Goal: Use online tool/utility: Use online tool/utility

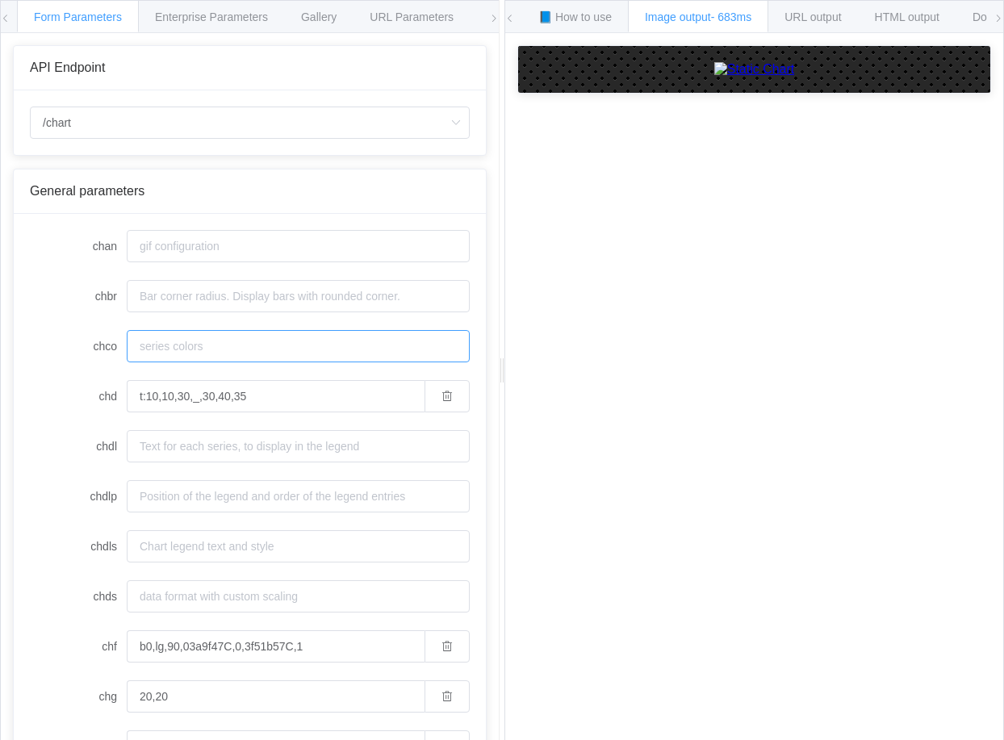
click at [227, 341] on input "chco" at bounding box center [298, 346] width 343 height 32
click at [246, 301] on input "chbr" at bounding box center [298, 296] width 343 height 32
click at [253, 244] on input "chan" at bounding box center [298, 246] width 343 height 32
click at [205, 436] on input "chdl" at bounding box center [298, 446] width 343 height 32
click at [200, 500] on input "chdlp" at bounding box center [298, 496] width 343 height 32
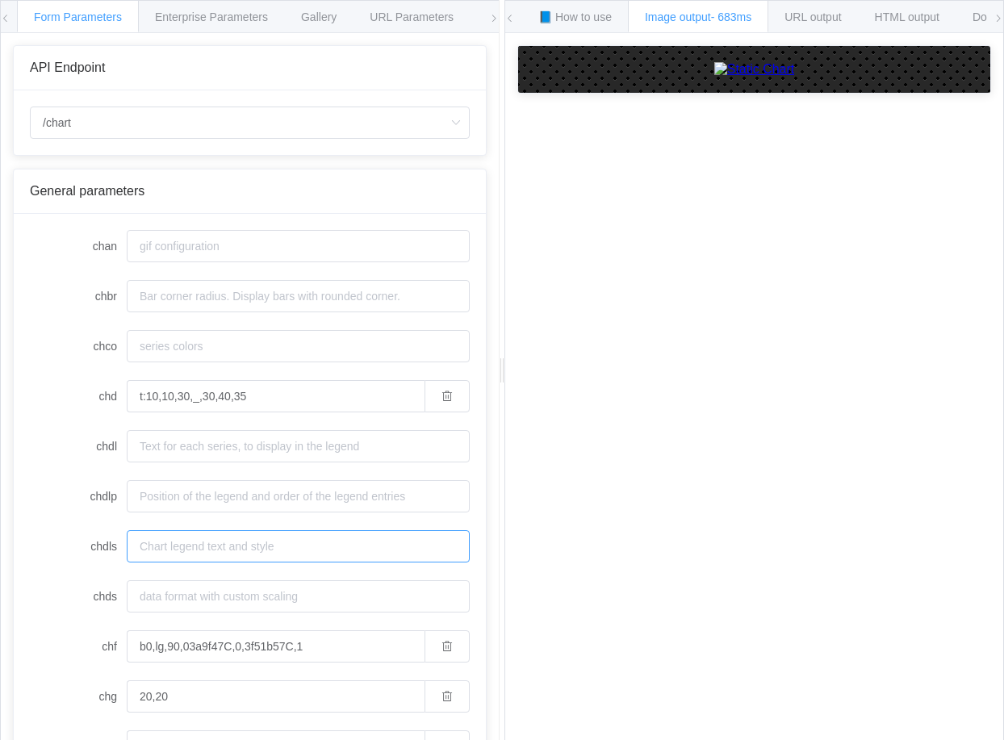
click at [177, 545] on input "chdls" at bounding box center [298, 546] width 343 height 32
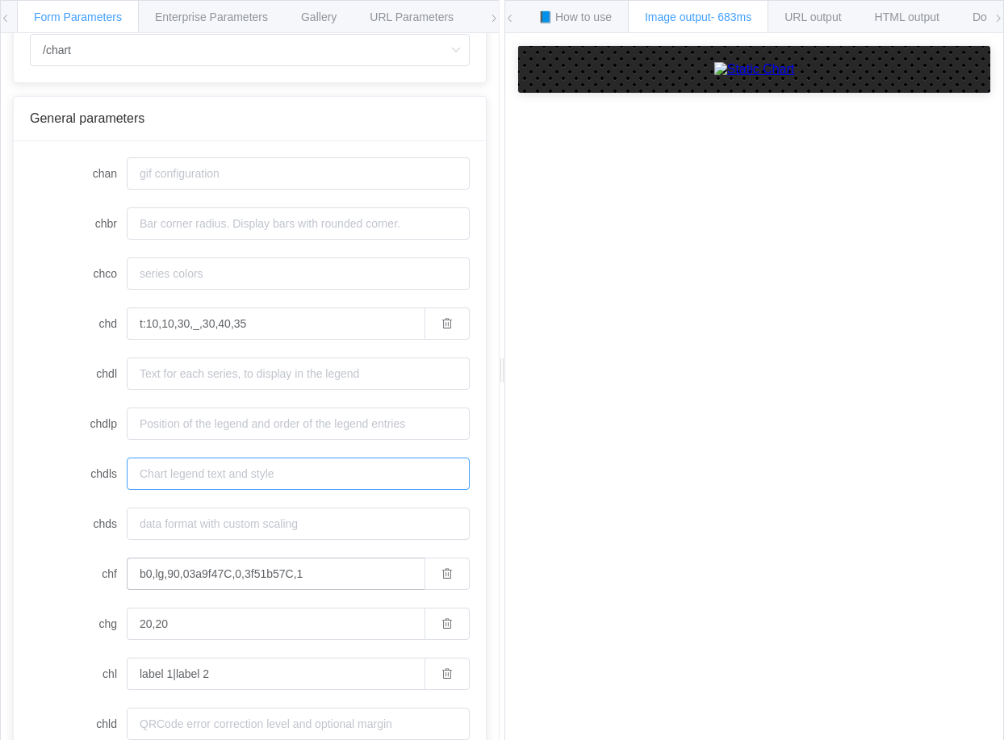
scroll to position [161, 0]
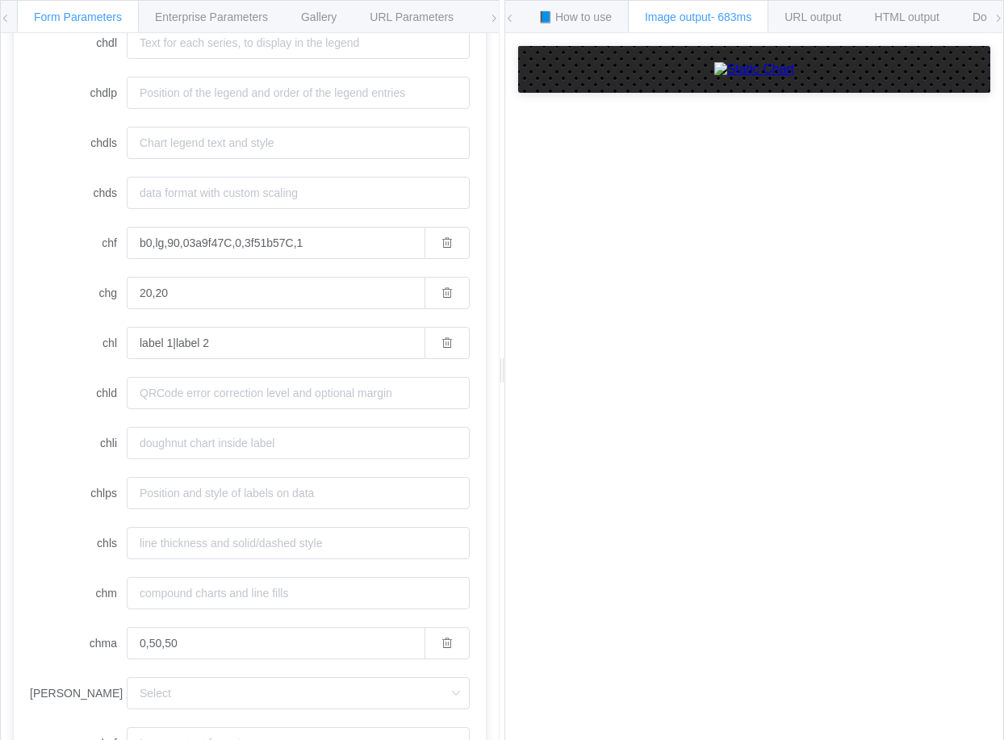
scroll to position [0, 0]
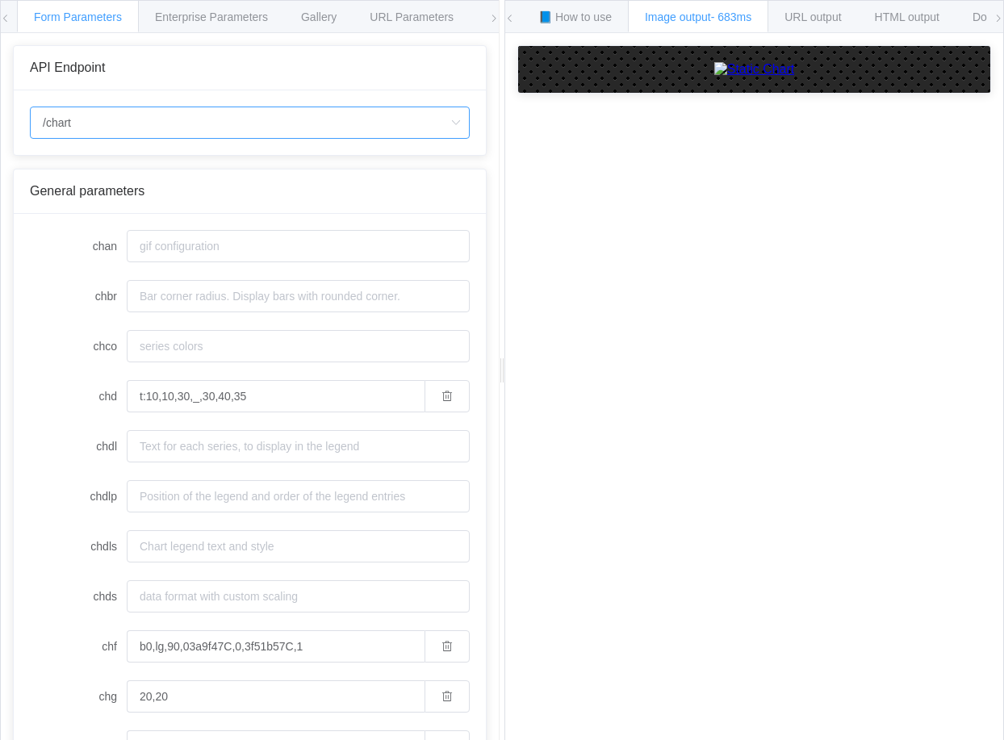
click at [106, 123] on input "/chart" at bounding box center [250, 122] width 440 height 32
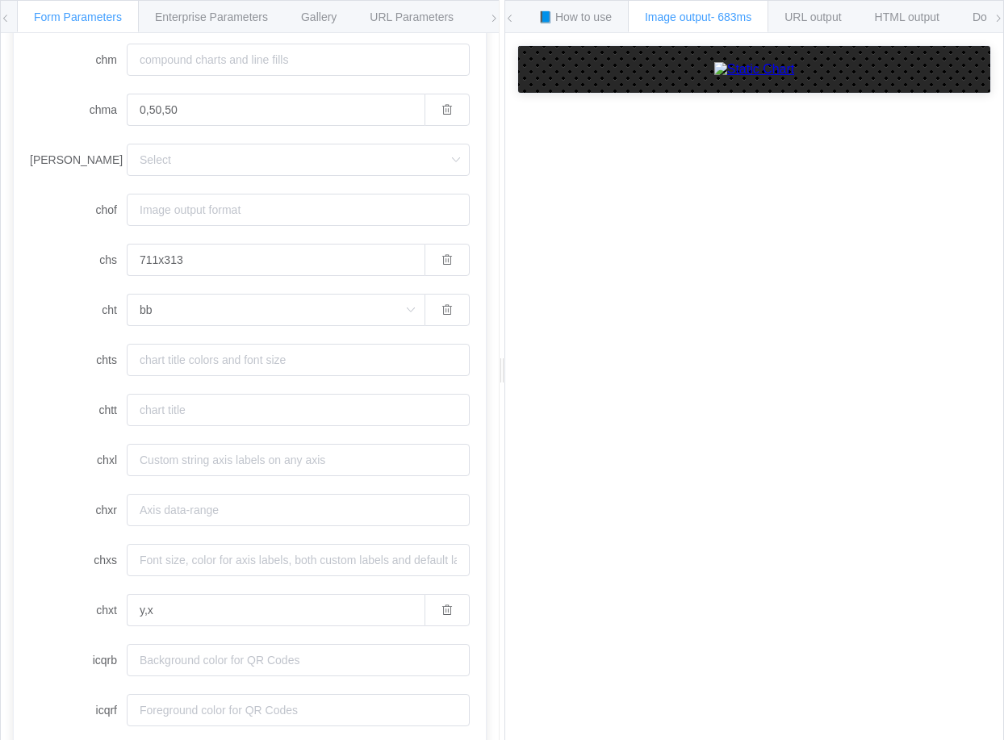
scroll to position [945, 0]
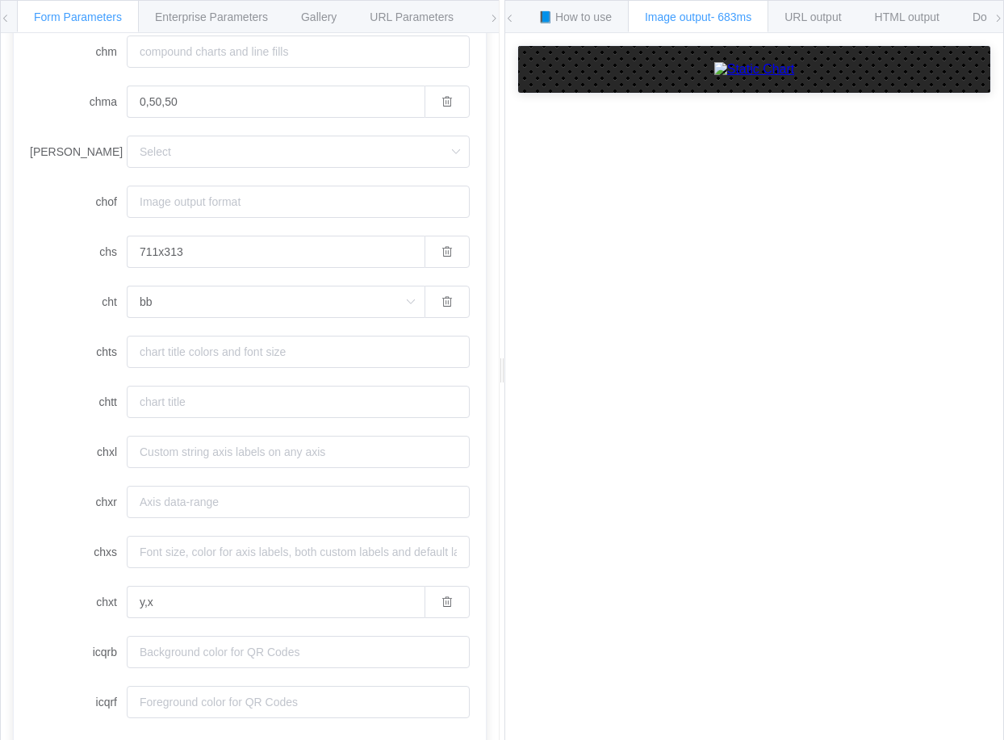
click at [299, 434] on form "chan chbr chco chd t:10,10,30,_,30,40,35 chdl chdlp chdls chds chf b0,lg,90,03a…" at bounding box center [250, 1] width 440 height 1433
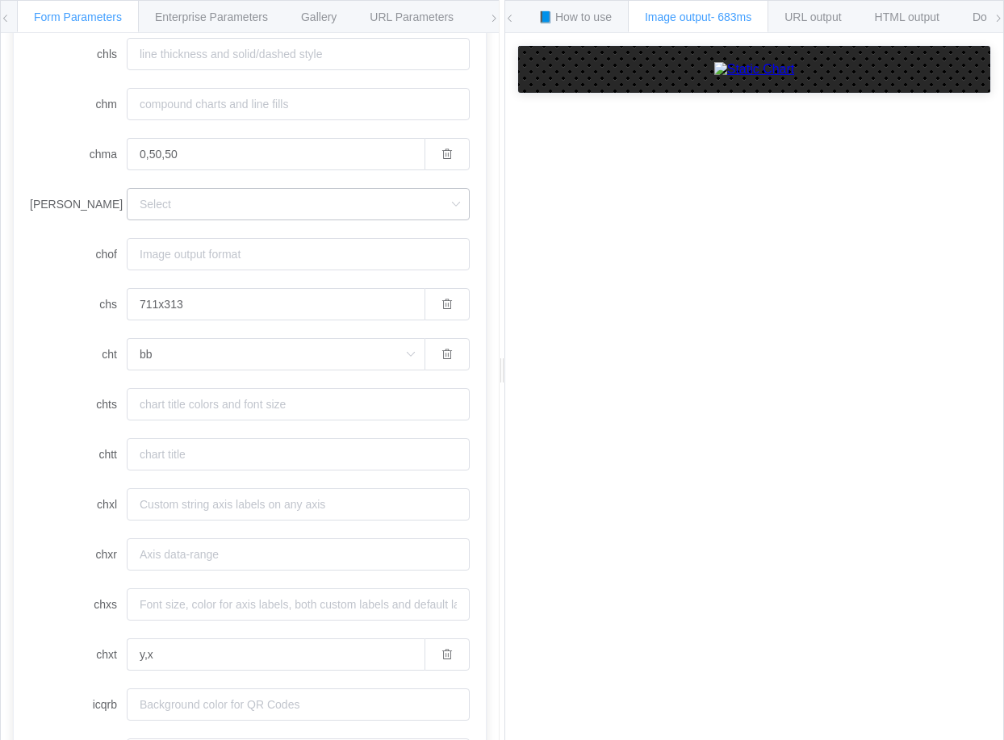
scroll to position [864, 0]
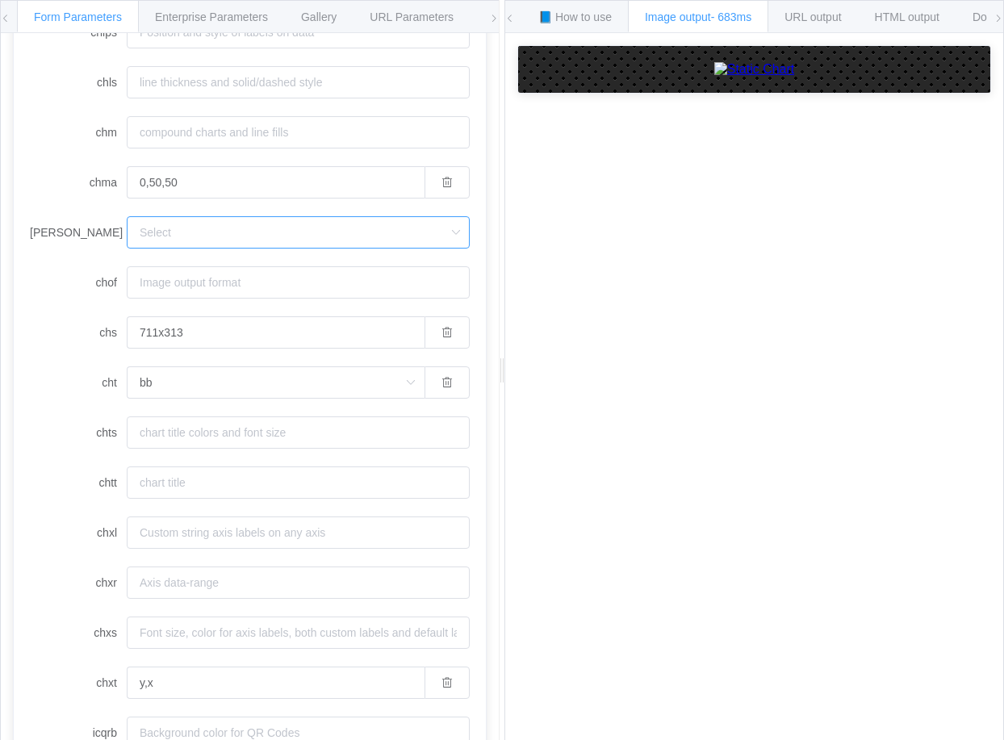
click at [315, 222] on input "[PERSON_NAME]" at bounding box center [298, 232] width 343 height 32
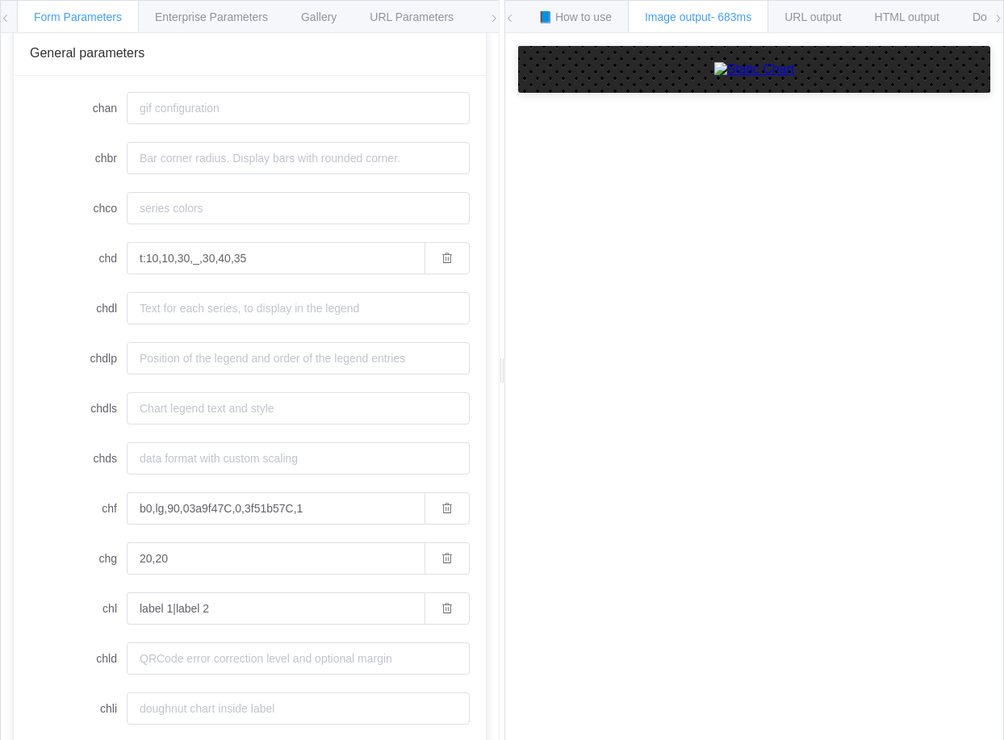
scroll to position [0, 0]
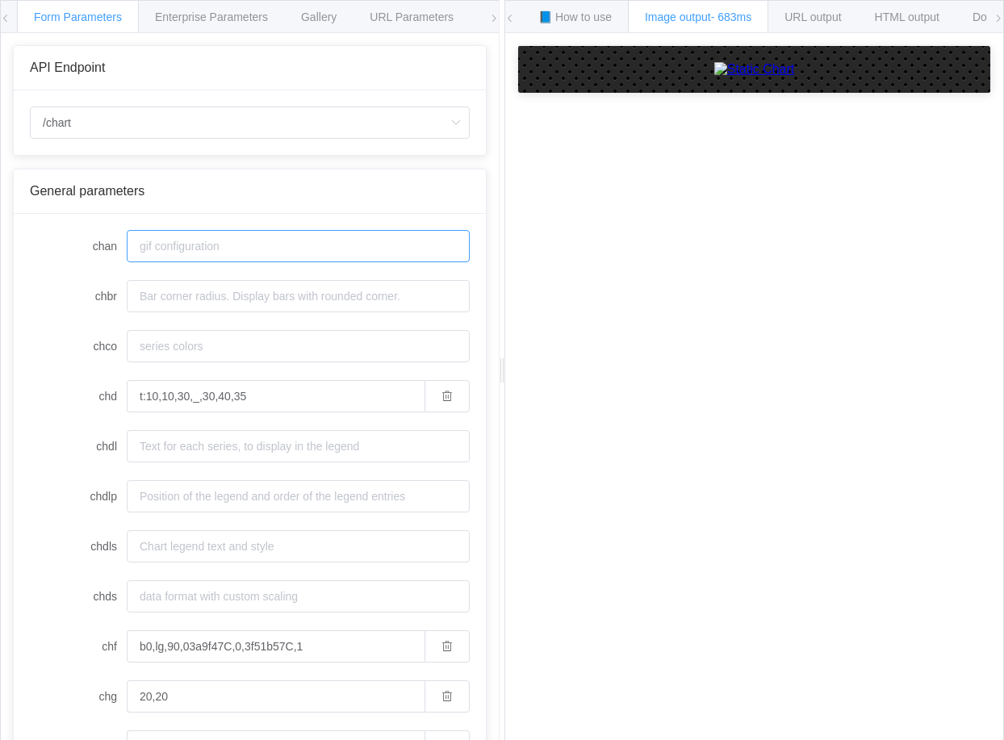
click at [230, 249] on input "chan" at bounding box center [298, 246] width 343 height 32
type input "ｐ"
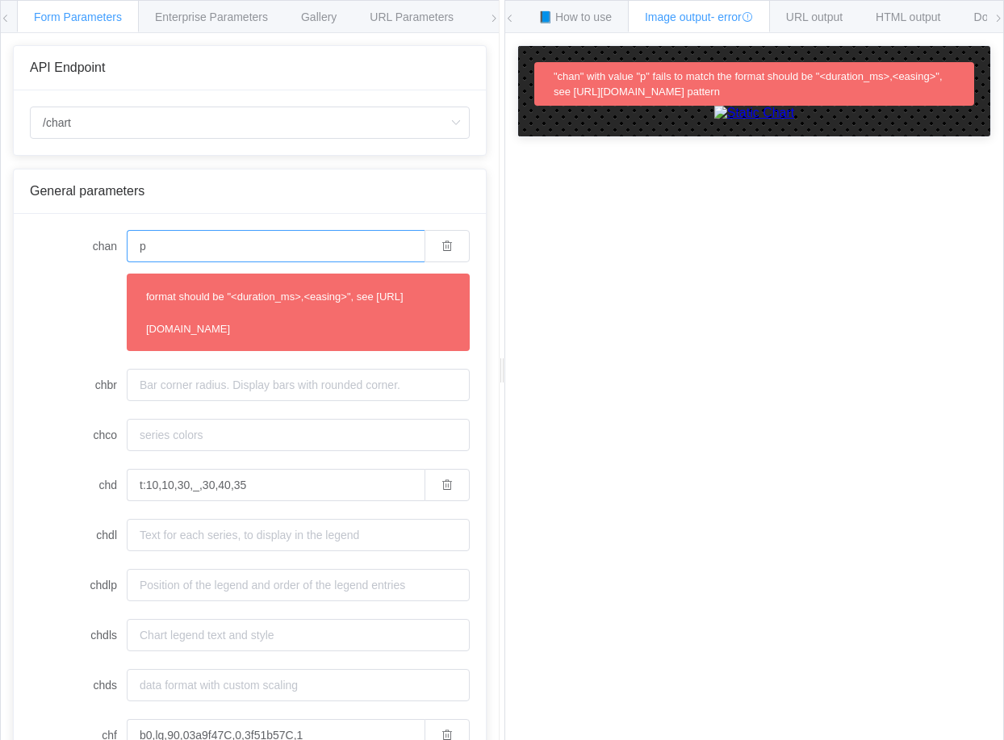
type input "p"
click at [257, 235] on input "p" at bounding box center [276, 246] width 298 height 32
drag, startPoint x: 428, startPoint y: 250, endPoint x: 380, endPoint y: 257, distance: 48.2
click at [428, 251] on button "button" at bounding box center [446, 246] width 45 height 32
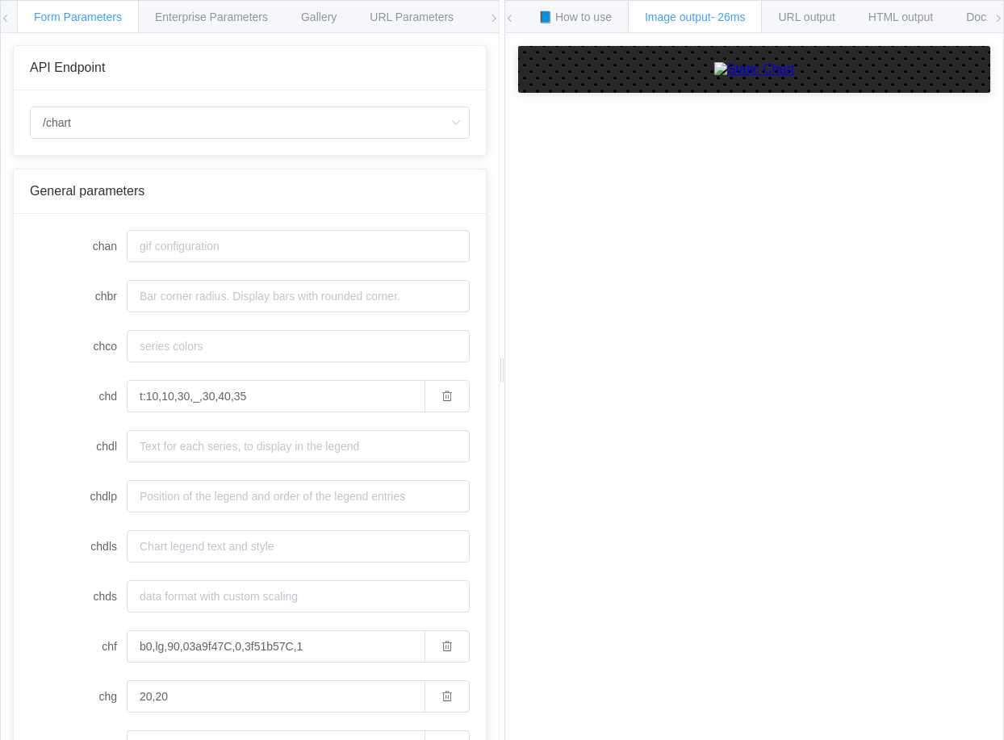
click at [627, 312] on div "How to maximize Image Charts in 3 steps Read the step-by-step guide to the Imag…" at bounding box center [754, 399] width 498 height 732
click at [178, 293] on input "chbr" at bounding box center [298, 296] width 343 height 32
click at [161, 123] on input "/chart" at bounding box center [250, 122] width 440 height 32
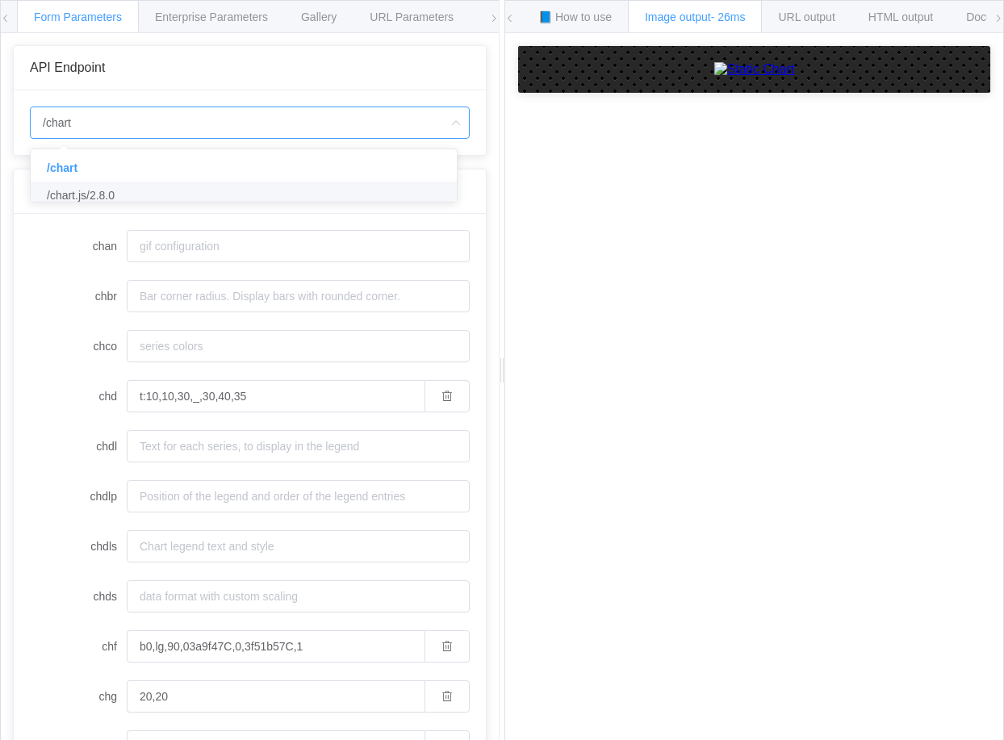
click at [121, 194] on li "/chart.js/2.8.0" at bounding box center [250, 195] width 438 height 27
type input "/chart.js/2.8.0"
type input "white"
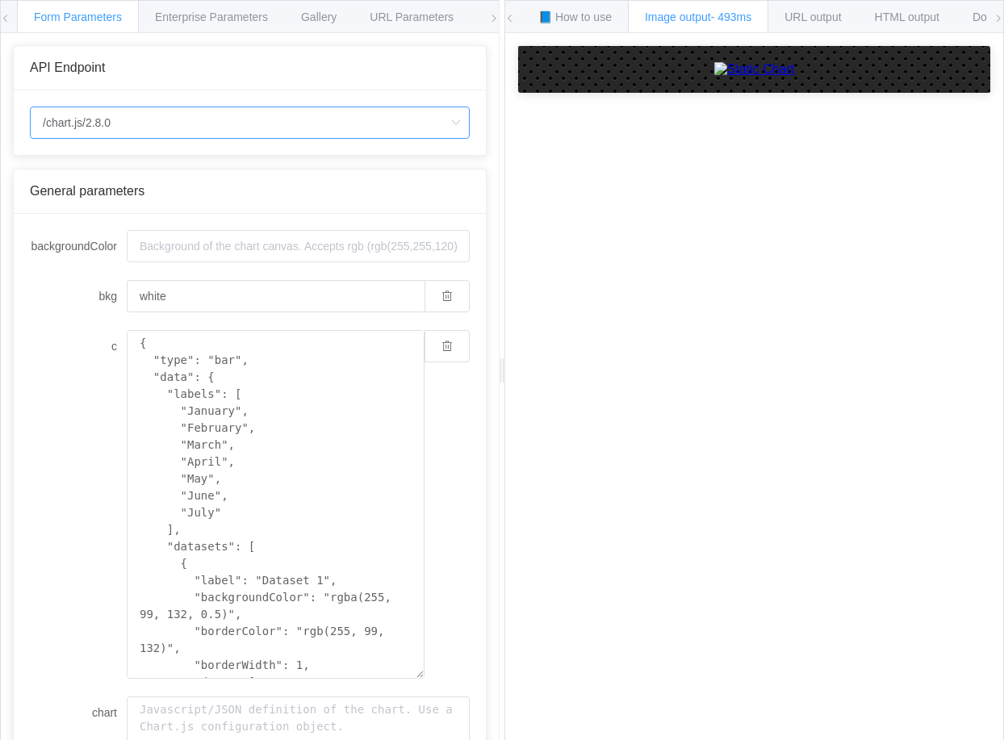
click at [144, 133] on input "/chart.js/2.8.0" at bounding box center [250, 122] width 440 height 32
click at [134, 172] on li "/chart" at bounding box center [250, 167] width 438 height 27
type input "/chart"
type input "20"
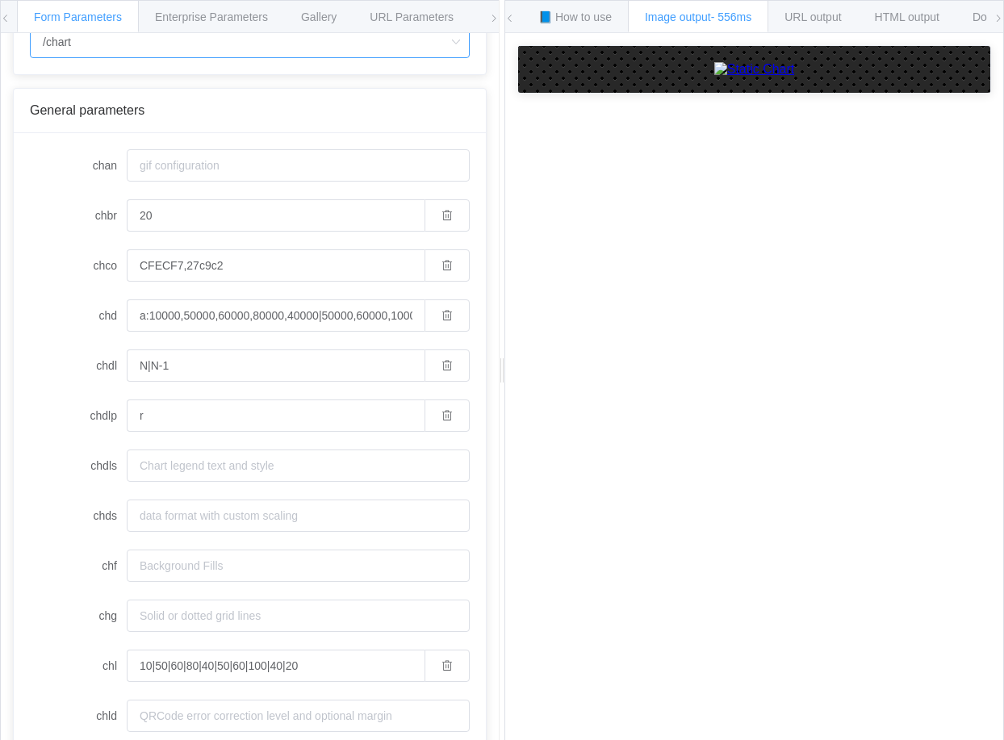
scroll to position [161, 0]
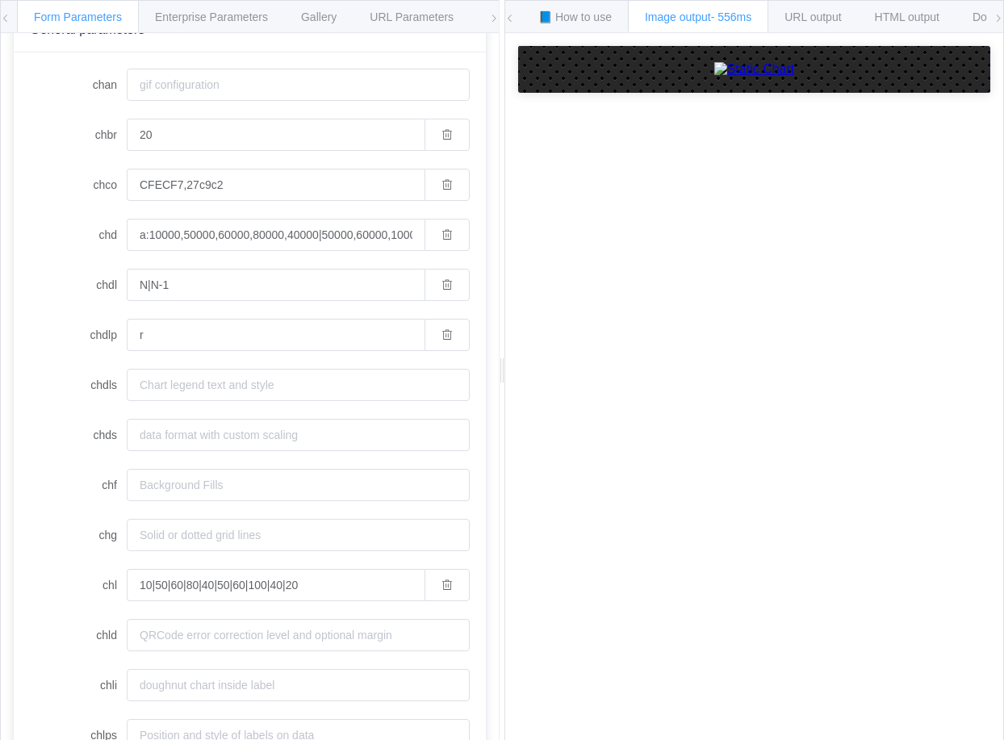
click at [160, 344] on input "r" at bounding box center [276, 335] width 298 height 32
click at [441, 331] on icon "button" at bounding box center [446, 334] width 11 height 11
click at [373, 335] on input "chdlp" at bounding box center [298, 335] width 343 height 32
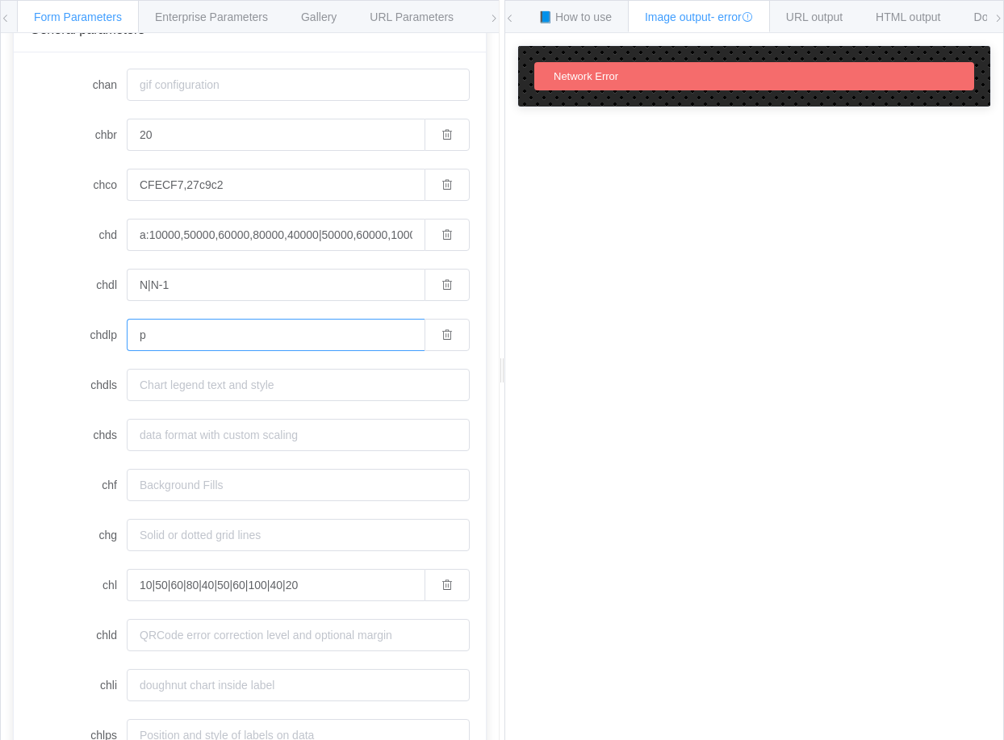
type input "p"
click at [620, 414] on div "How to maximize Image Charts in 3 steps Read the step-by-step guide to the Imag…" at bounding box center [754, 399] width 498 height 732
click at [443, 342] on button "button" at bounding box center [446, 335] width 45 height 32
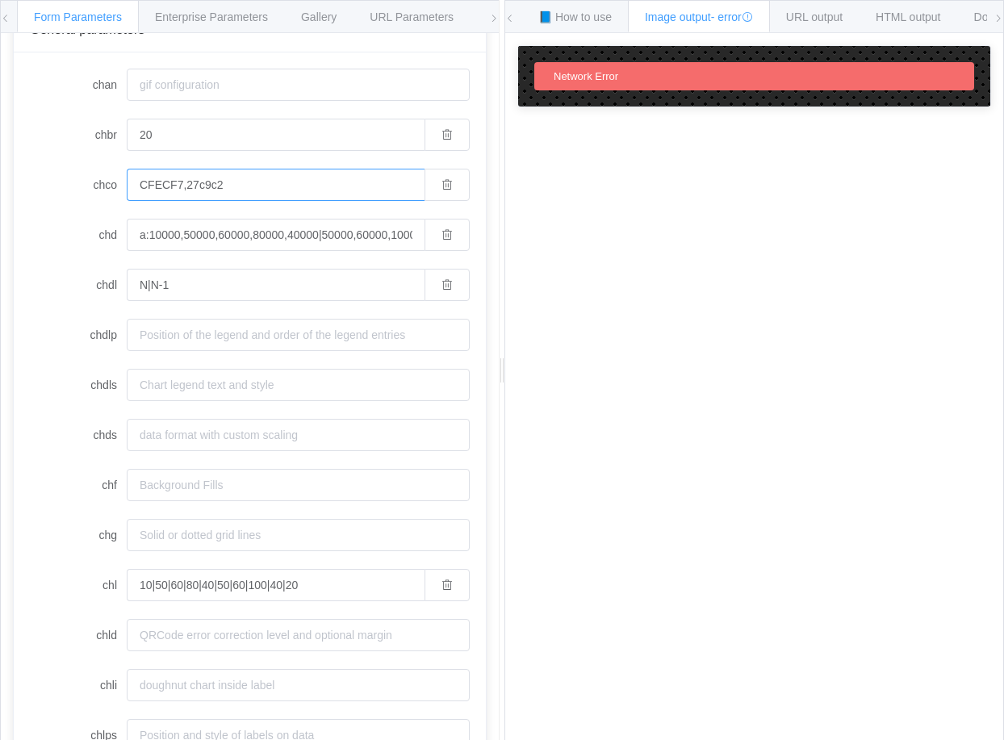
click at [176, 184] on input "CFECF7,27c9c2" at bounding box center [276, 185] width 298 height 32
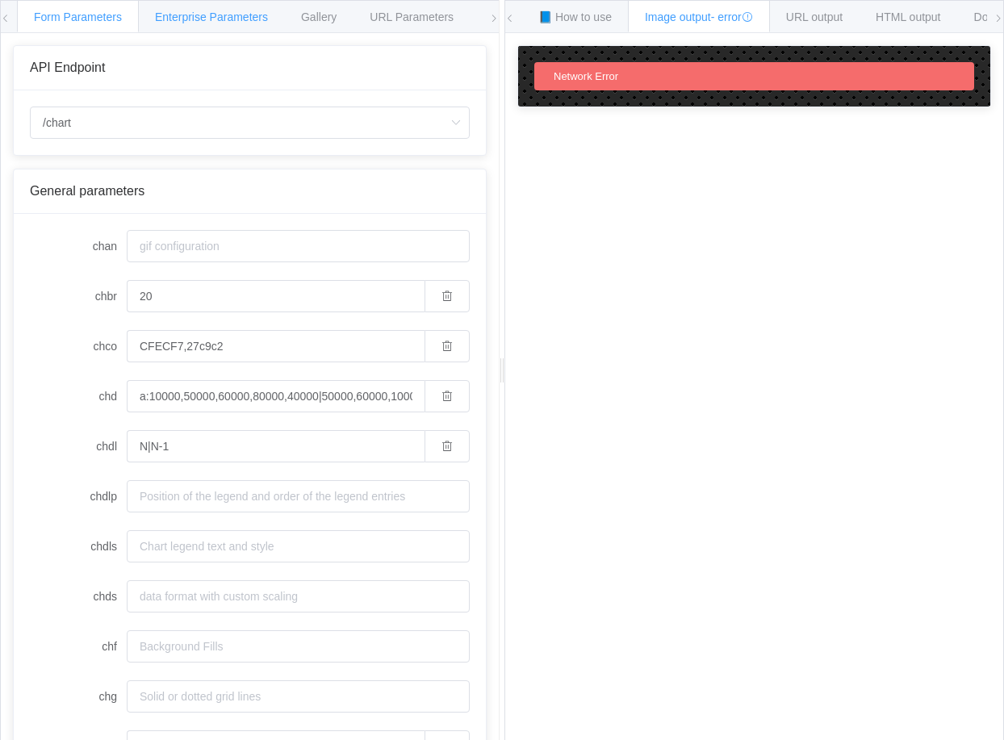
click at [213, 14] on span "Enterprise Parameters" at bounding box center [211, 16] width 113 height 13
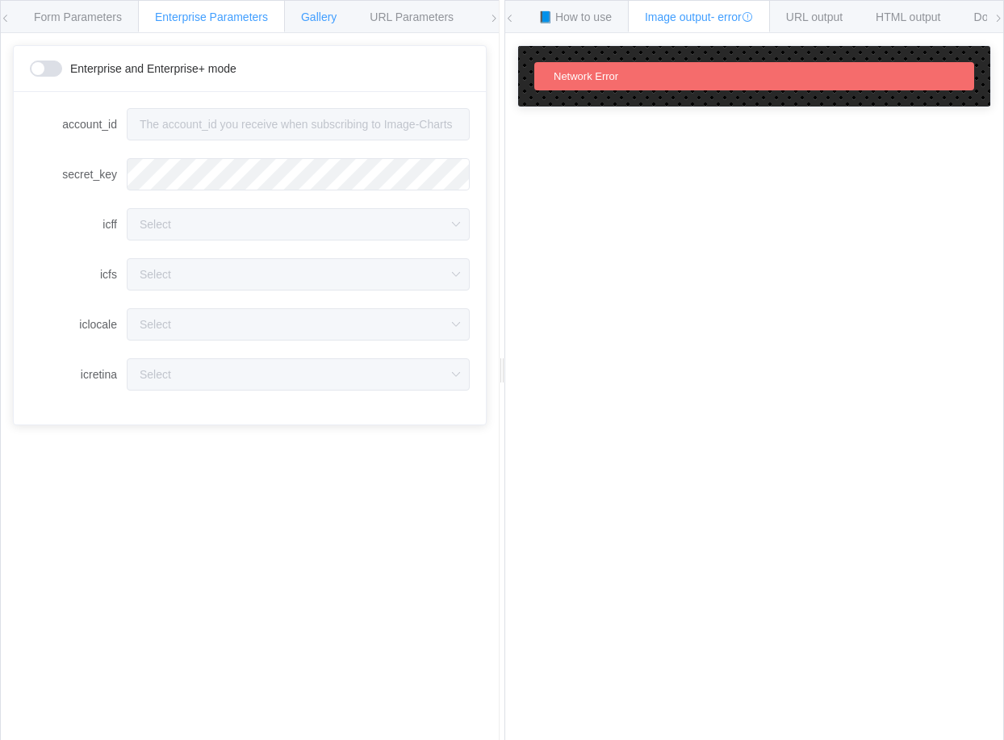
click at [297, 27] on div "Gallery" at bounding box center [318, 16] width 69 height 32
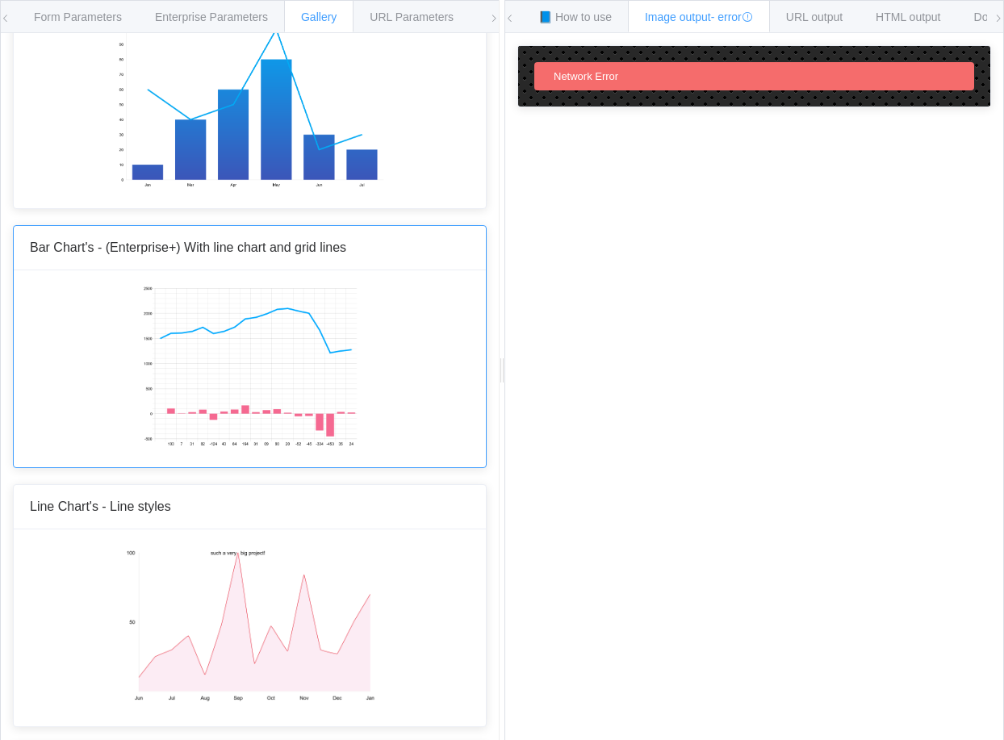
scroll to position [1614, 0]
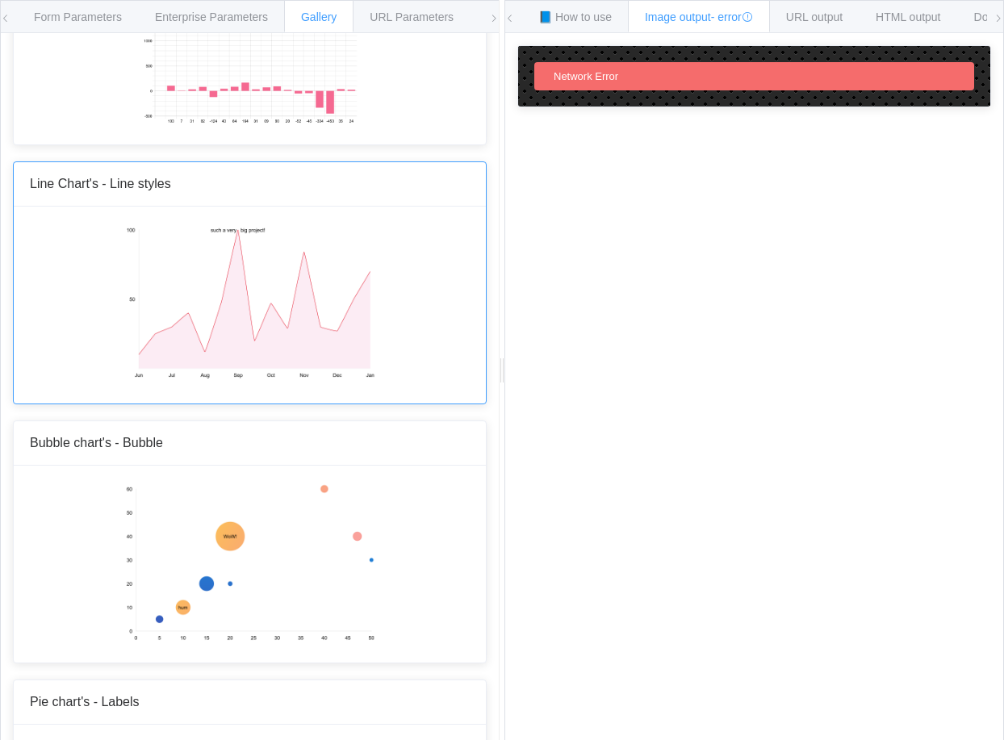
click at [259, 288] on img at bounding box center [249, 303] width 251 height 161
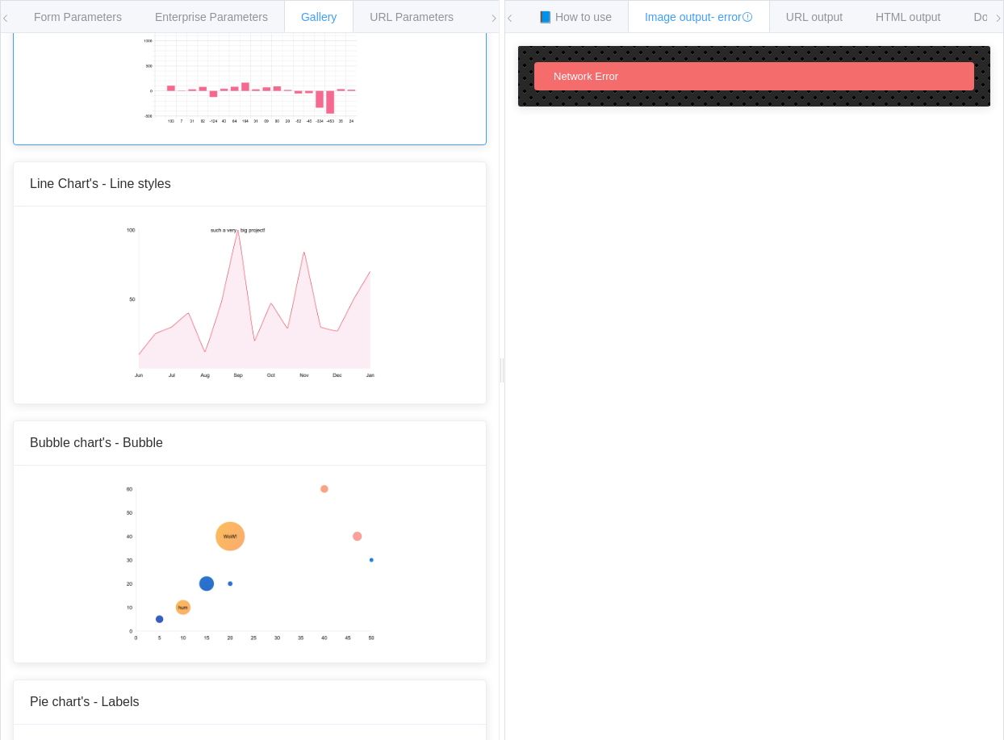
click at [97, 56] on div at bounding box center [250, 46] width 472 height 197
click at [97, 58] on div at bounding box center [250, 46] width 472 height 197
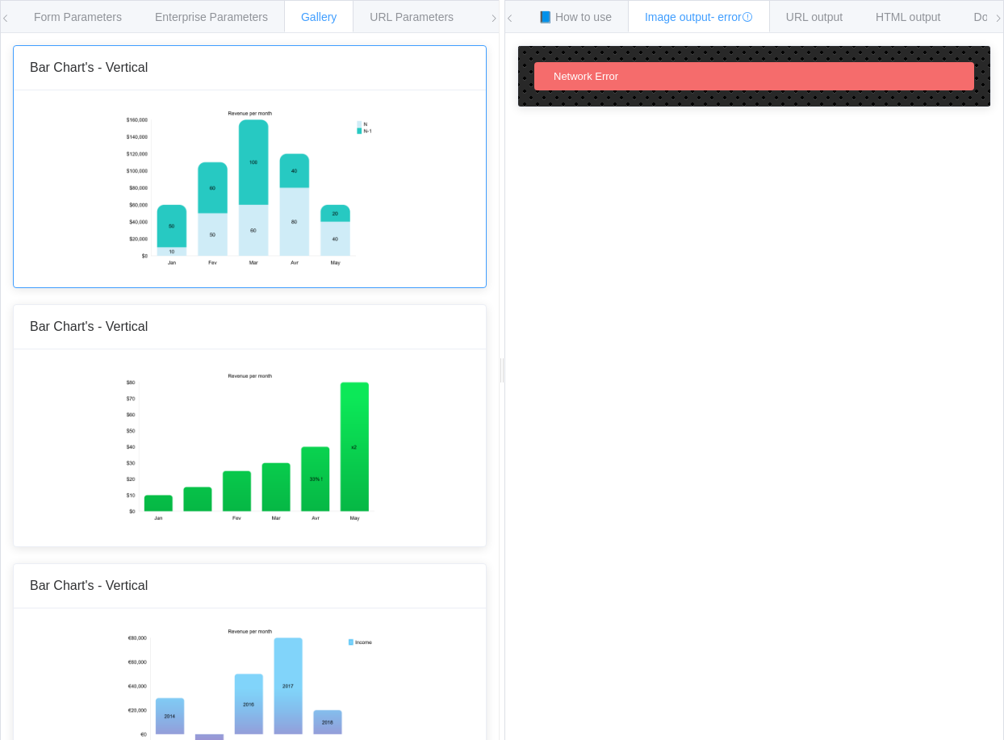
click at [124, 150] on img at bounding box center [249, 186] width 251 height 161
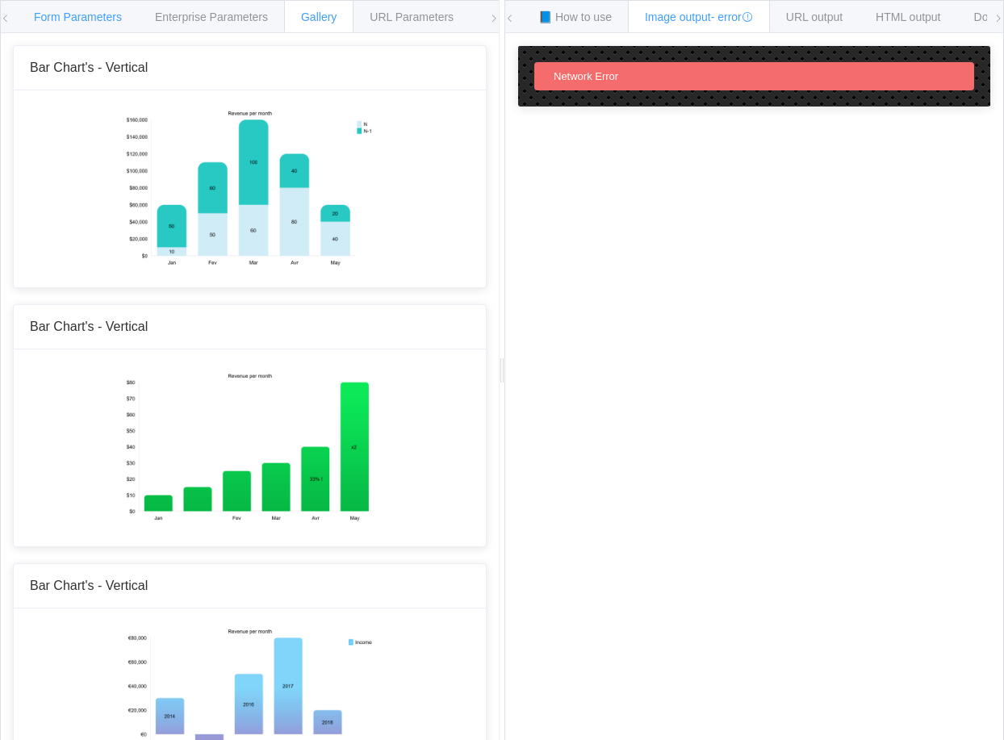
type input "20"
type input "CFECF7,27c9c2"
type input "a:10000,50000,60000,80000,40000|50000,60000,100000,40000,20000"
type input "N|N-1"
type input "r"
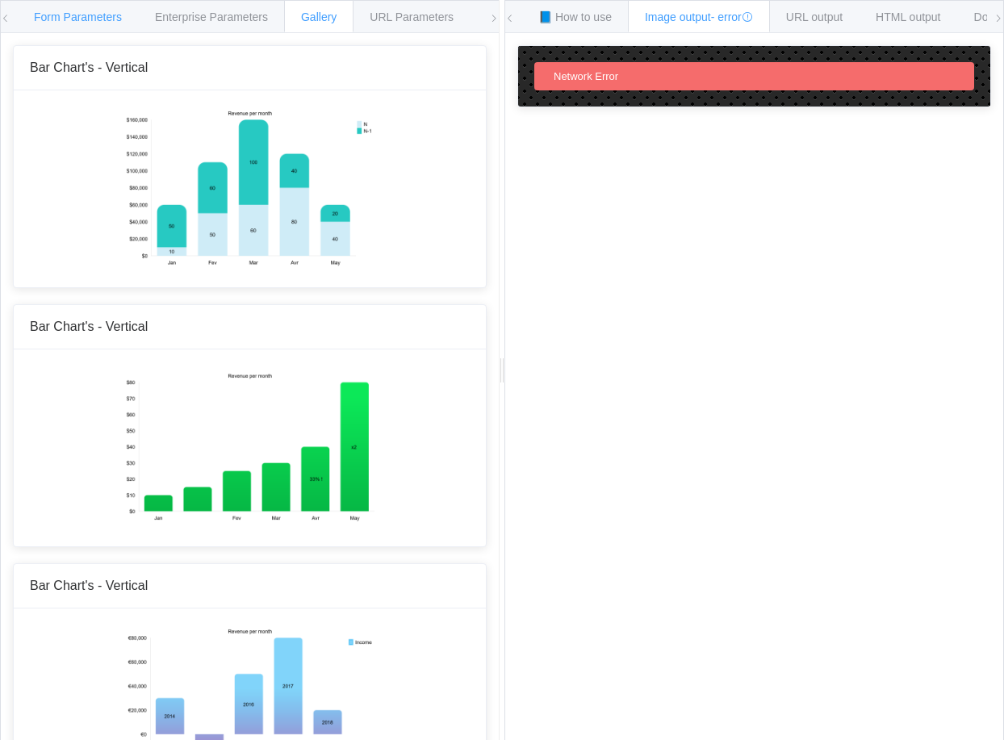
type input "10|50|60|80|40|50|60|100|40|20"
type input "bvs"
type input "Revenue per month"
type input "0:|Jan|Fev|Mar|Avr|May"
type input "1N*cUSD0sz*,000000,14"
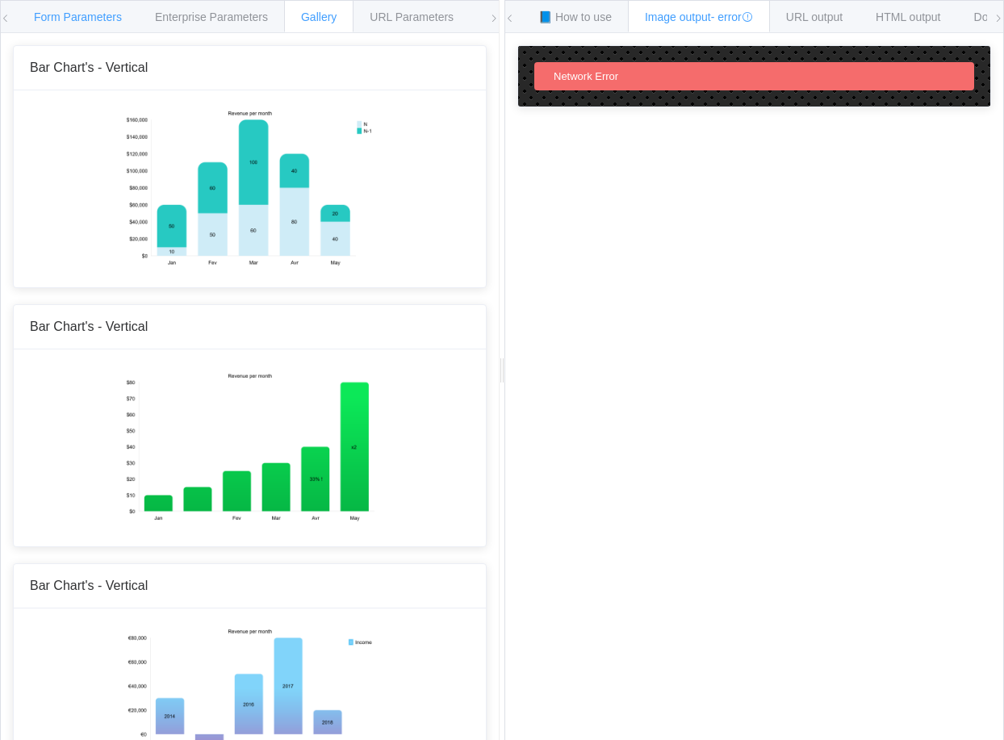
click at [91, 13] on span "Form Parameters" at bounding box center [78, 16] width 88 height 13
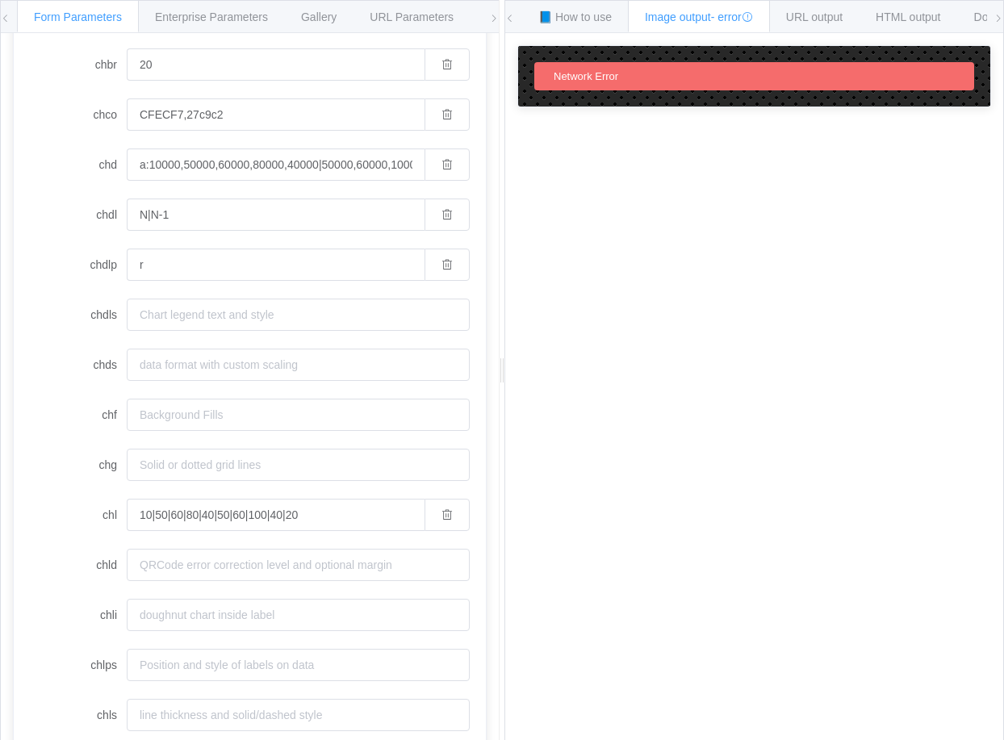
scroll to position [242, 0]
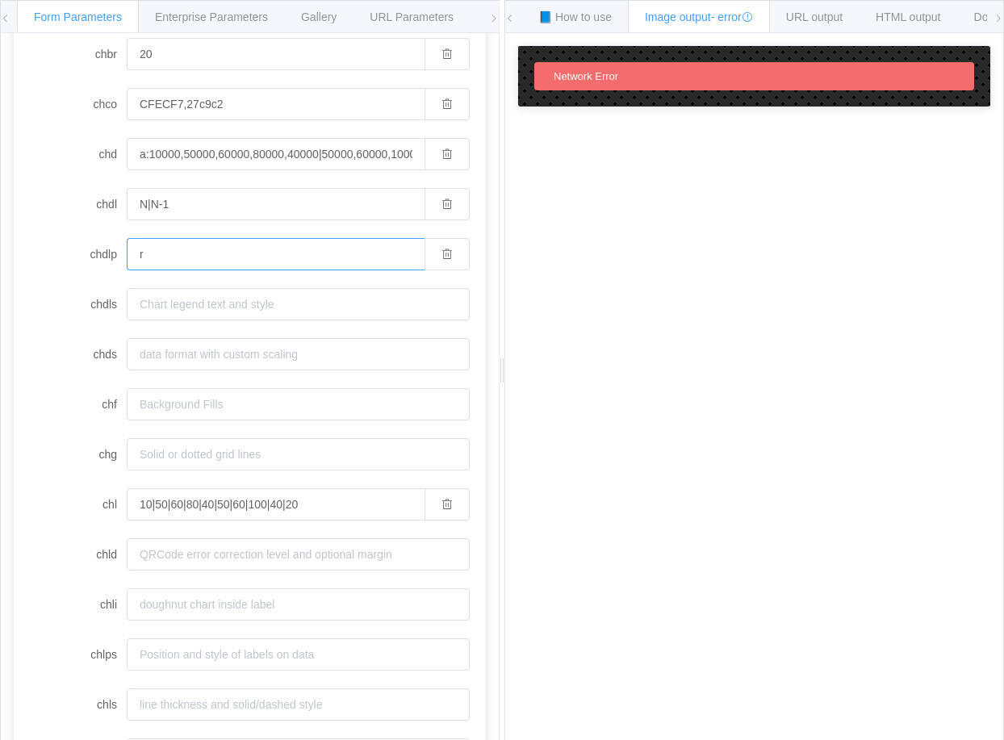
click at [147, 243] on input "r" at bounding box center [276, 254] width 298 height 32
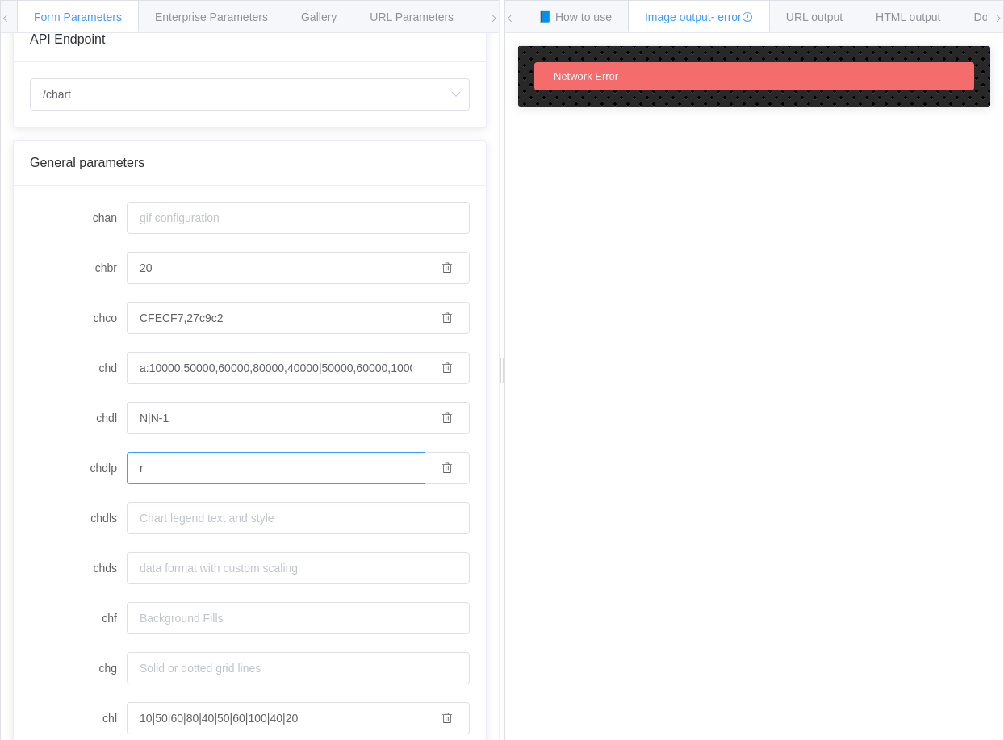
scroll to position [0, 0]
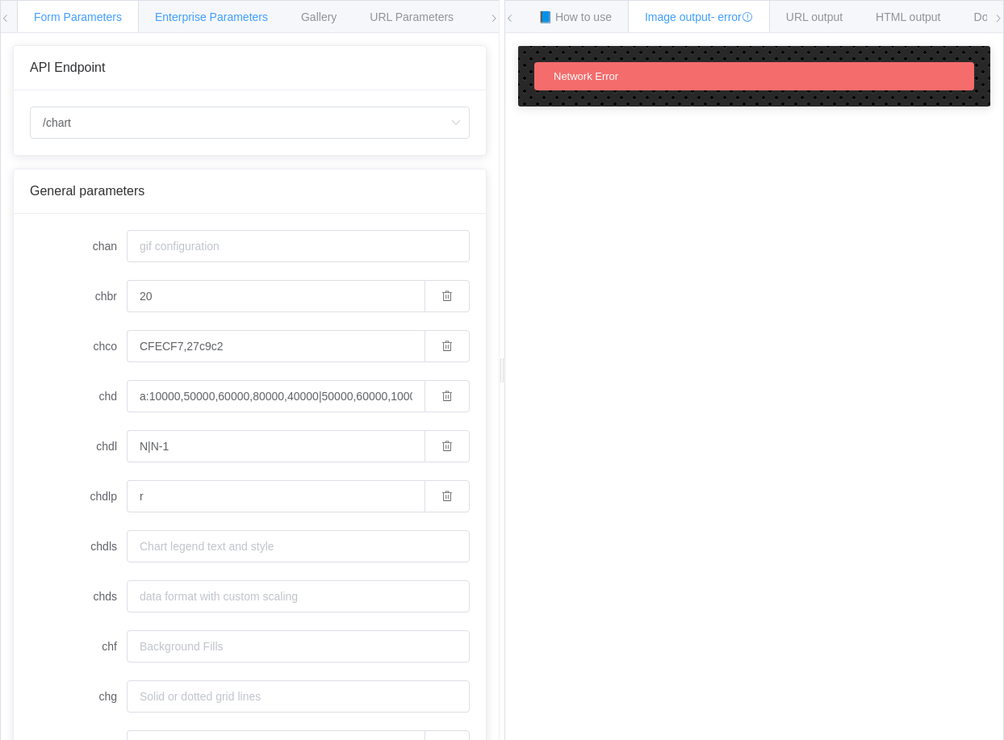
click at [186, 21] on span "Enterprise Parameters" at bounding box center [211, 16] width 113 height 13
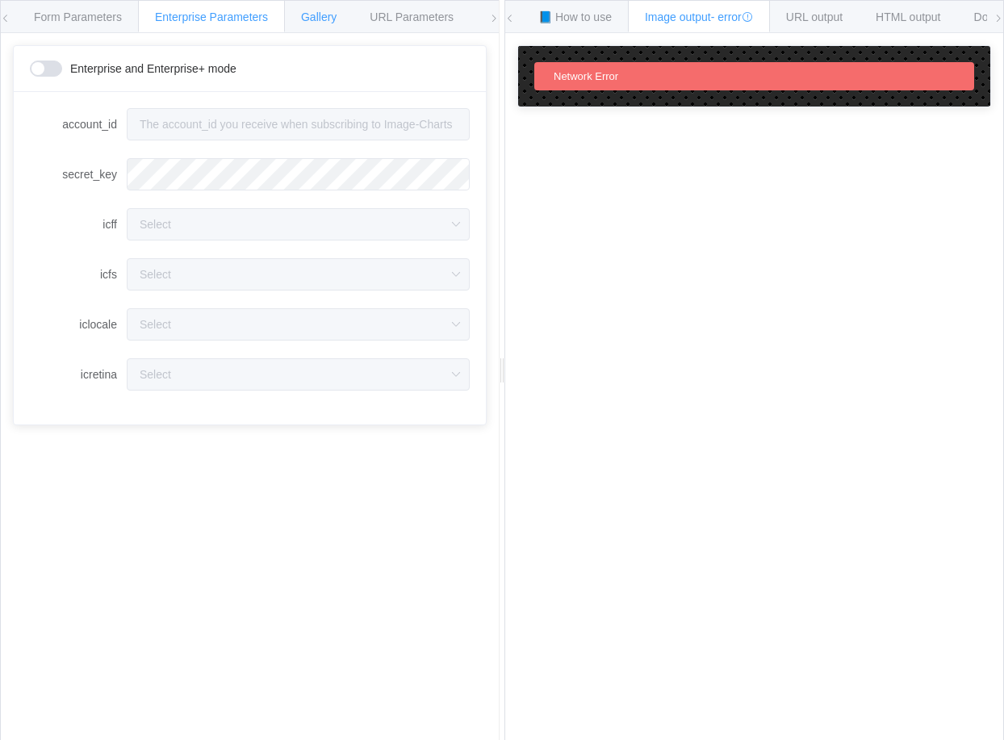
click at [296, 20] on div "Gallery" at bounding box center [318, 16] width 69 height 32
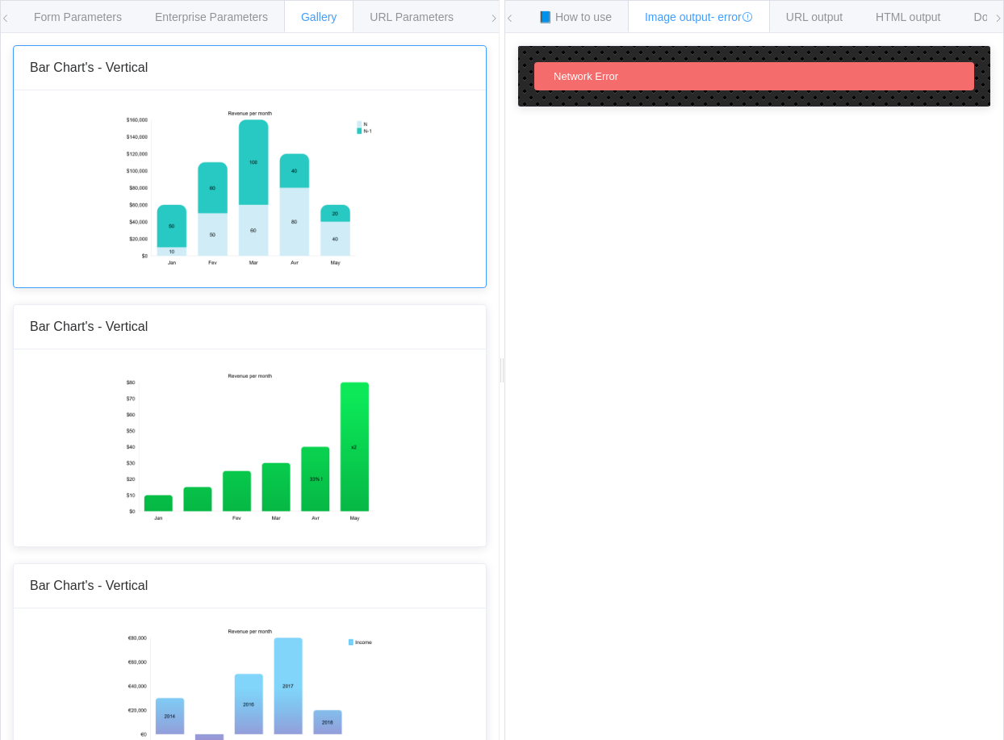
click at [344, 171] on img at bounding box center [249, 186] width 251 height 161
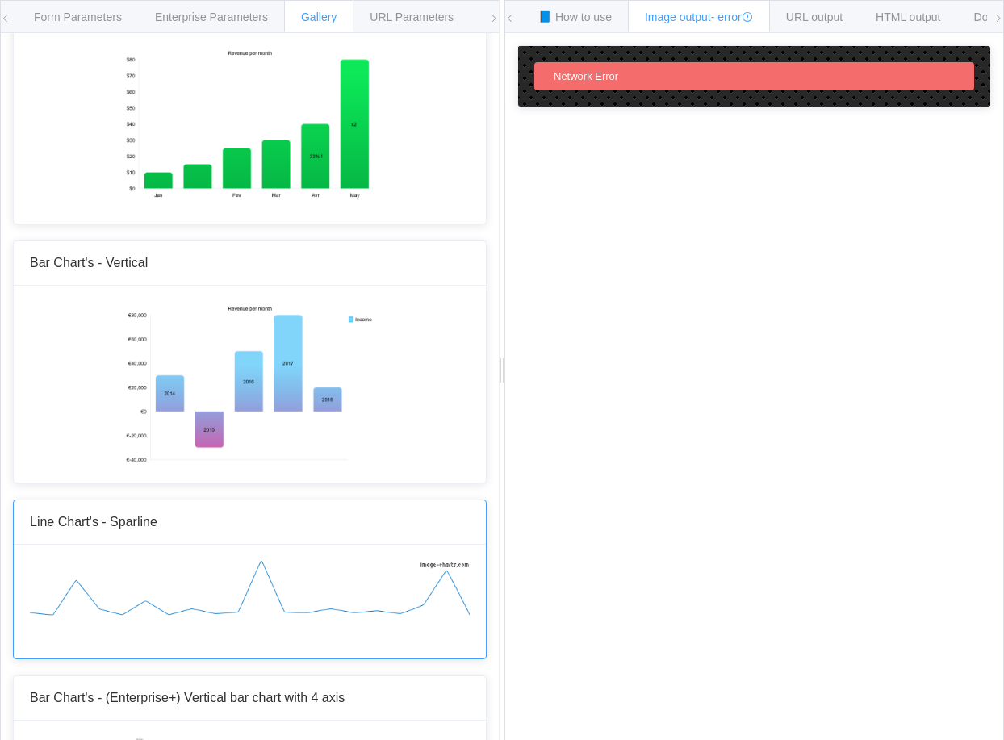
scroll to position [645, 0]
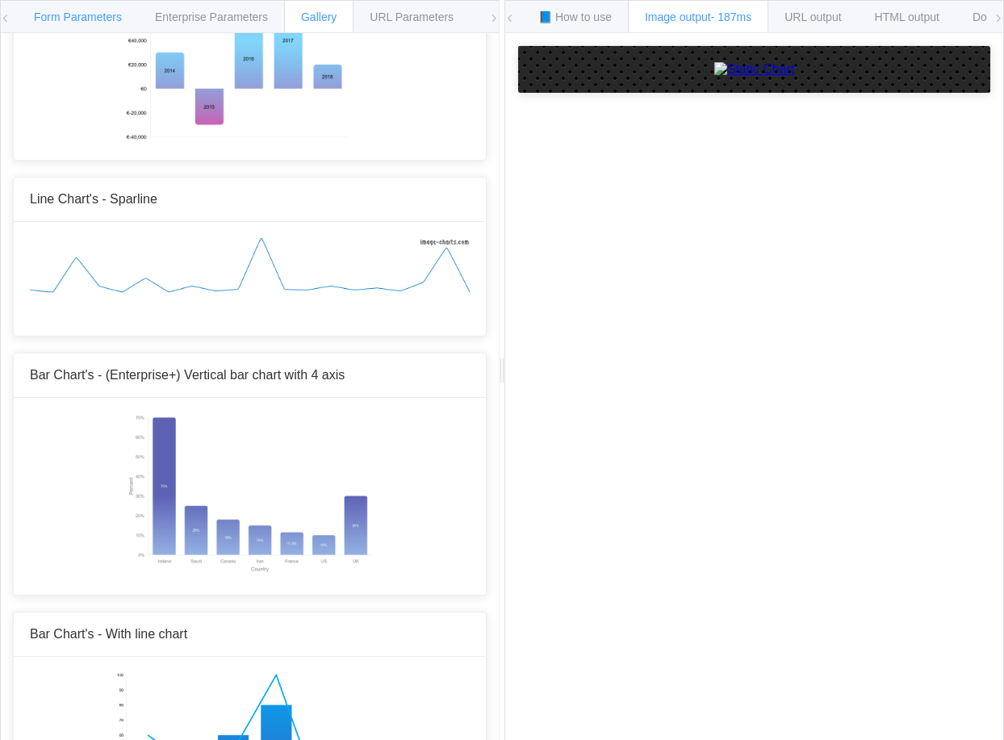
click at [64, 6] on div "Form Parameters" at bounding box center [78, 16] width 122 height 32
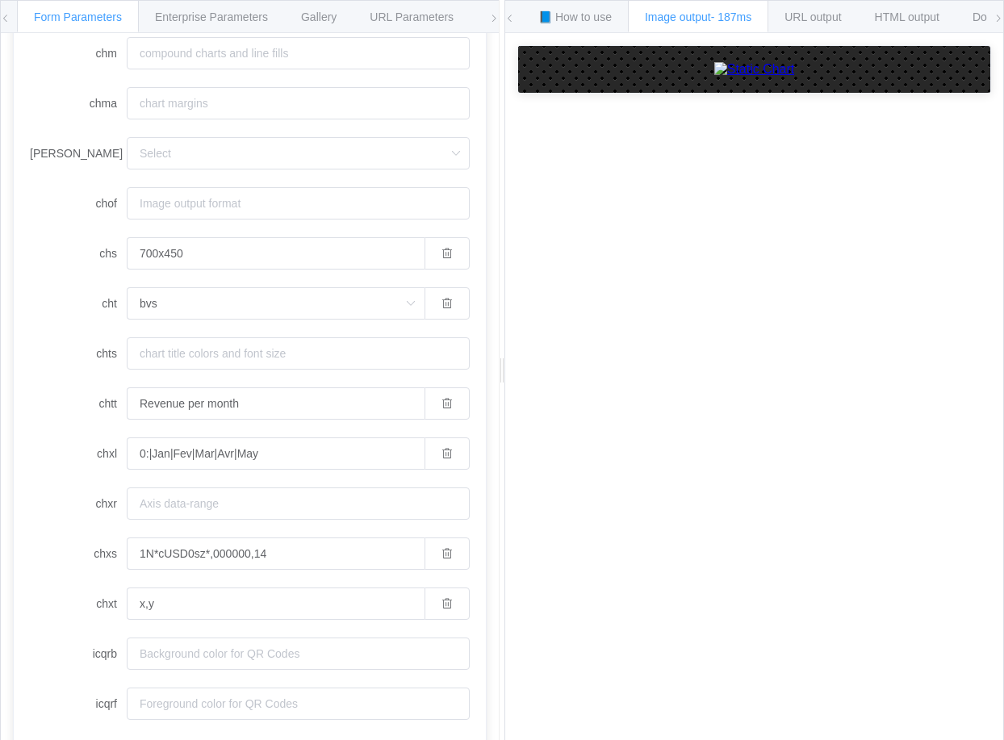
scroll to position [945, 0]
click at [200, 296] on input "bvs" at bounding box center [276, 302] width 298 height 32
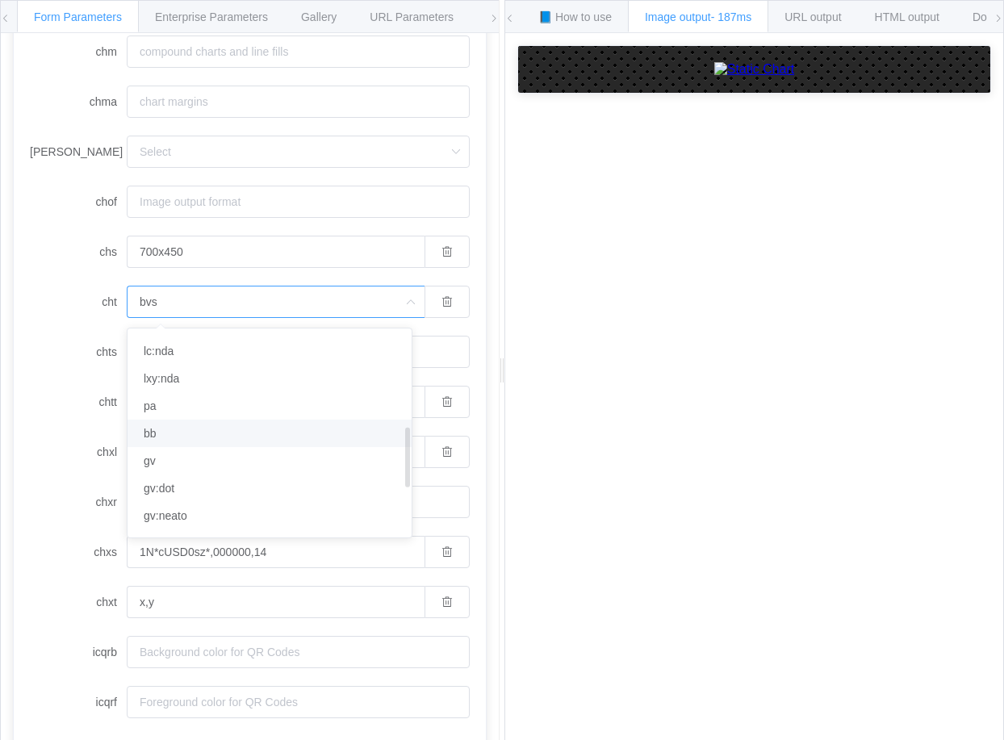
scroll to position [272, 0]
click at [196, 351] on li "lc" at bounding box center [275, 349] width 296 height 27
type input "lc"
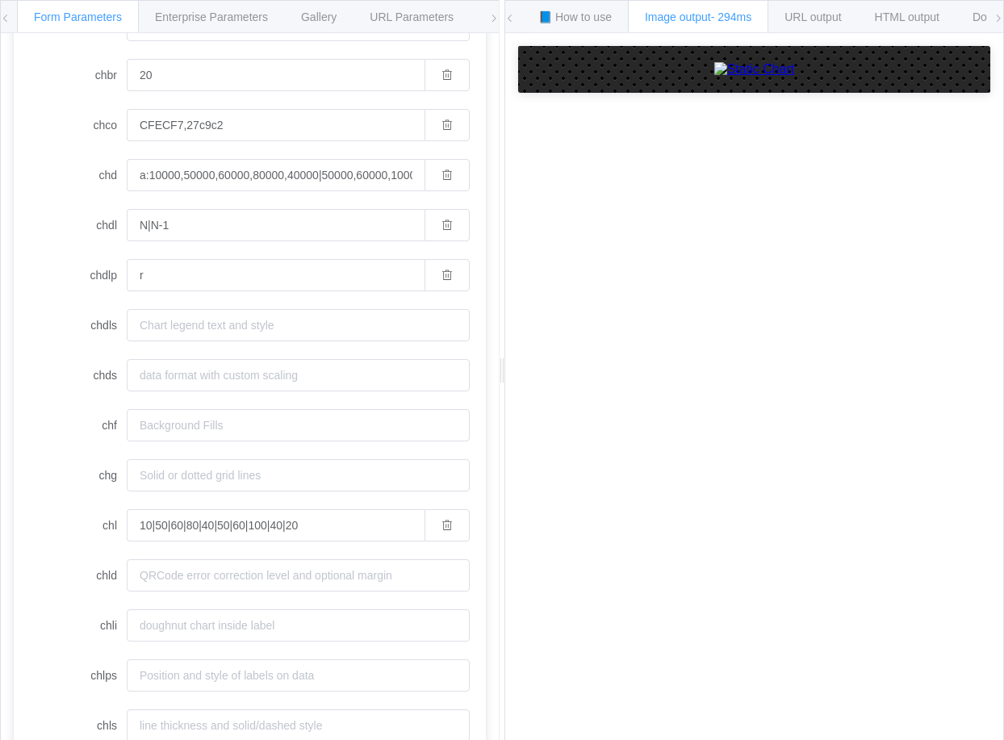
scroll to position [219, 0]
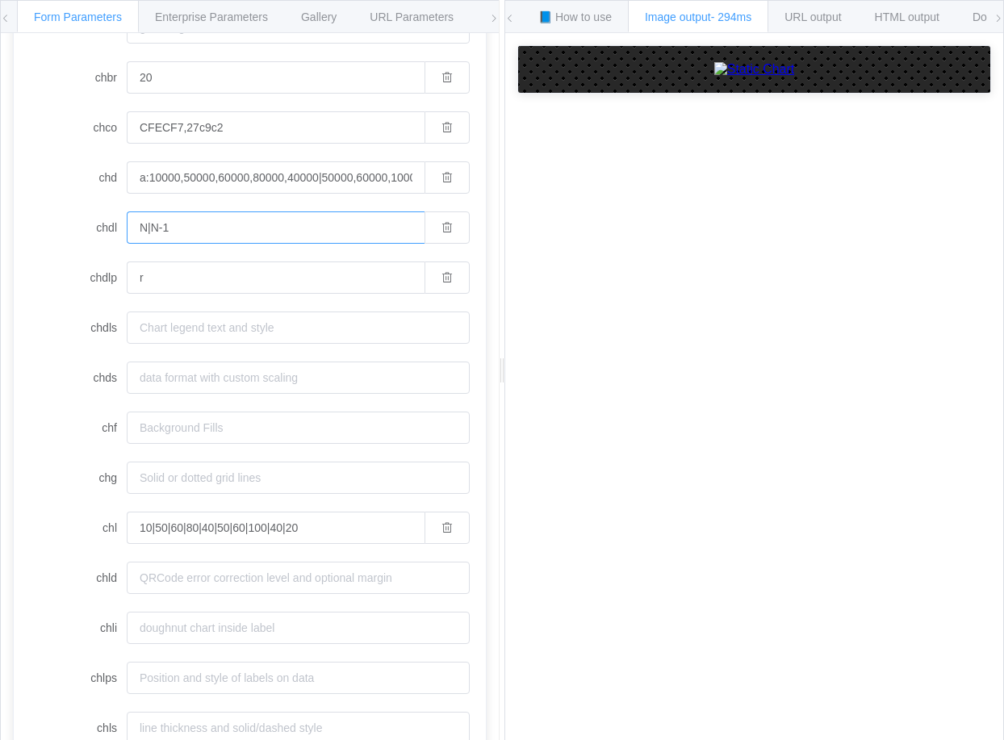
click at [213, 225] on input "N|N-1" at bounding box center [276, 227] width 298 height 32
click at [255, 229] on input "N|N-1" at bounding box center [276, 227] width 298 height 32
type input "N"
click at [595, 470] on div "How to maximize Image Charts in 3 steps Read the step-by-step guide to the Imag…" at bounding box center [754, 399] width 498 height 732
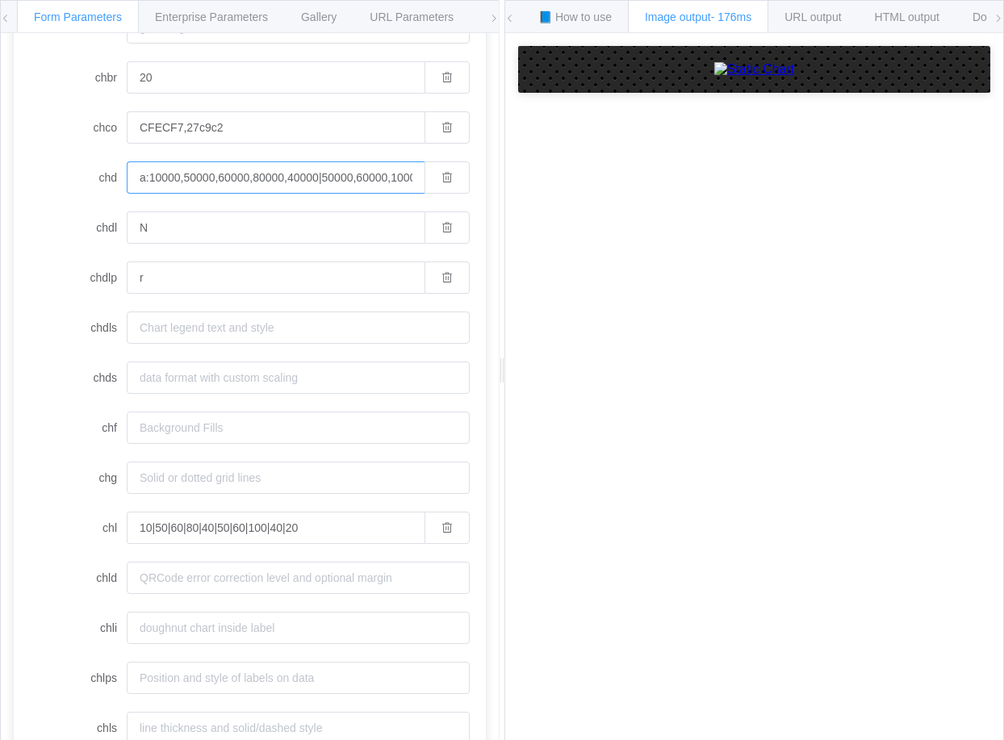
click at [213, 183] on input "a:10000,50000,60000,80000,40000|50000,60000,100000,40000,20000" at bounding box center [276, 177] width 298 height 32
drag, startPoint x: 182, startPoint y: 178, endPoint x: 475, endPoint y: 172, distance: 292.9
click at [475, 172] on div "API Endpoint /chart /chart /chart.js/2.8.0 General parameters chan chbr 20 chco…" at bounding box center [250, 399] width 498 height 732
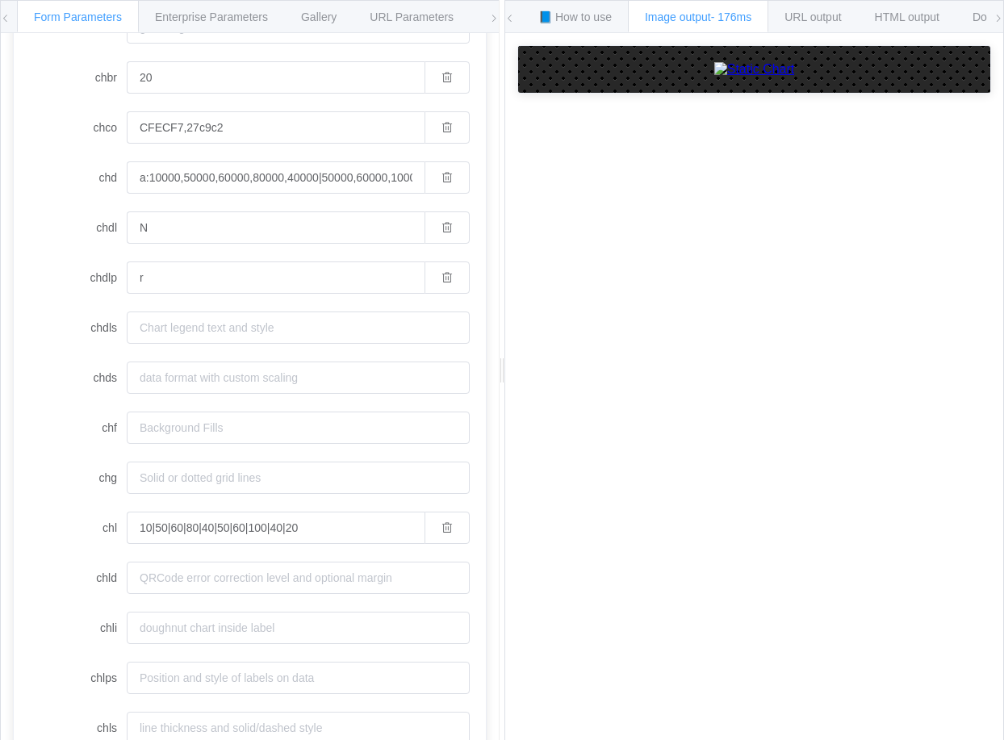
click at [68, 190] on label "chd" at bounding box center [78, 177] width 97 height 32
click at [127, 190] on input "a:10000,50000,60000,80000,40000|50000,60000,100000,40000,20000" at bounding box center [276, 177] width 298 height 32
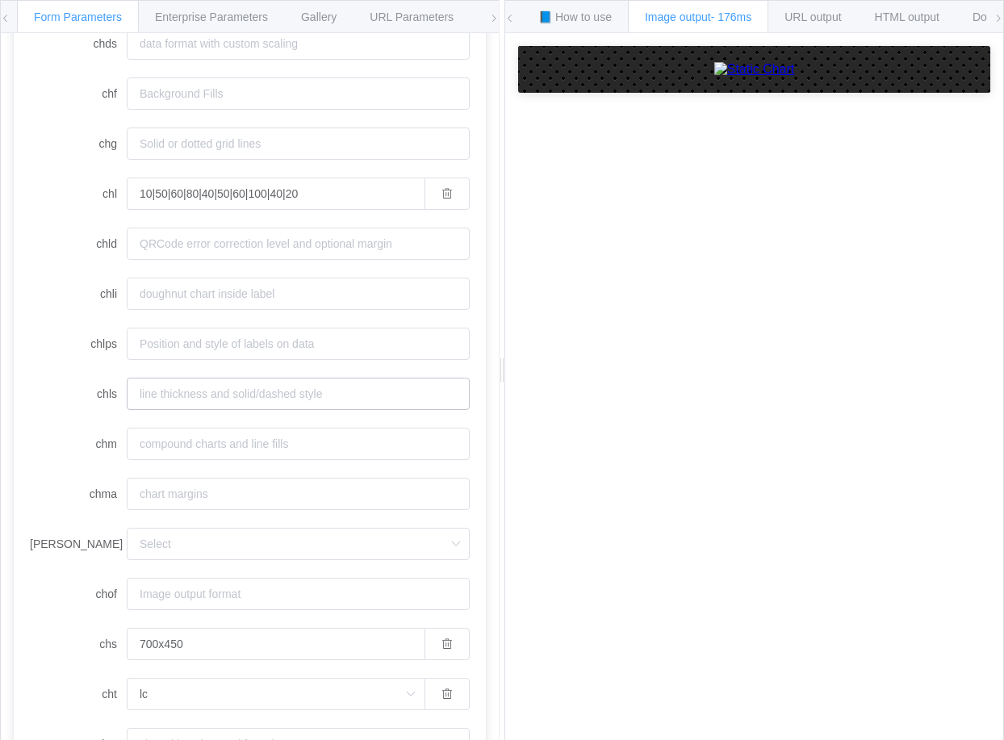
scroll to position [380, 0]
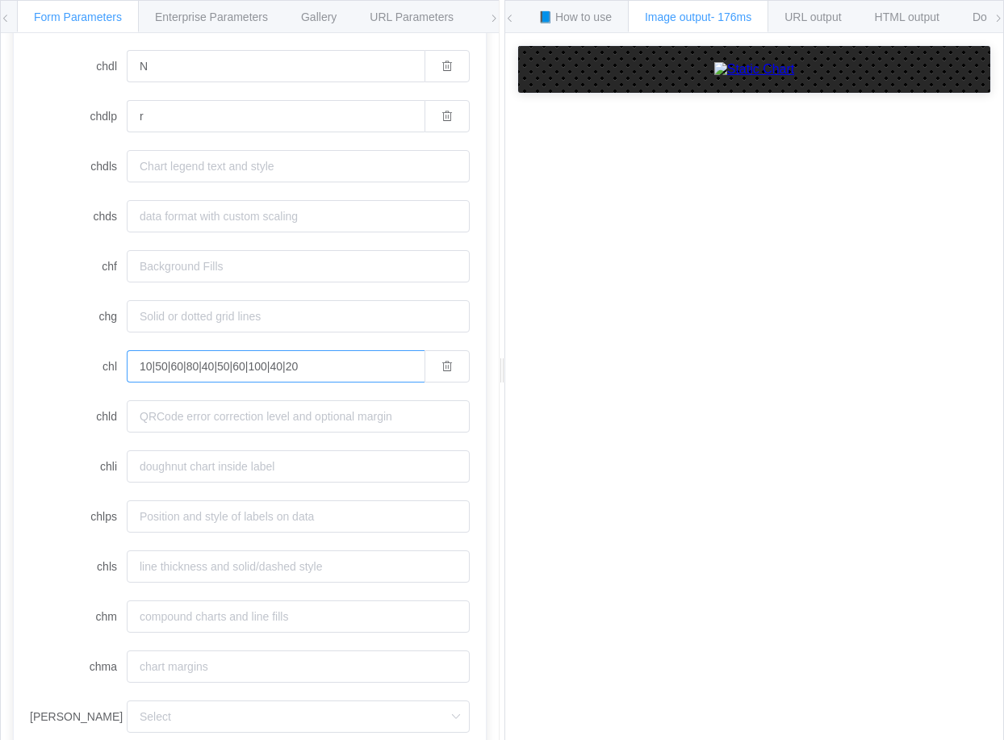
drag, startPoint x: 303, startPoint y: 365, endPoint x: 215, endPoint y: 373, distance: 87.5
click at [215, 373] on input "10|50|60|80|40|50|60|100|40|20" at bounding box center [276, 366] width 298 height 32
type input "10|50|60|80|40"
click at [110, 364] on label "chl" at bounding box center [78, 366] width 97 height 32
click at [127, 364] on input "10|50|60|80|40" at bounding box center [276, 366] width 298 height 32
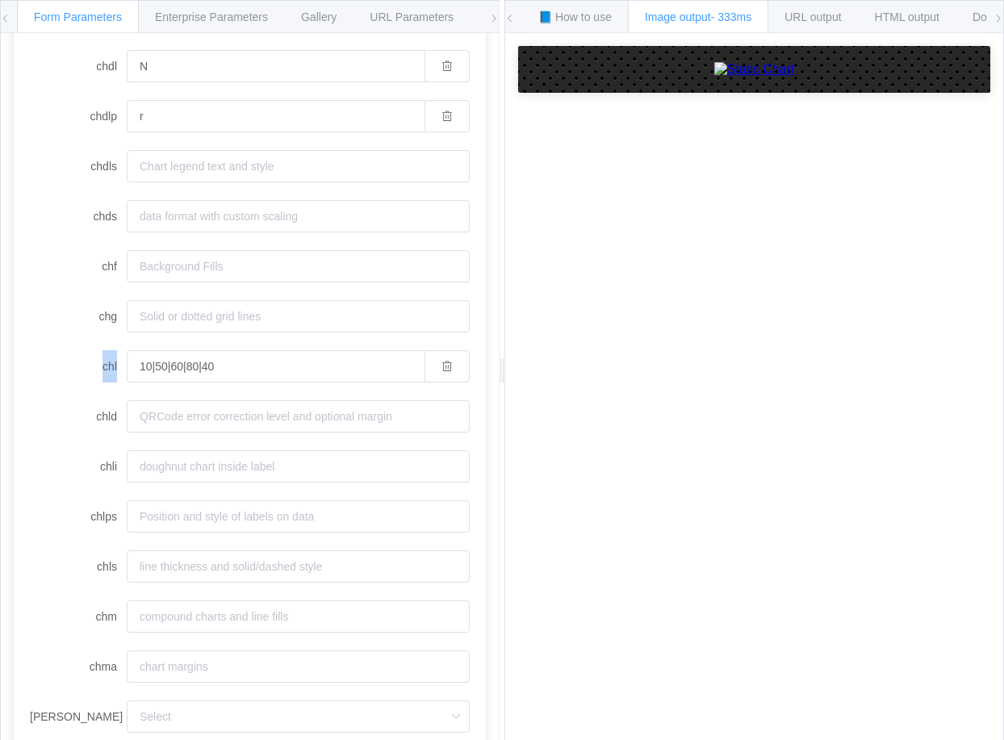
click at [110, 364] on label "chl" at bounding box center [78, 366] width 97 height 32
click at [127, 364] on input "10|50|60|80|40" at bounding box center [276, 366] width 298 height 32
copy label "chl"
click at [101, 172] on label "chdls" at bounding box center [78, 166] width 97 height 32
click at [127, 172] on input "chdls" at bounding box center [298, 166] width 343 height 32
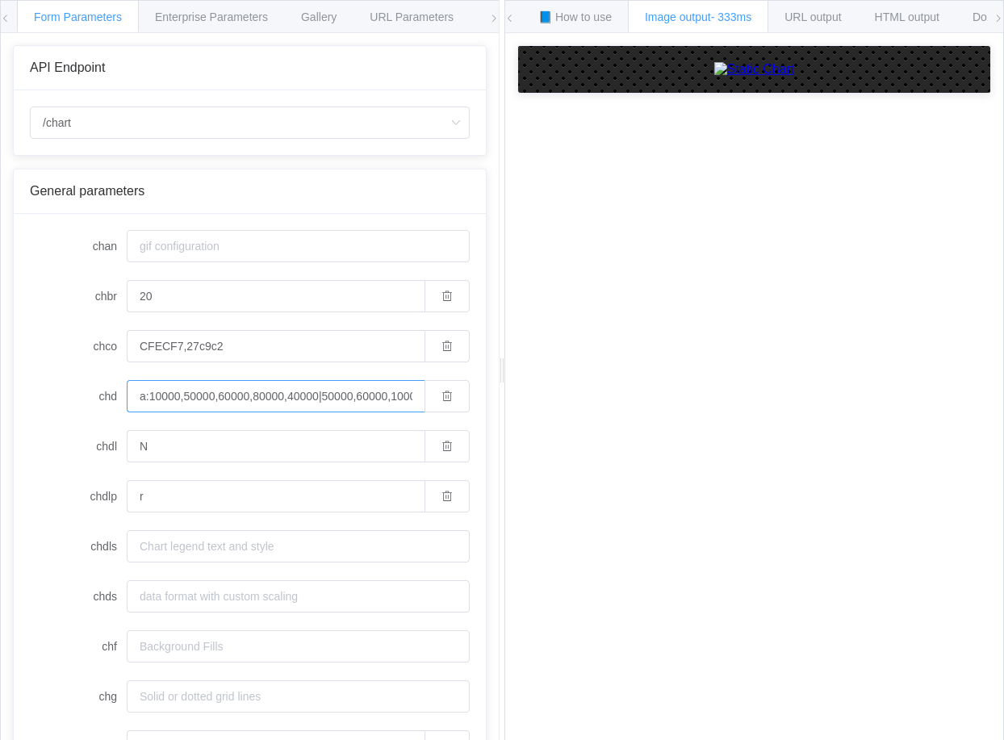
click at [305, 399] on input "a:10000,50000,60000,80000,40000|50000,60000,100000,40000,20000" at bounding box center [276, 396] width 298 height 32
drag, startPoint x: 322, startPoint y: 399, endPoint x: 475, endPoint y: 415, distance: 154.1
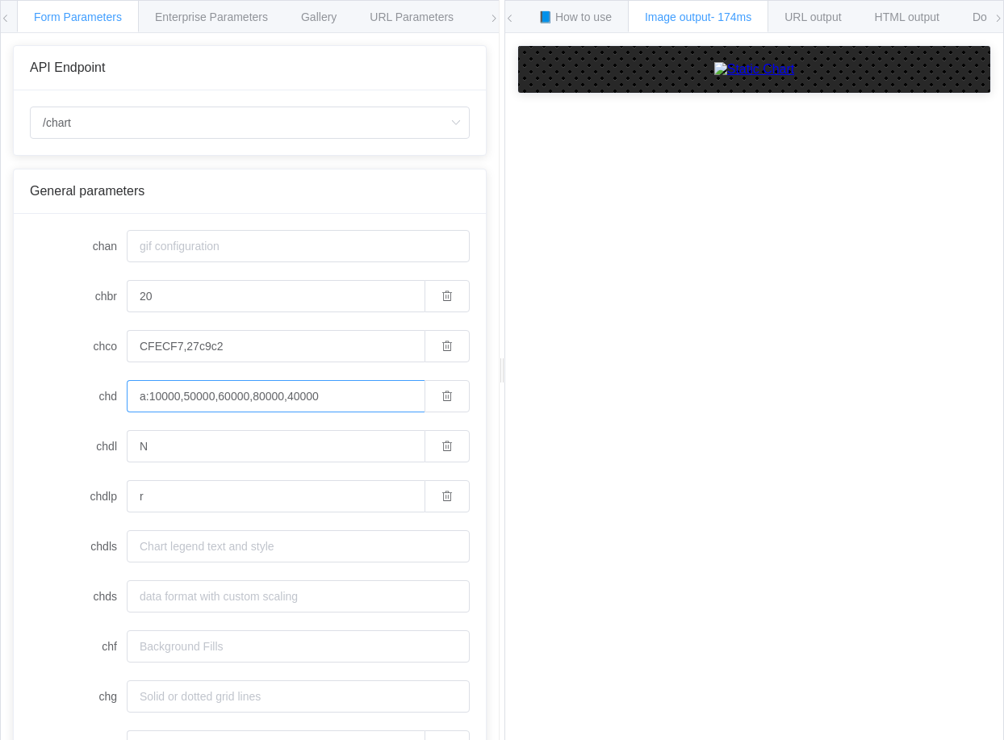
type input "a:10000,50000,60000,80000,40000"
click at [854, 412] on div "How to maximize Image Charts in 3 steps Read the step-by-step guide to the Imag…" at bounding box center [754, 399] width 498 height 732
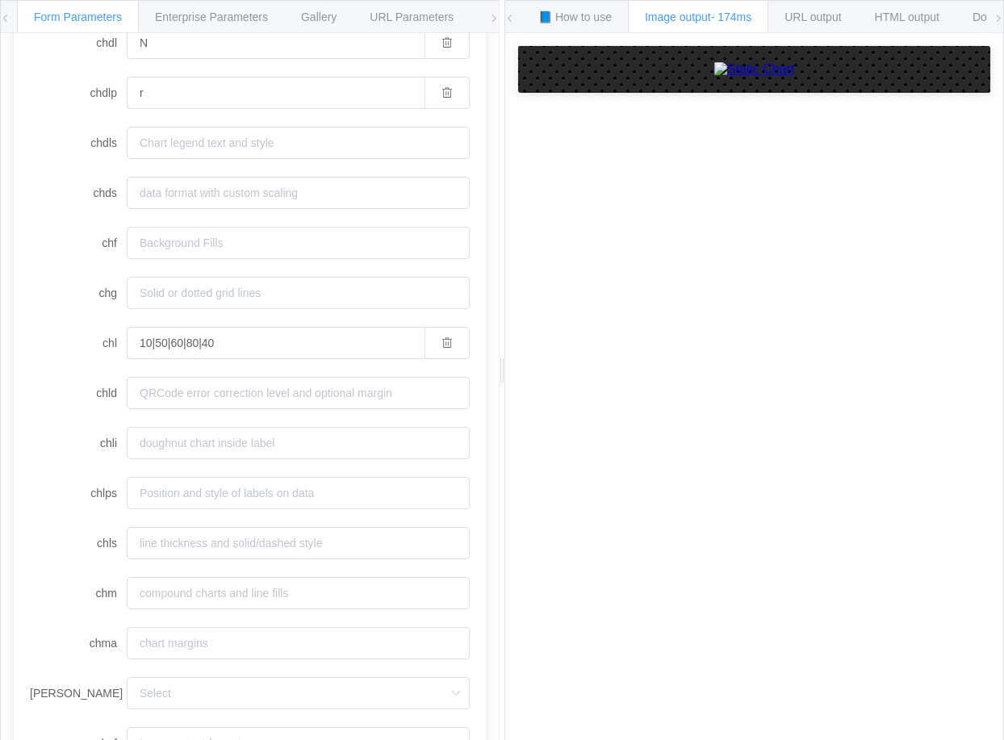
scroll to position [484, 0]
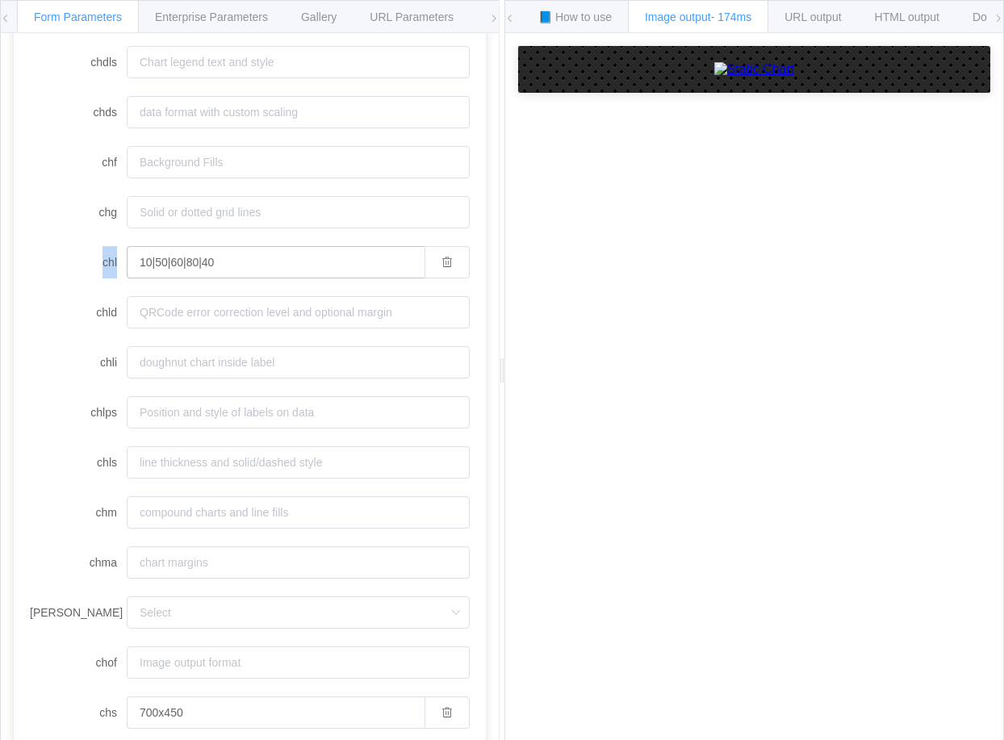
drag, startPoint x: 101, startPoint y: 257, endPoint x: 276, endPoint y: 260, distance: 175.1
click at [276, 260] on div "chl 10|50|60|80|40" at bounding box center [250, 262] width 440 height 32
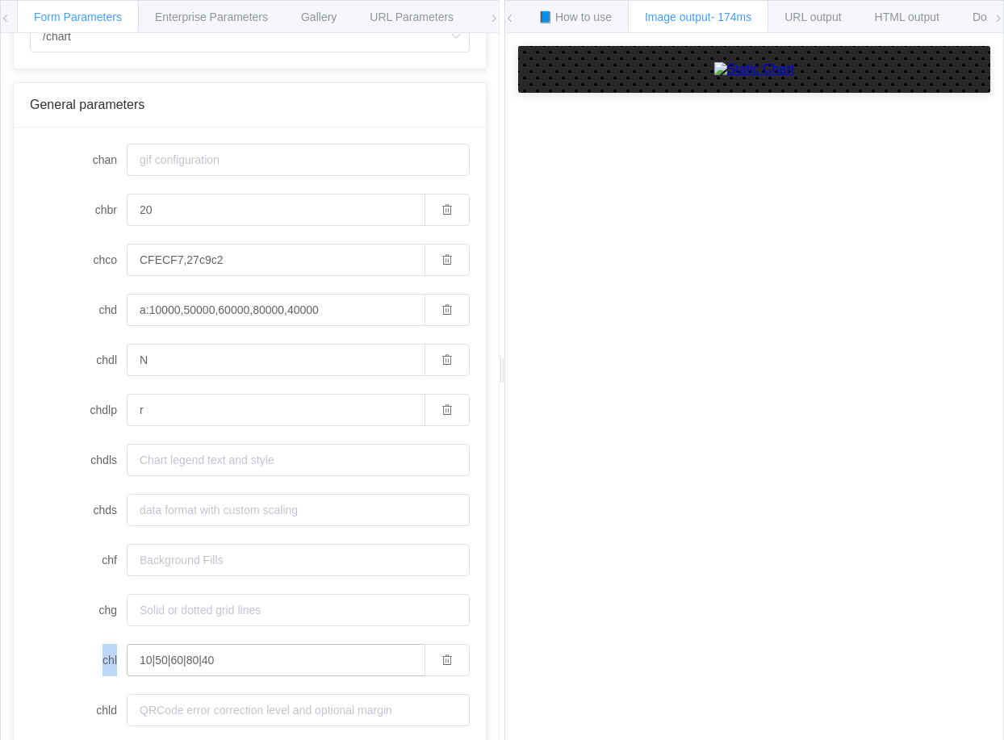
scroll to position [0, 0]
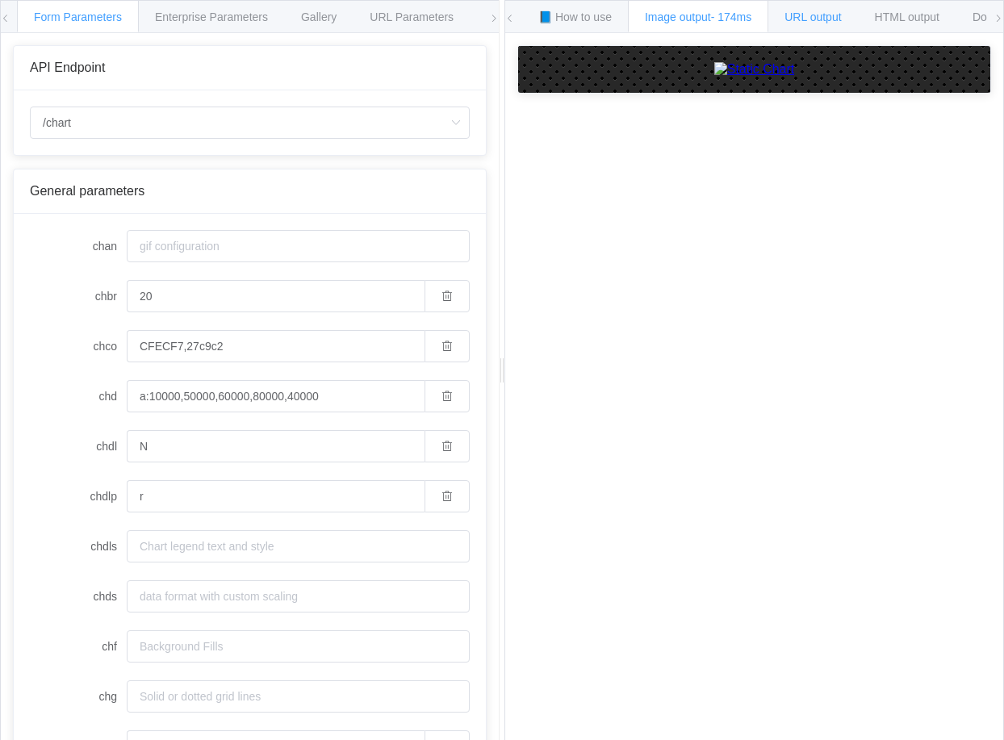
click at [826, 11] on span "URL output" at bounding box center [812, 16] width 56 height 13
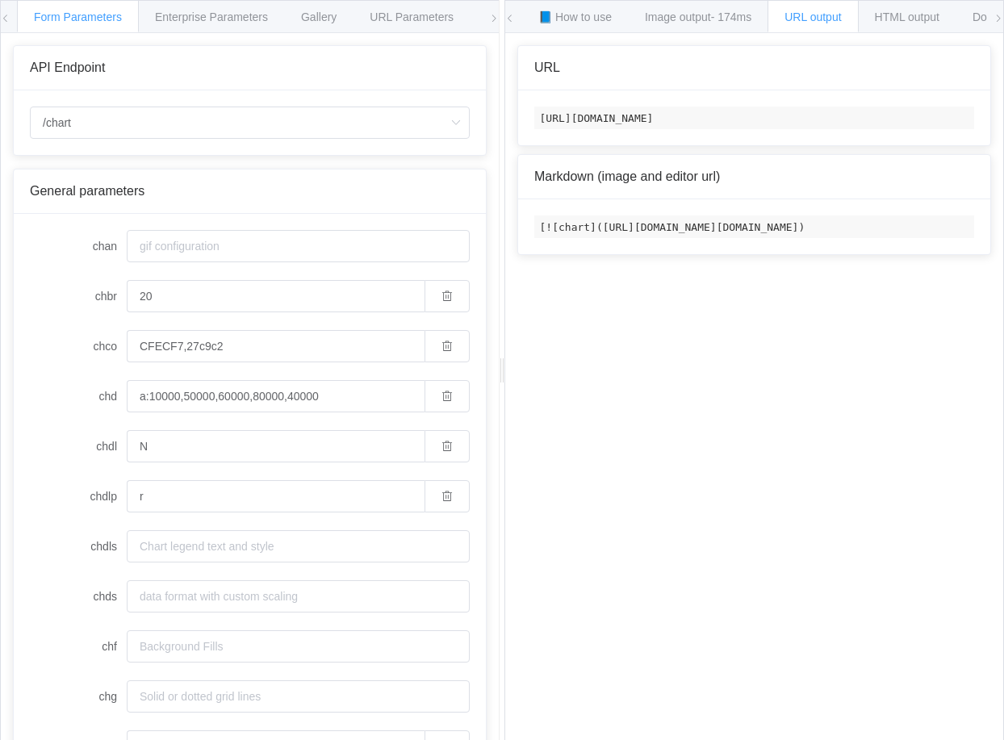
scroll to position [0, 871]
click at [886, 127] on code "https://image-charts.com/chart?chbr=20&chco=CFECF7%2C27c9c2&chd=a%3A10000%2C500…" at bounding box center [754, 117] width 440 height 23
click at [887, 128] on code "https://image-charts.com/chart?chbr=20&chco=CFECF7%2C27c9c2&chd=a%3A10000%2C500…" at bounding box center [754, 117] width 440 height 23
copy code "https://image-charts.com/chart?chbr=20&chco=CFECF7%2C27c9c2&chd=a%3A10000%2C500…"
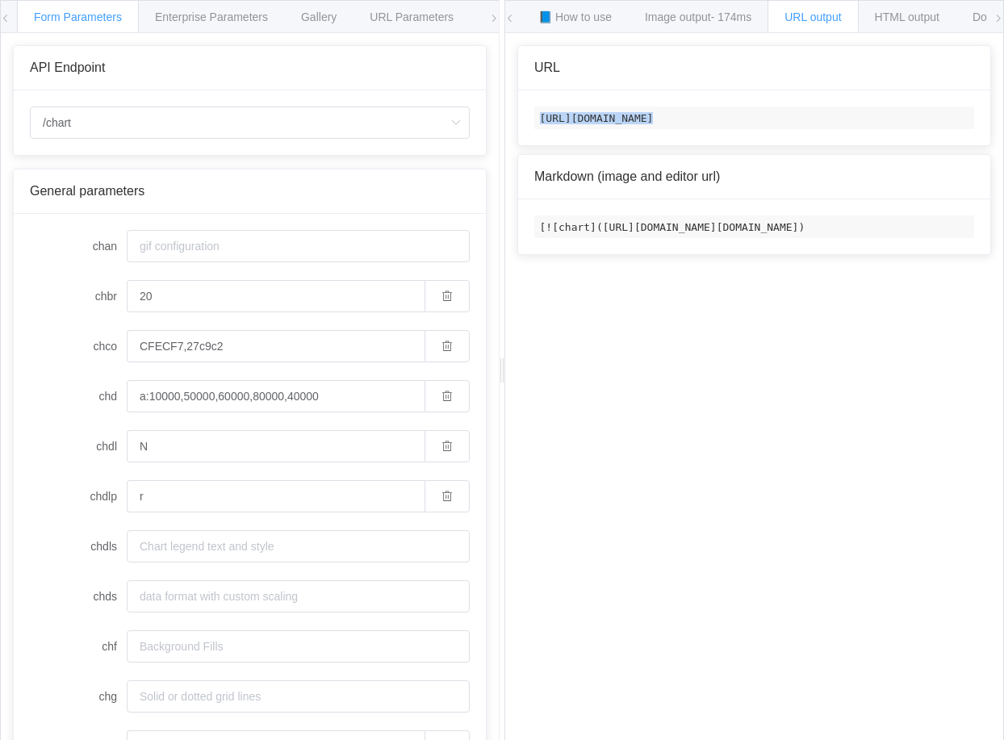
scroll to position [0, 23]
click at [634, 120] on code "https://image-charts.com/chart?chbr=20&chco=CFECF7%2C27c9c2&chd=a%3A10000%2C500…" at bounding box center [754, 117] width 440 height 23
click at [708, 436] on div "How to maximize Image Charts in 3 steps Read the step-by-step guide to the Imag…" at bounding box center [754, 399] width 498 height 732
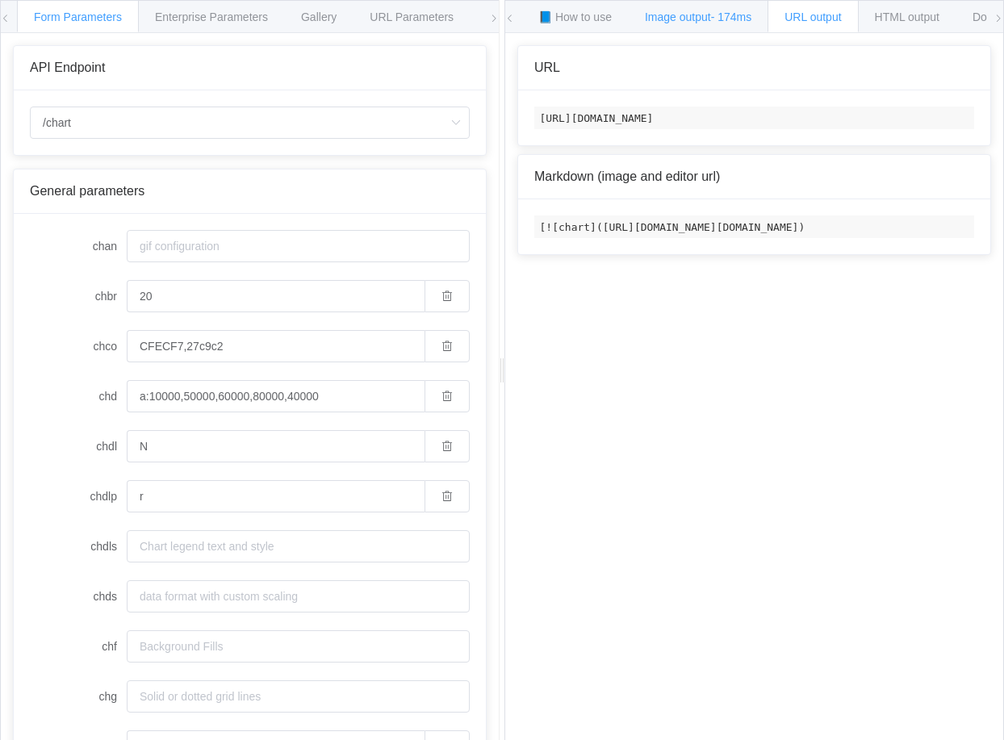
click at [710, 10] on span "Image output - 174ms" at bounding box center [698, 16] width 106 height 13
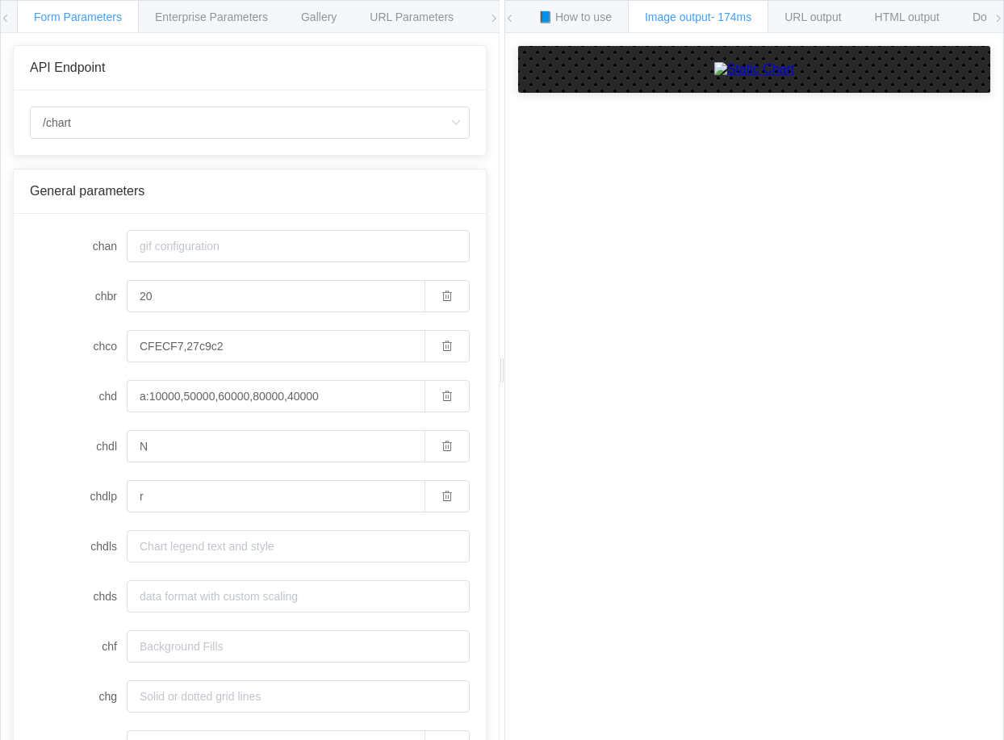
scroll to position [81, 0]
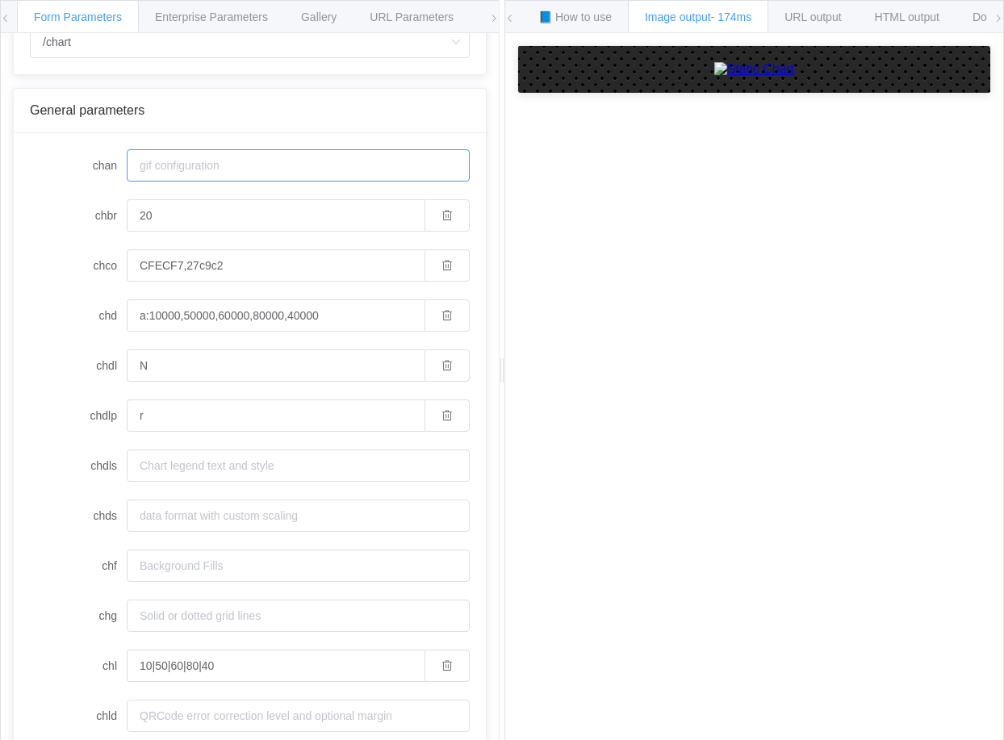
click at [194, 171] on input "chan" at bounding box center [298, 165] width 343 height 32
type input "あ"
click at [173, 222] on input "20" at bounding box center [276, 215] width 298 height 32
type input "2"
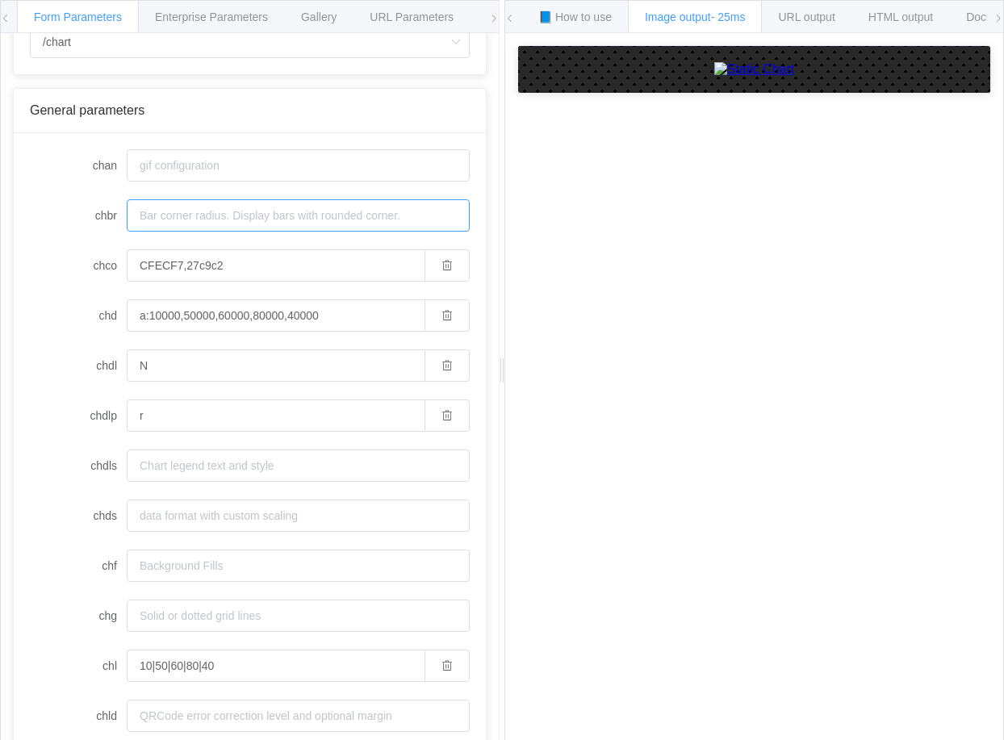
type input "1"
type input "2"
type input "20"
click at [193, 269] on input "CFECF7,27c9c2" at bounding box center [276, 265] width 298 height 32
drag, startPoint x: 181, startPoint y: 270, endPoint x: 62, endPoint y: 264, distance: 118.8
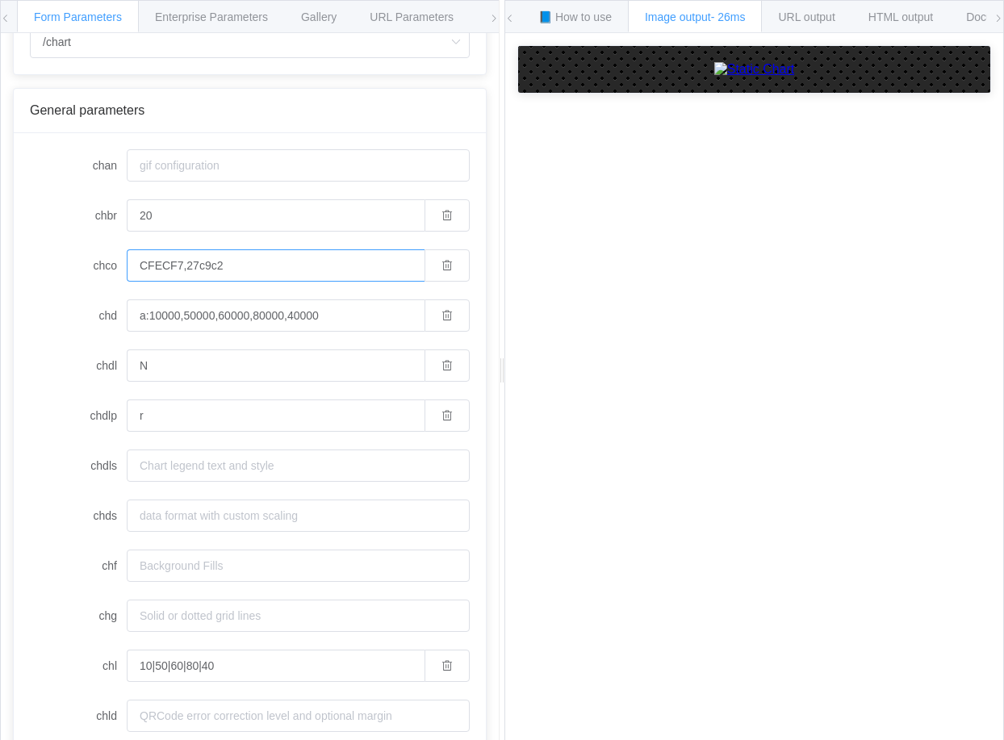
click at [62, 264] on div "chco CFECF7,27c9c2" at bounding box center [250, 265] width 440 height 32
click at [682, 413] on div "How to maximize Image Charts in 3 steps Read the step-by-step guide to the Imag…" at bounding box center [754, 399] width 498 height 732
drag, startPoint x: 187, startPoint y: 262, endPoint x: 311, endPoint y: 265, distance: 124.3
click at [311, 265] on input "CFECF7,27c9c2" at bounding box center [276, 265] width 298 height 32
paste input "C7BCB4"
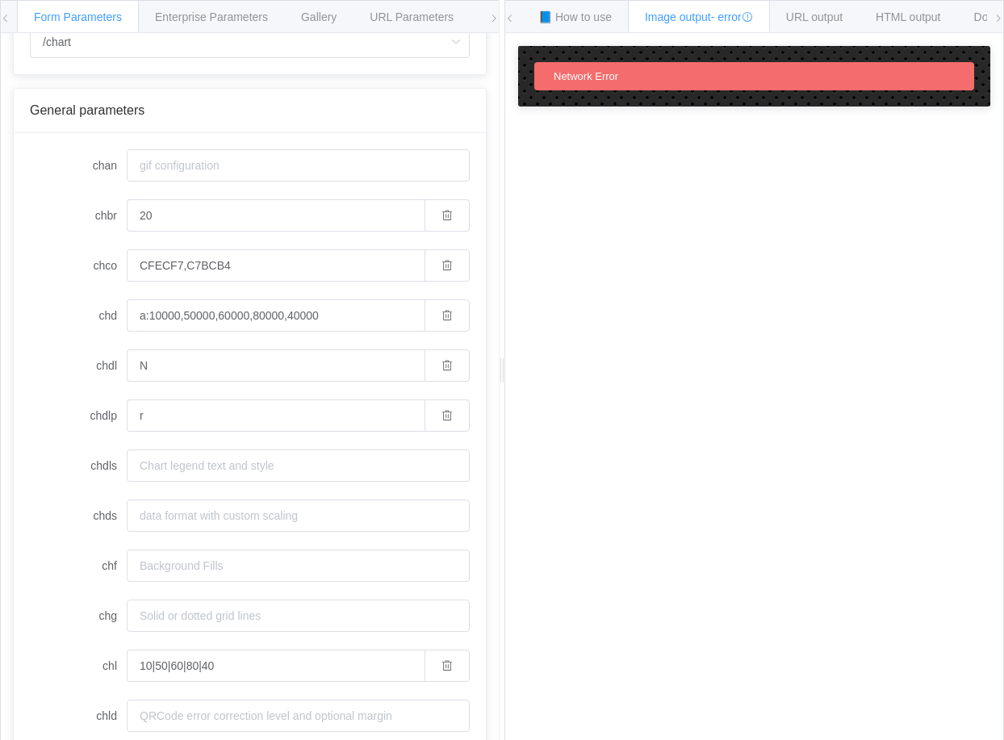
click at [754, 421] on div "How to maximize Image Charts in 3 steps Read the step-by-step guide to the Imag…" at bounding box center [754, 399] width 498 height 732
click at [186, 265] on input "CFECF7,27c9c2" at bounding box center [276, 265] width 298 height 32
drag, startPoint x: 182, startPoint y: 264, endPoint x: 57, endPoint y: 265, distance: 125.1
click at [43, 265] on div "chco CFECF7,27c9c2" at bounding box center [250, 265] width 440 height 32
click at [799, 380] on div "How to maximize Image Charts in 3 steps Read the step-by-step guide to the Imag…" at bounding box center [754, 399] width 498 height 732
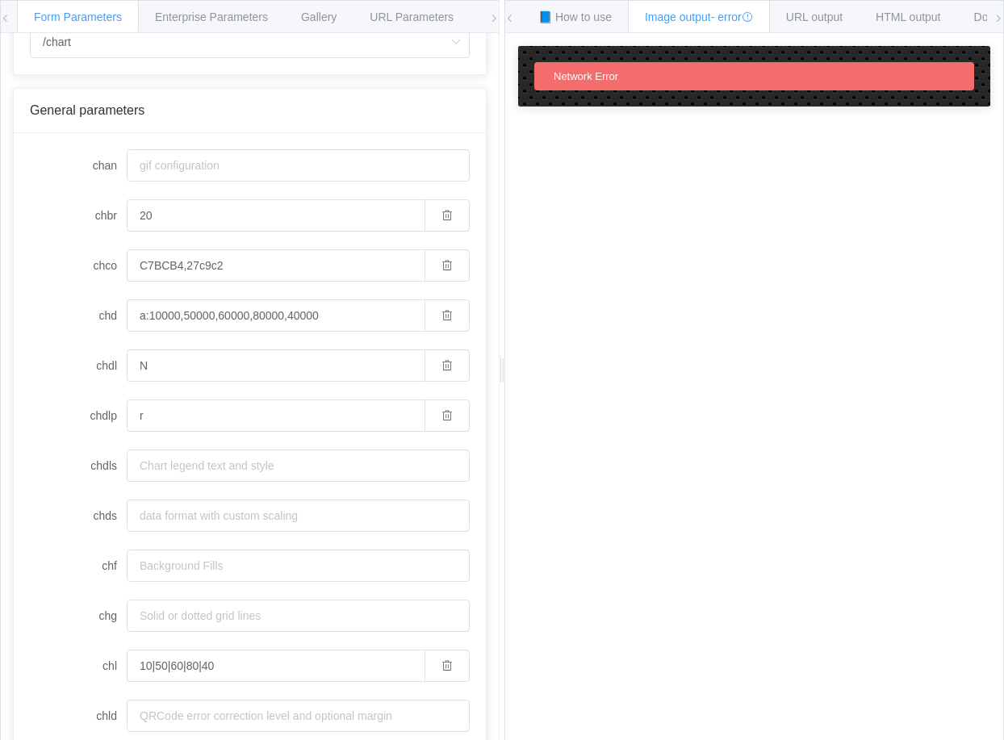
drag, startPoint x: 750, startPoint y: 240, endPoint x: 508, endPoint y: 243, distance: 242.0
click at [750, 240] on div "How to maximize Image Charts in 3 steps Read the step-by-step guide to the Imag…" at bounding box center [754, 399] width 498 height 732
click at [140, 265] on input "C7BCB4,27c9c2" at bounding box center [276, 265] width 298 height 32
paste input "D998A0"
drag, startPoint x: 228, startPoint y: 271, endPoint x: 359, endPoint y: 248, distance: 132.6
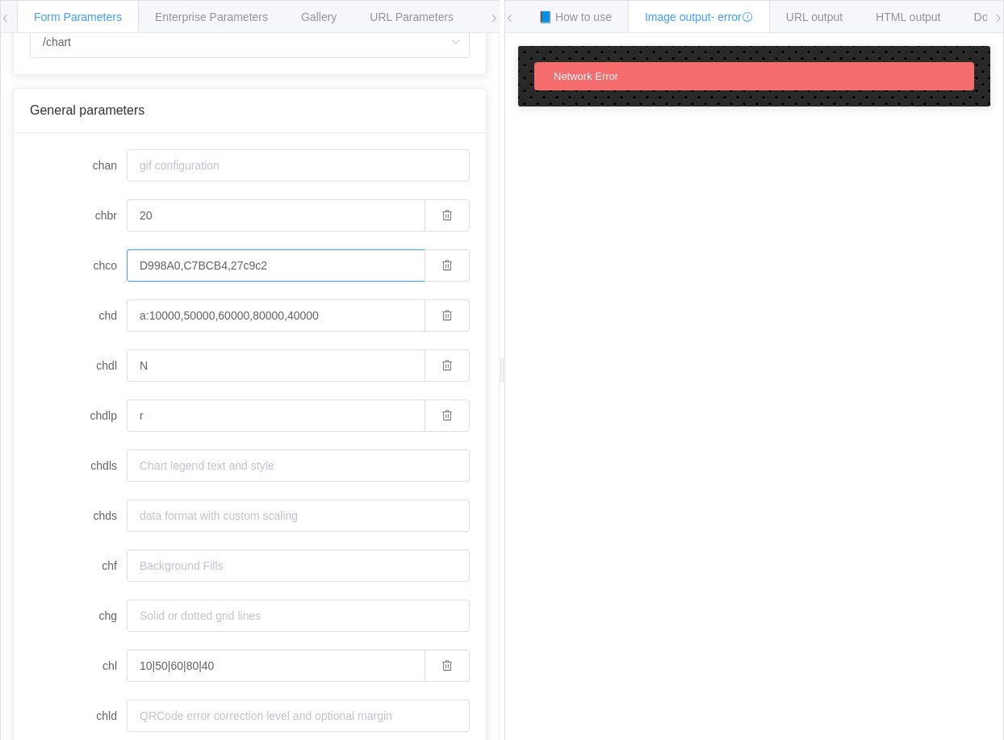
click at [638, 246] on div "How to maximize Image Charts in 3 steps Read the step-by-step guide to the Imag…" at bounding box center [754, 399] width 498 height 732
click at [856, 22] on div "URL output" at bounding box center [814, 16] width 90 height 32
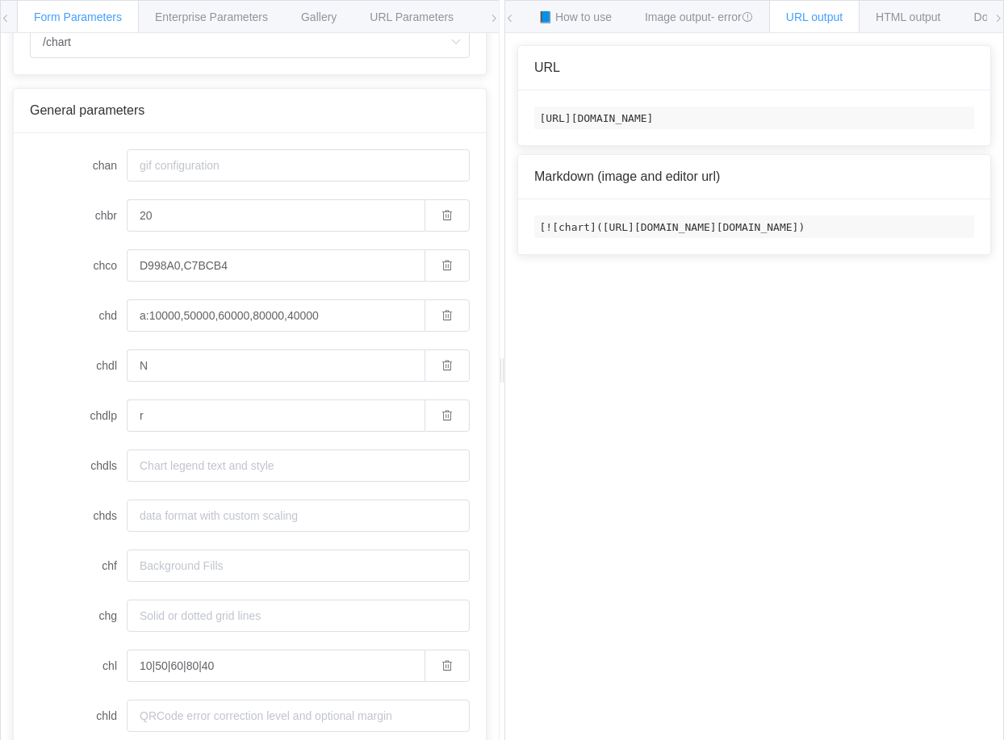
click at [621, 127] on code "https://image-charts.com/chart?chbr=20&chco=D998A0%2CC7BCB4&chd=a%3A10000%2C500…" at bounding box center [754, 117] width 440 height 23
click at [633, 115] on code "https://image-charts.com/chart?chbr=20&chco=D998A0%2CC7BCB4&chd=a%3A10000%2C500…" at bounding box center [754, 117] width 440 height 23
drag, startPoint x: 742, startPoint y: 460, endPoint x: 637, endPoint y: 423, distance: 112.0
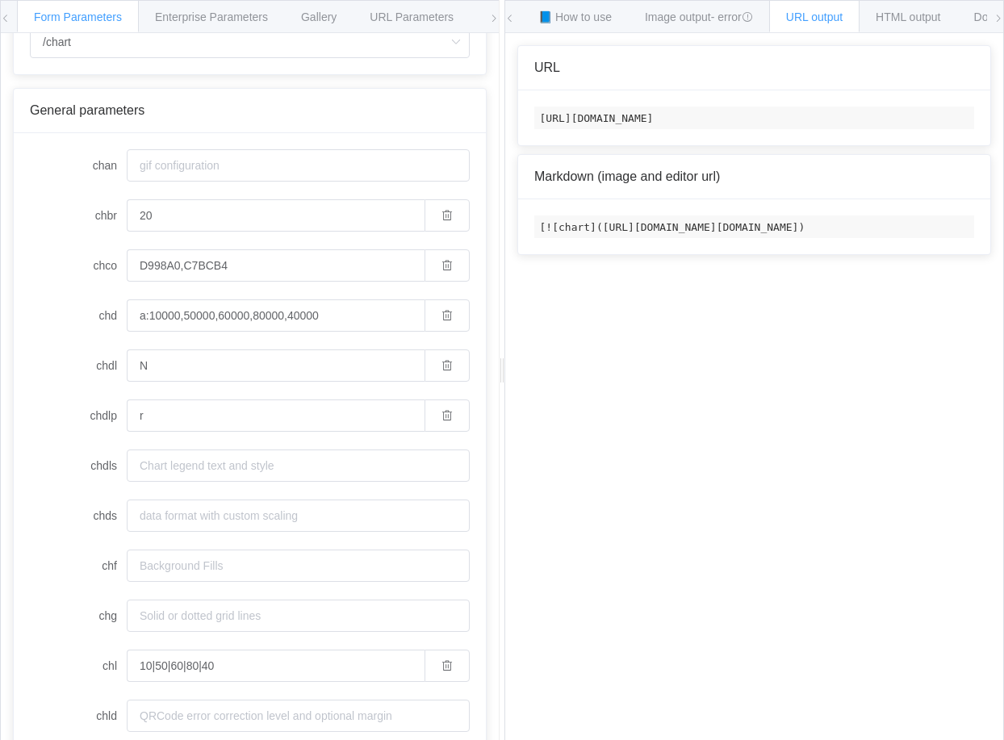
click at [743, 459] on div "How to maximize Image Charts in 3 steps Read the step-by-step guide to the Imag…" at bounding box center [754, 399] width 498 height 732
click at [285, 274] on input "D998A0,C7BCB4" at bounding box center [276, 265] width 298 height 32
type input "CFECF7,27c9c2"
type input "2"
click at [763, 405] on div "How to maximize Image Charts in 3 steps Read the step-by-step guide to the Imag…" at bounding box center [754, 399] width 498 height 732
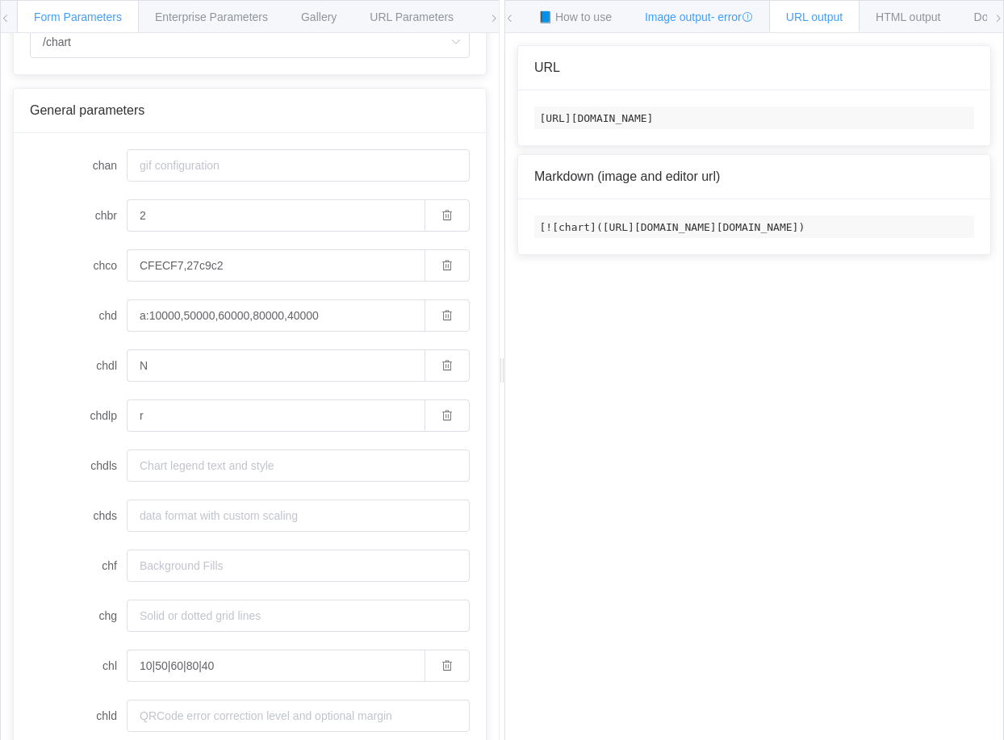
click at [687, 31] on div "Image output - error" at bounding box center [699, 16] width 142 height 32
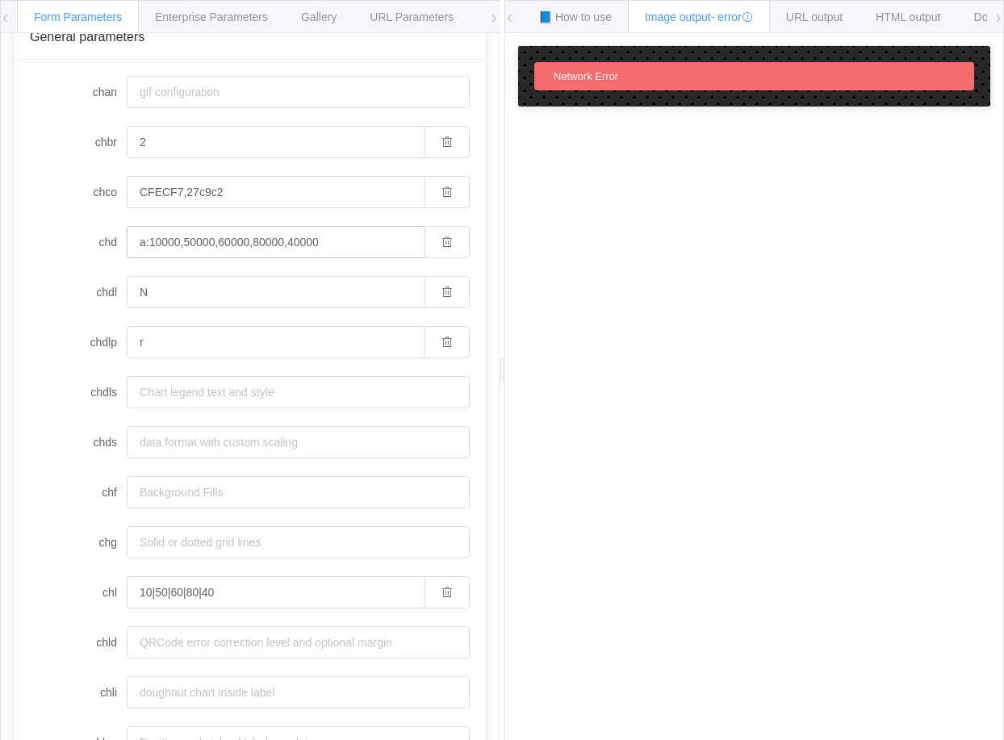
scroll to position [161, 0]
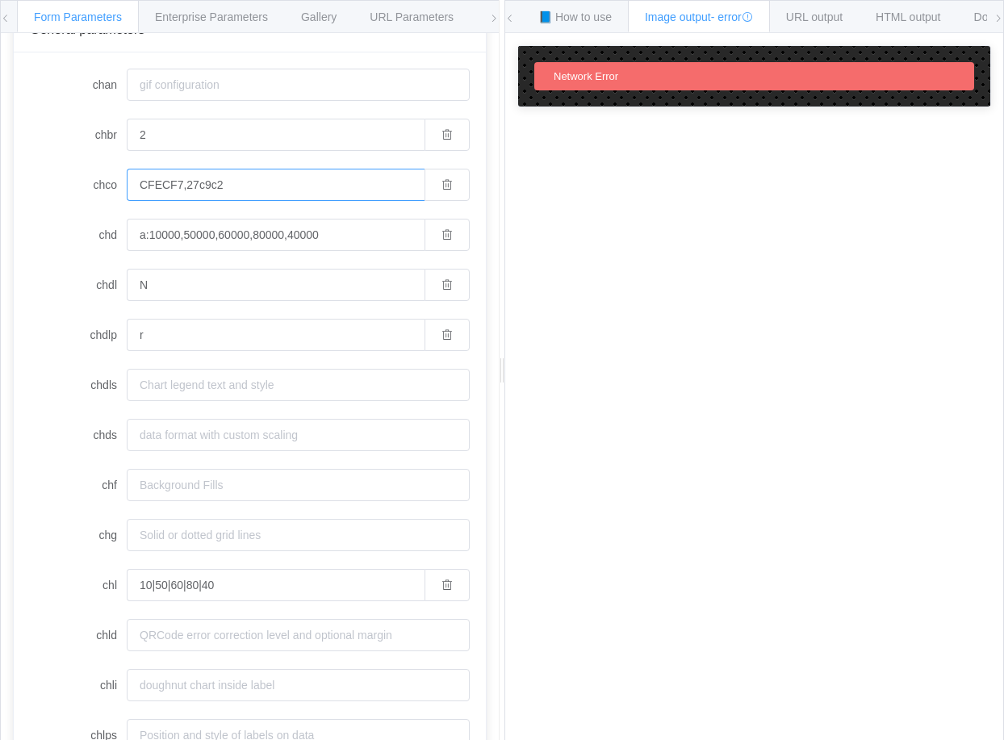
click at [156, 186] on input "CFECF7,27c9c2" at bounding box center [276, 185] width 298 height 32
click at [191, 190] on input "CFECF7,27c9c2" at bounding box center [276, 185] width 298 height 32
drag, startPoint x: 182, startPoint y: 183, endPoint x: -7, endPoint y: 190, distance: 188.9
click at [0, 190] on html "Form Parameters Enterprise Parameters Gallery URL Parameters Environments API E…" at bounding box center [502, 370] width 1004 height 740
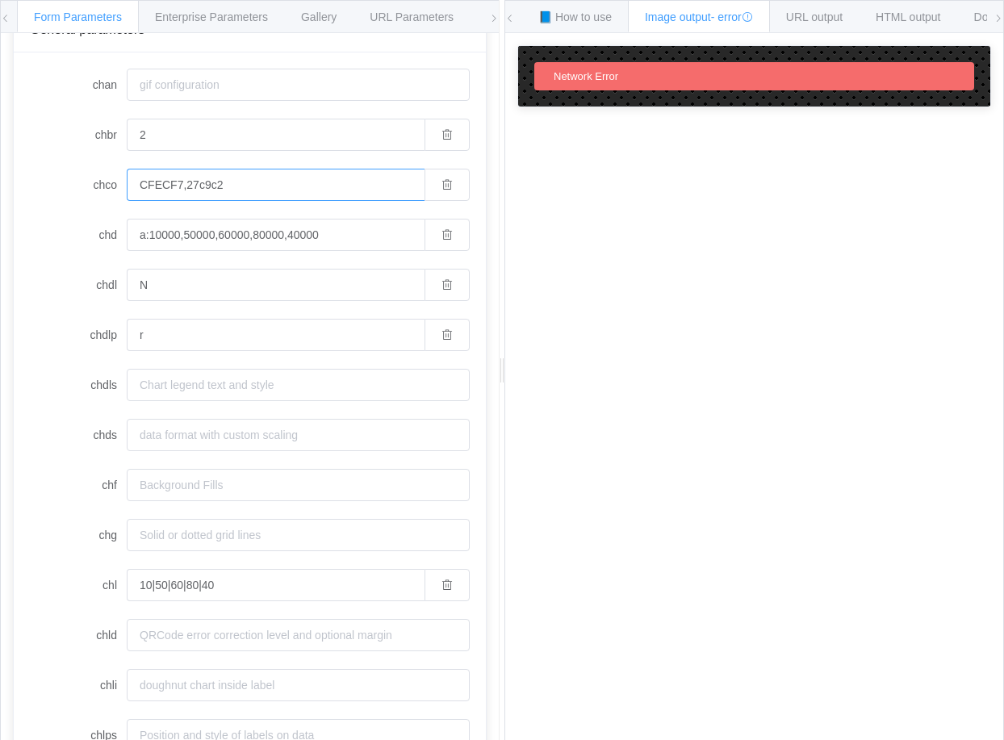
paste input "7BCB4"
click at [904, 197] on div "How to maximize Image Charts in 3 steps Read the step-by-[PERSON_NAME] to the I…" at bounding box center [754, 399] width 498 height 732
click at [208, 182] on input "C7BCB4,27c9c2" at bounding box center [276, 185] width 298 height 32
paste input "56483E"
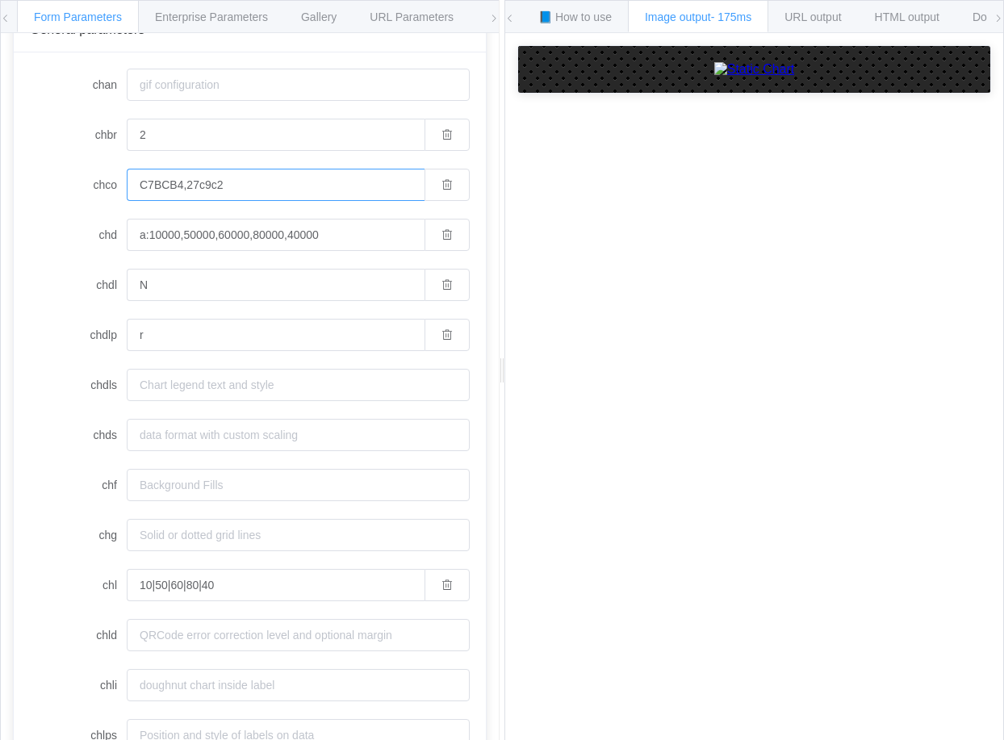
click at [205, 186] on input "C7BCB4,27c9c2" at bounding box center [276, 185] width 298 height 32
drag, startPoint x: 188, startPoint y: 186, endPoint x: 292, endPoint y: 186, distance: 104.1
click at [291, 186] on input "C7BCB4,27c9c2" at bounding box center [276, 185] width 298 height 32
click at [734, 413] on div "How to maximize Image Charts in 3 steps Read the step-by-[PERSON_NAME] to the I…" at bounding box center [754, 399] width 498 height 732
click at [279, 186] on input "C7BCB4,56483E" at bounding box center [276, 185] width 298 height 32
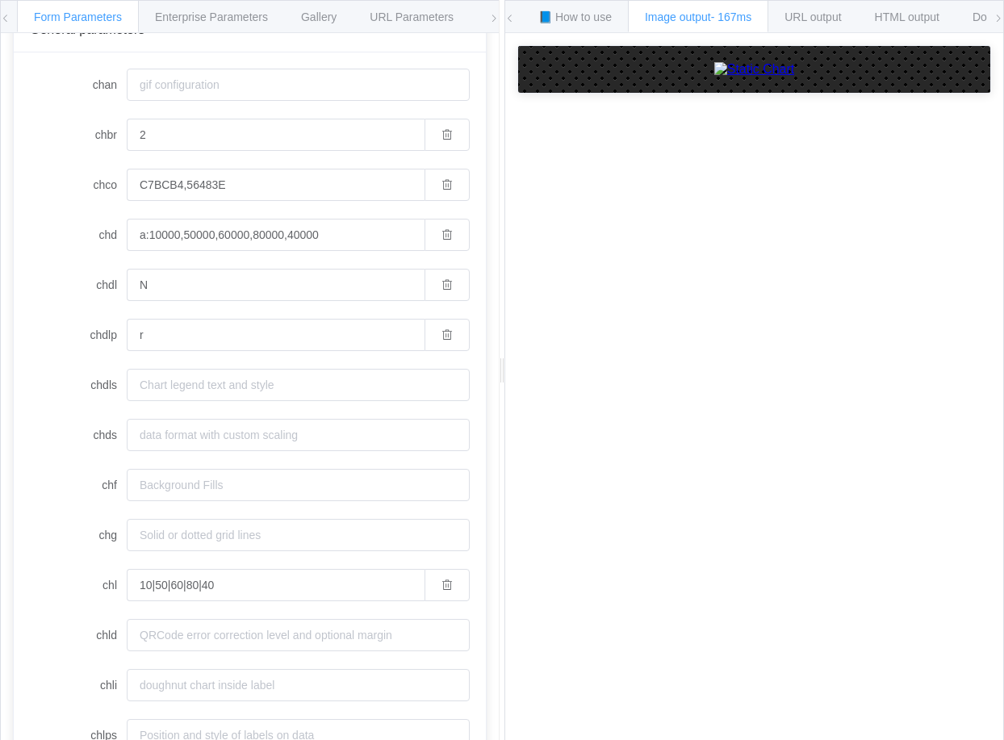
click at [65, 222] on label "chd" at bounding box center [78, 235] width 97 height 32
click at [127, 222] on input "a:10000,50000,60000,80000,40000" at bounding box center [276, 235] width 298 height 32
click at [175, 239] on input "a:10000,50000,60000,80000,40000" at bounding box center [276, 235] width 298 height 32
drag, startPoint x: 183, startPoint y: 185, endPoint x: 109, endPoint y: 186, distance: 74.2
click at [111, 185] on div "chco C7BCB4,56483E" at bounding box center [250, 185] width 440 height 32
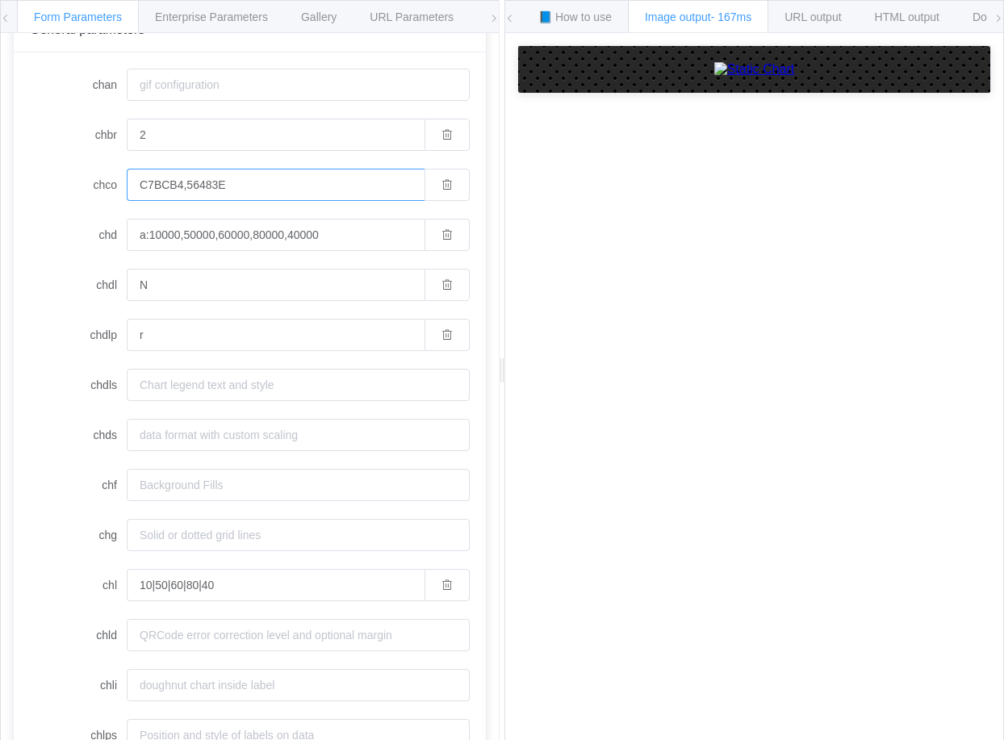
paste input "56483E"
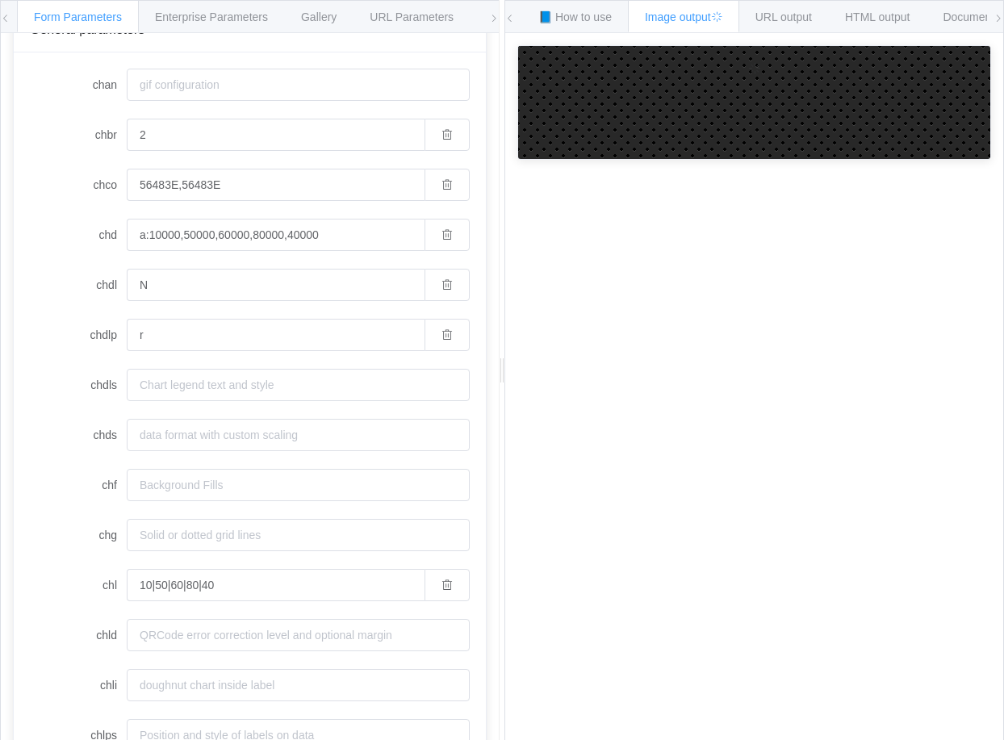
click at [641, 460] on div "How to maximize Image Charts in 3 steps Read the step-by-[PERSON_NAME] to the I…" at bounding box center [754, 399] width 498 height 732
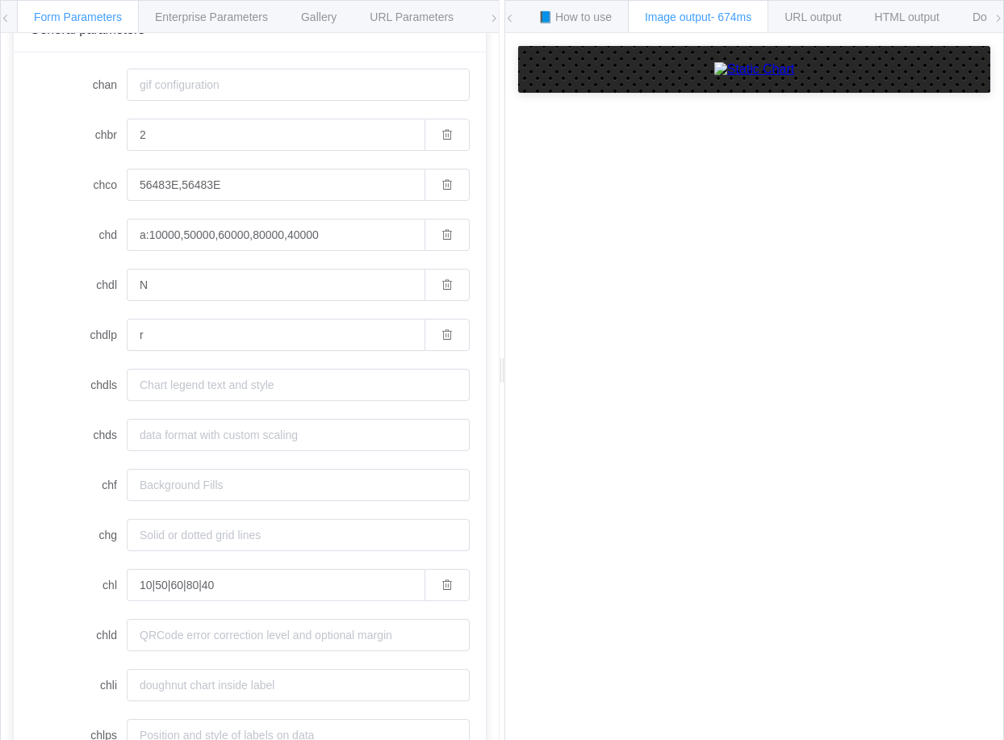
click at [707, 399] on div "How to maximize Image Charts in 3 steps Read the step-by-[PERSON_NAME] to the I…" at bounding box center [754, 399] width 498 height 732
click at [203, 187] on input "56483E,56483E" at bounding box center [276, 185] width 298 height 32
click at [152, 184] on input "56483E,56483E" at bounding box center [276, 185] width 298 height 32
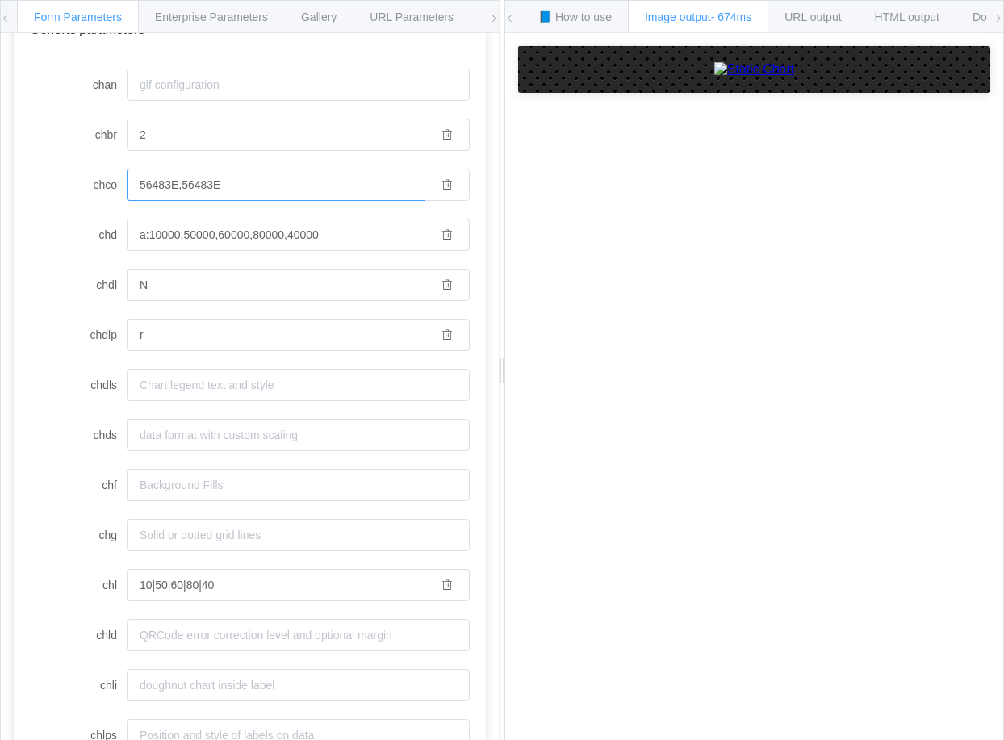
paste input "D998A0"
type input "D998A0,56483E"
click at [732, 434] on div "How to maximize Image Charts in 3 steps Read the step-by-[PERSON_NAME] to the I…" at bounding box center [754, 399] width 498 height 732
click at [908, 433] on div "How to maximize Image Charts in 3 steps Read the step-by-[PERSON_NAME] to the I…" at bounding box center [754, 399] width 498 height 732
click at [293, 299] on input "N" at bounding box center [276, 285] width 298 height 32
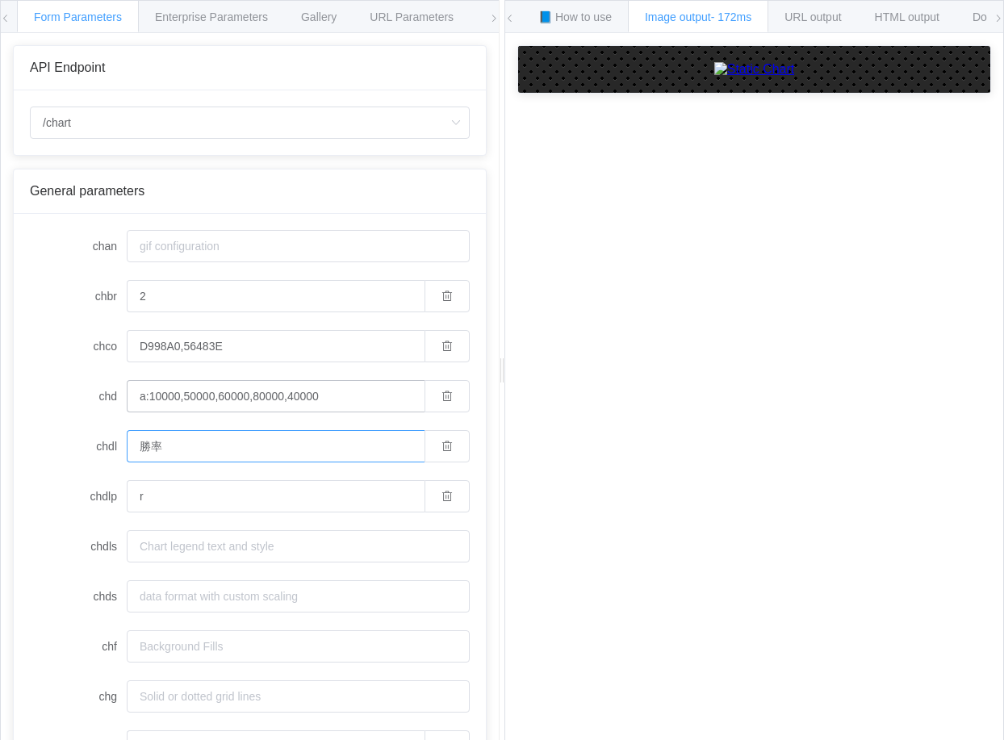
type input "勝率"
click at [166, 390] on input "a:10000,50000,60000,80000,40000" at bounding box center [276, 396] width 298 height 32
drag, startPoint x: 149, startPoint y: 393, endPoint x: 120, endPoint y: 395, distance: 29.1
click at [126, 395] on div "chd a:10000,50000,60000,80000,40000" at bounding box center [250, 396] width 440 height 32
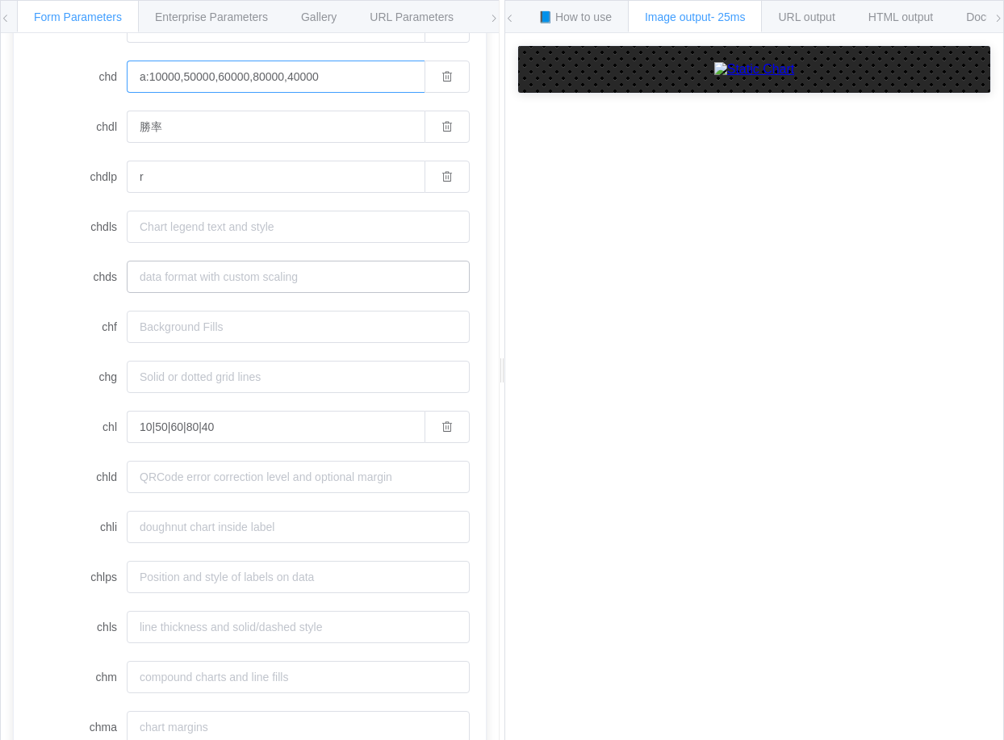
scroll to position [219, 0]
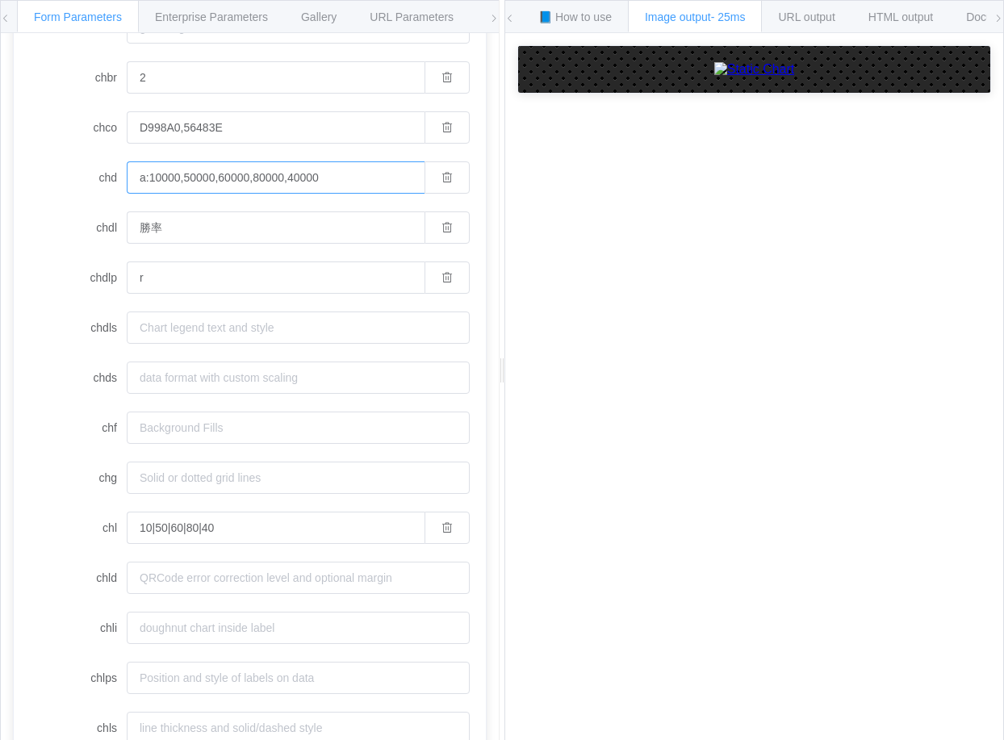
drag, startPoint x: 144, startPoint y: 181, endPoint x: 133, endPoint y: 181, distance: 11.3
click at [133, 181] on input "a:10000,50000,60000,80000,40000" at bounding box center [276, 177] width 298 height 32
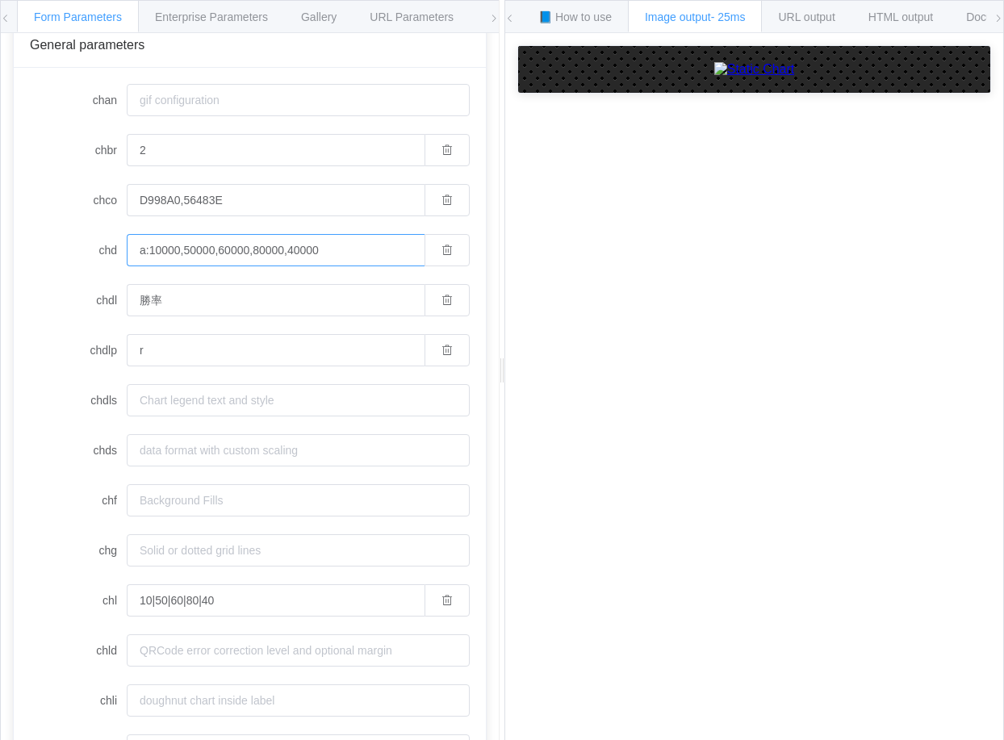
scroll to position [138, 0]
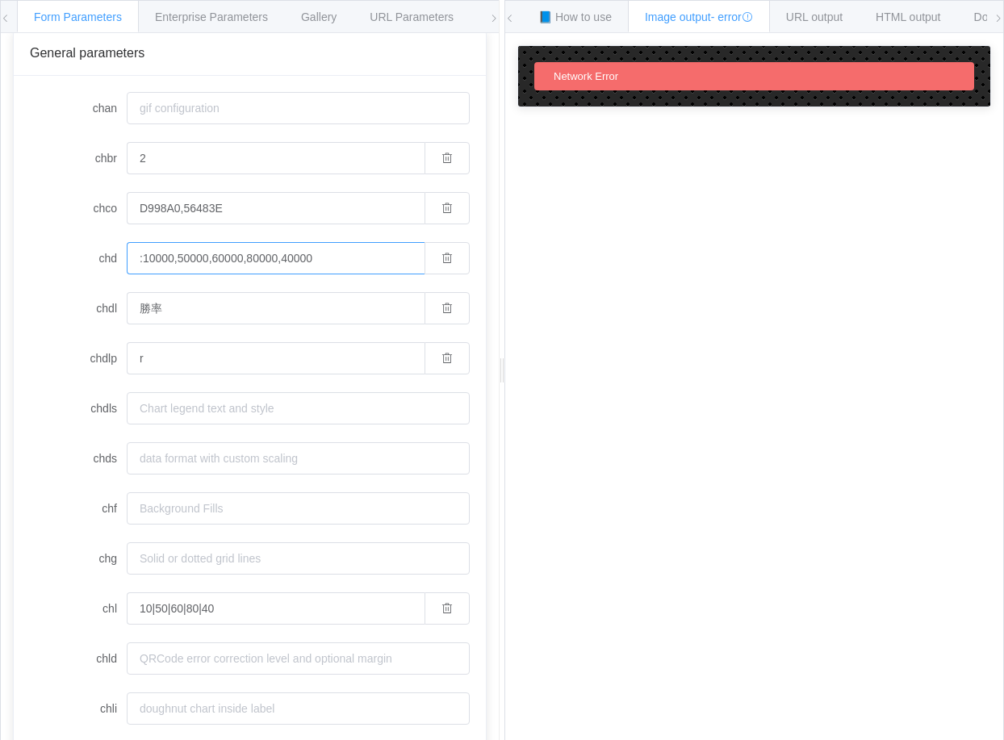
type input "a:10000,50000,60000,80000,40000"
click at [35, 214] on label "chco" at bounding box center [78, 208] width 97 height 32
click at [127, 214] on input "D998A0,56483E" at bounding box center [276, 208] width 298 height 32
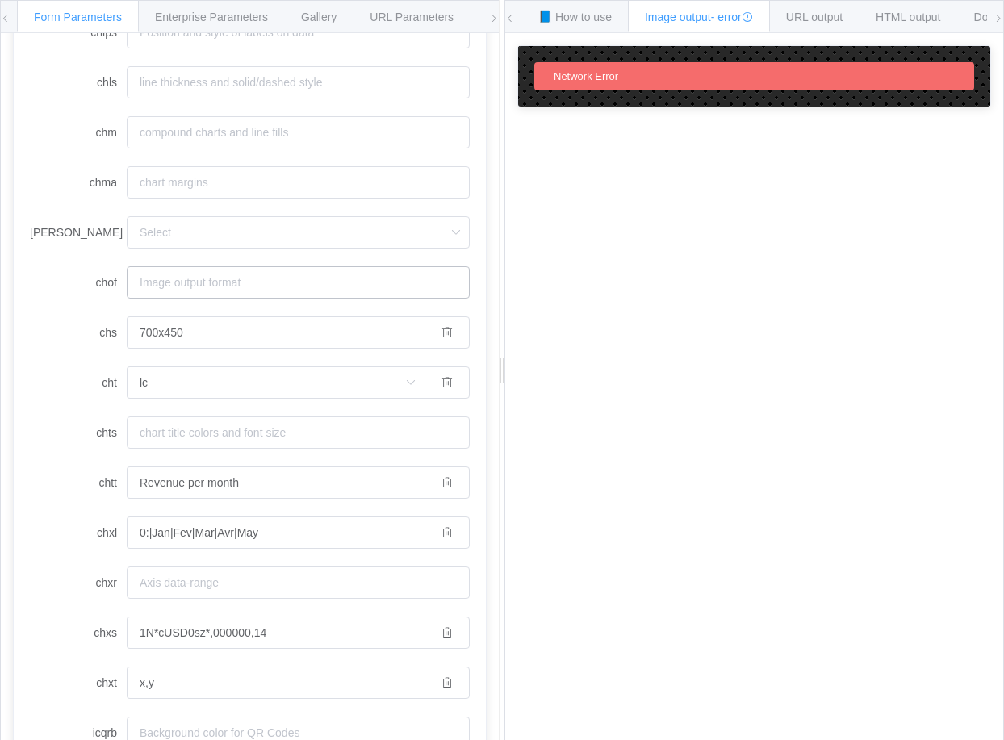
scroll to position [945, 0]
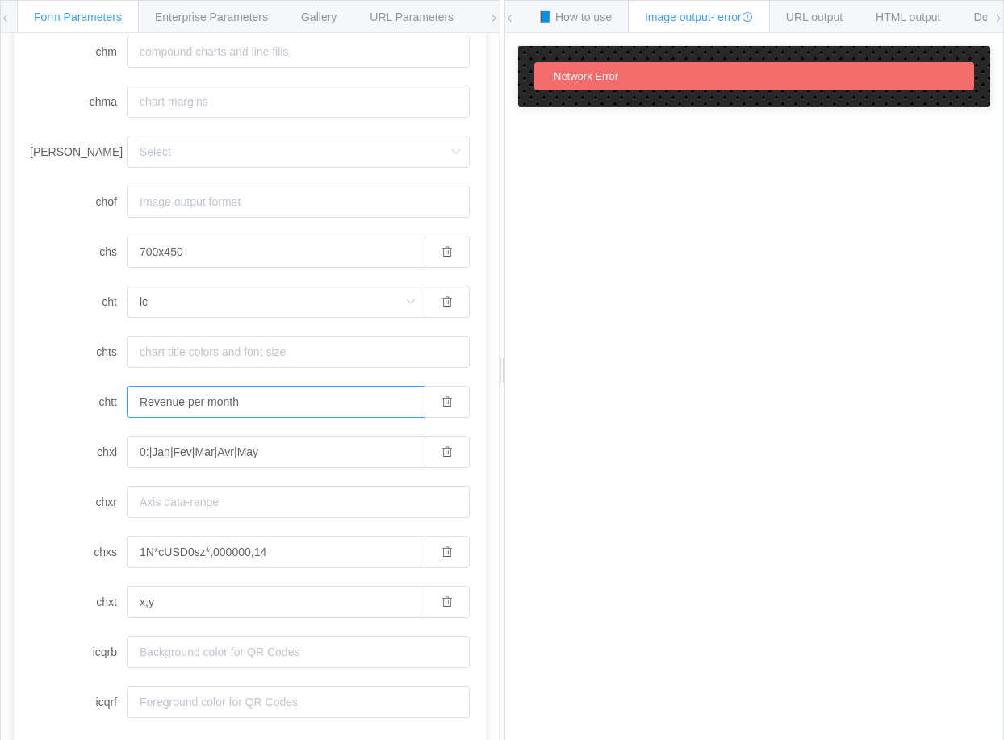
click at [270, 403] on input "Revenue per month" at bounding box center [276, 402] width 298 height 32
click at [691, 457] on div "How to maximize Image Charts in 3 steps Read the step-by-[PERSON_NAME] to the I…" at bounding box center [754, 399] width 498 height 732
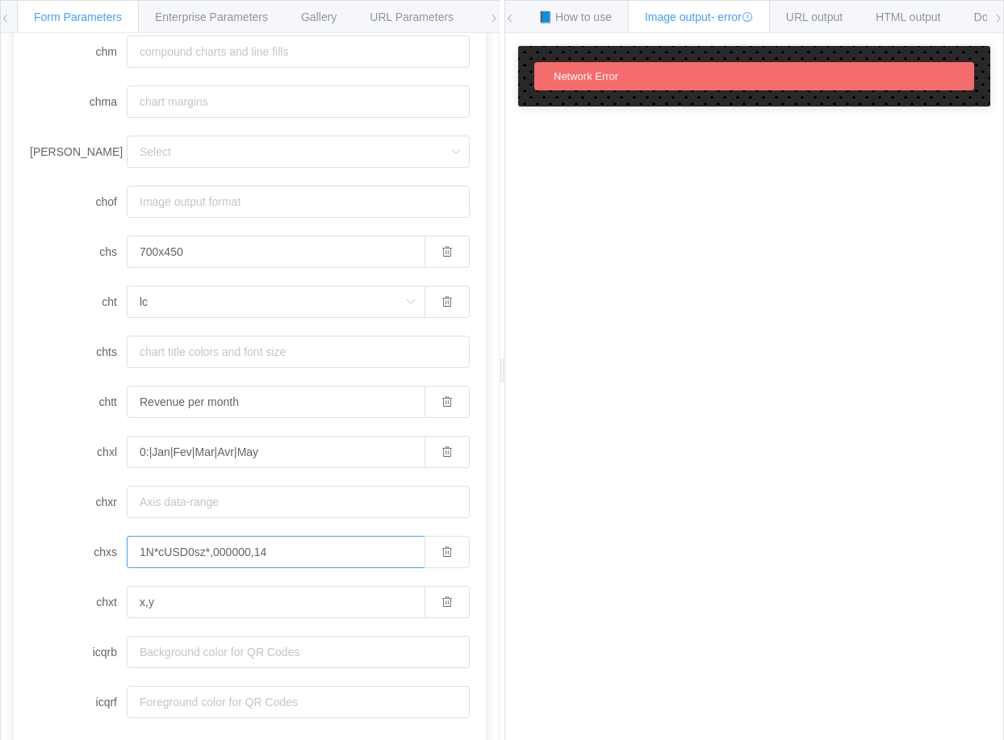
click at [248, 553] on input "1N*cUSD0sz*,000000,14" at bounding box center [276, 552] width 298 height 32
click at [910, 333] on div "How to maximize Image Charts in 3 steps Read the step-by-[PERSON_NAME] to the I…" at bounding box center [754, 399] width 498 height 732
drag, startPoint x: 203, startPoint y: 582, endPoint x: 176, endPoint y: 582, distance: 26.6
click at [203, 582] on form "chan chbr 2 chco D998A0,56483E chd a:10000,50000,60000,80000,40000 chdl 勝率 chdl…" at bounding box center [250, 1] width 440 height 1433
click at [97, 560] on label "chxs" at bounding box center [78, 552] width 97 height 32
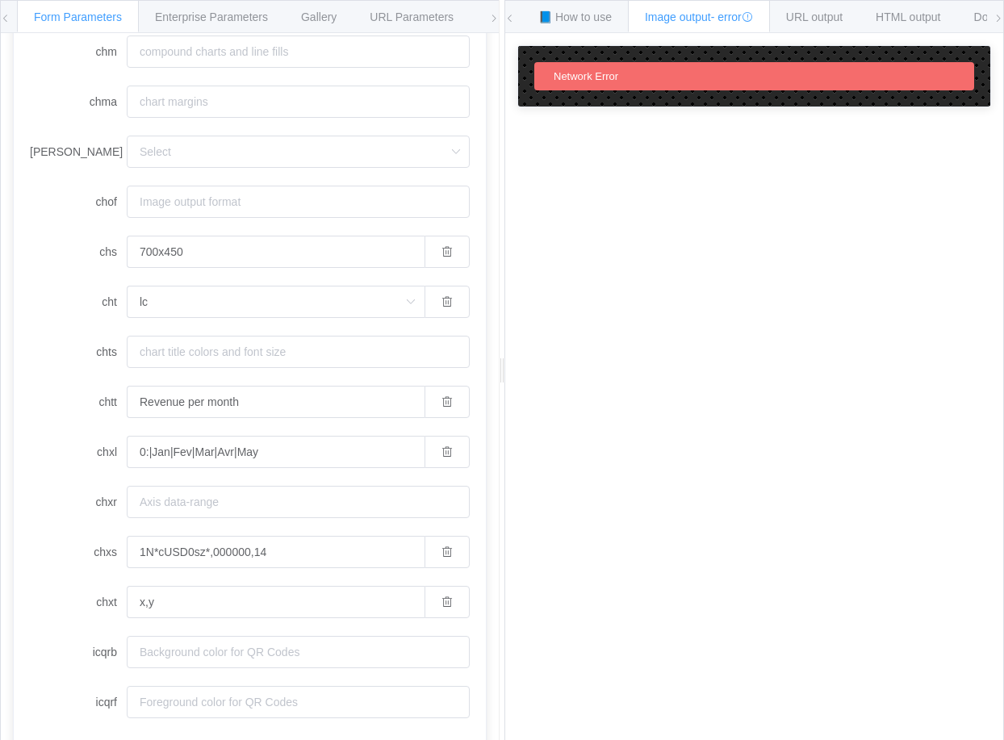
click at [127, 560] on input "1N*cUSD0sz*,000000,14" at bounding box center [276, 552] width 298 height 32
click at [112, 551] on label "chxs" at bounding box center [78, 552] width 97 height 32
click at [127, 551] on input "1N*cUSD0sz*,000000,14" at bounding box center [276, 552] width 298 height 32
click at [112, 551] on label "chxs" at bounding box center [78, 552] width 97 height 32
click at [127, 551] on input "1N*cUSD0sz*,000000,14" at bounding box center [276, 552] width 298 height 32
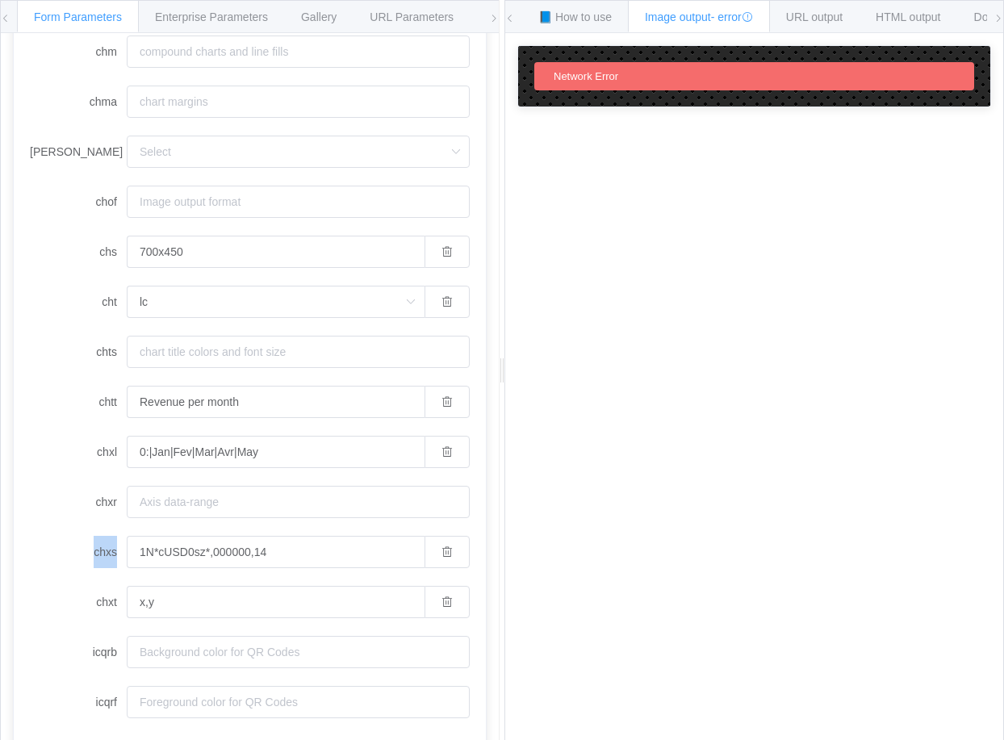
copy label "chxs"
click at [729, 143] on div "How to maximize Image Charts in 3 steps Read the step-by-[PERSON_NAME] to the I…" at bounding box center [754, 399] width 498 height 732
click at [218, 171] on form "chan chbr 2 chco D998A0,56483E chd a:10000,50000,60000,80000,40000 chdl 勝率 chdl…" at bounding box center [250, 1] width 440 height 1433
click at [215, 158] on input "[PERSON_NAME]" at bounding box center [298, 152] width 343 height 32
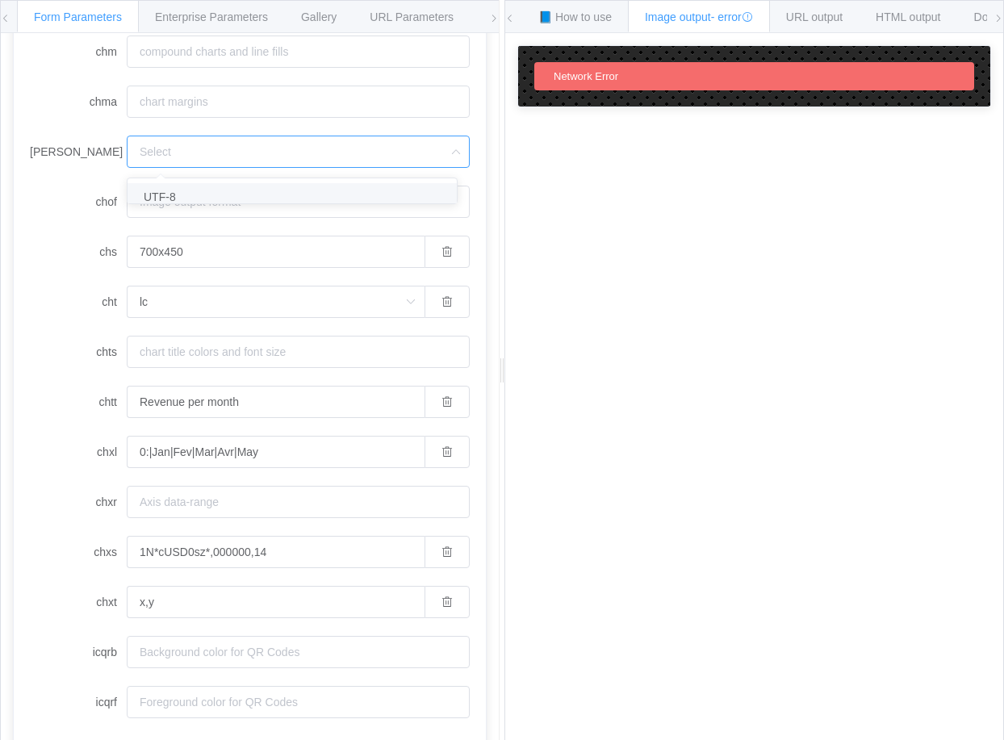
click at [196, 190] on li "UTF-8" at bounding box center [297, 196] width 341 height 27
type input "UTF-8"
click at [245, 157] on input "UTF-8" at bounding box center [276, 152] width 298 height 32
click at [212, 198] on li "UTF-8" at bounding box center [275, 196] width 296 height 27
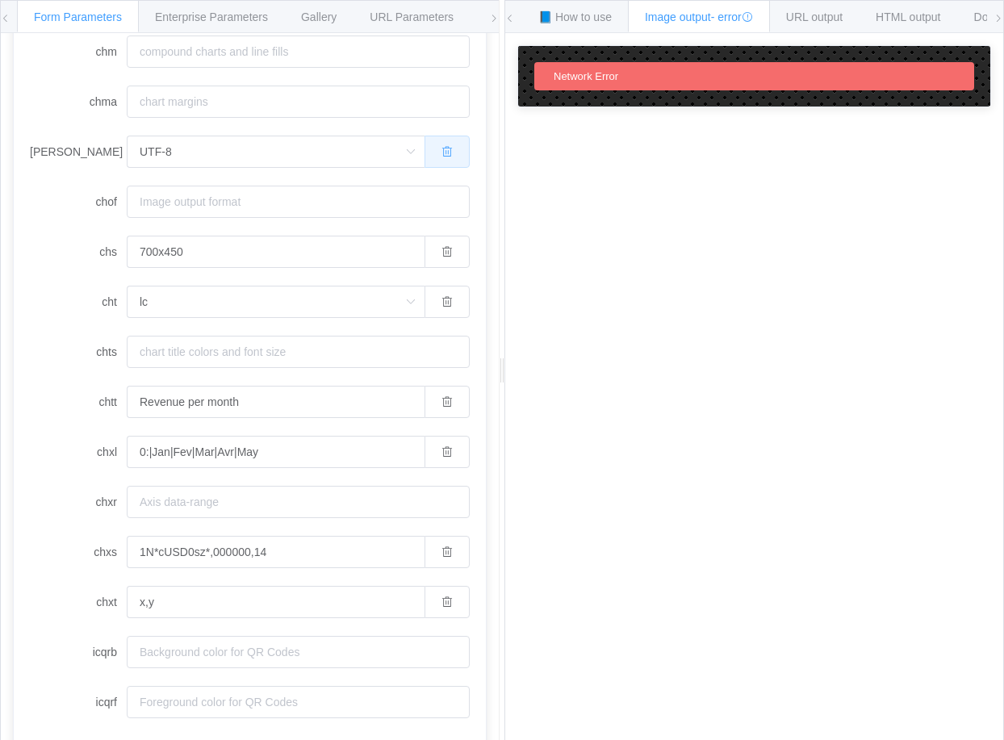
click at [446, 158] on button "button" at bounding box center [446, 152] width 45 height 32
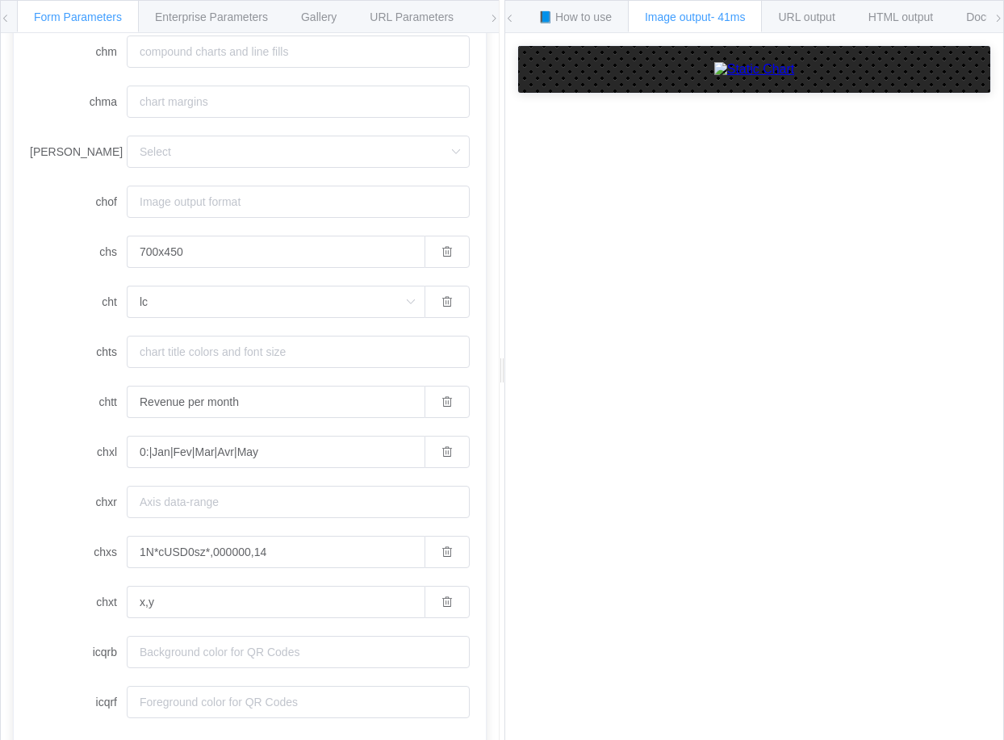
click at [735, 462] on div "How to maximize Image Charts in 3 steps Read the step-by-[PERSON_NAME] to the I…" at bounding box center [754, 399] width 498 height 732
click at [811, 488] on div "How to maximize Image Charts in 3 steps Read the step-by-[PERSON_NAME] to the I…" at bounding box center [754, 399] width 498 height 732
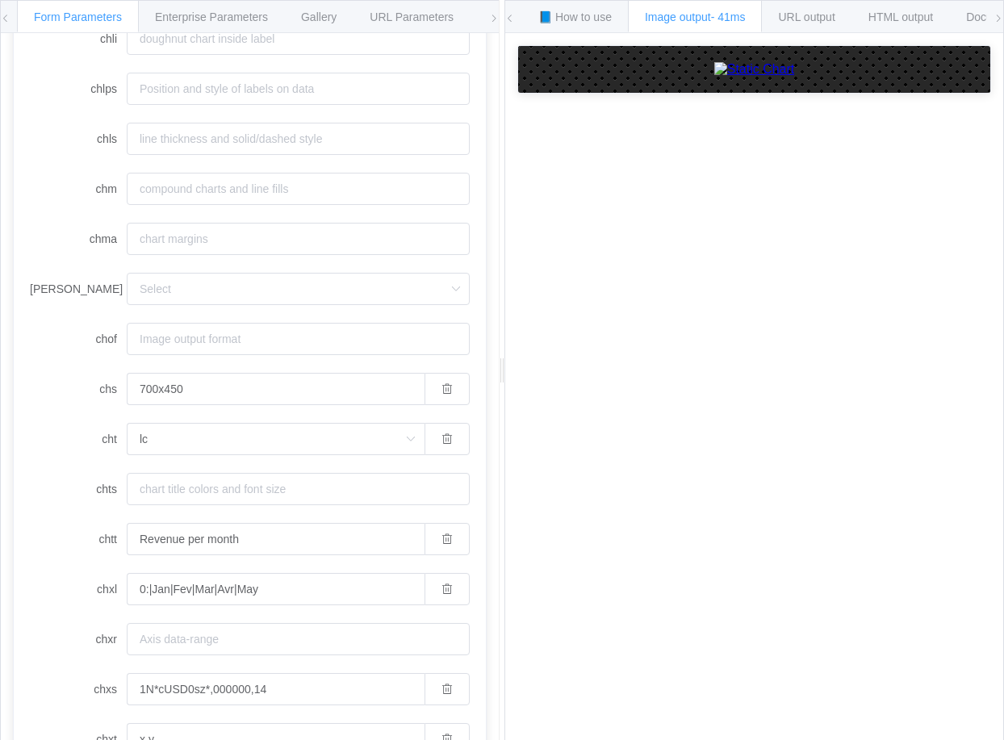
scroll to position [945, 0]
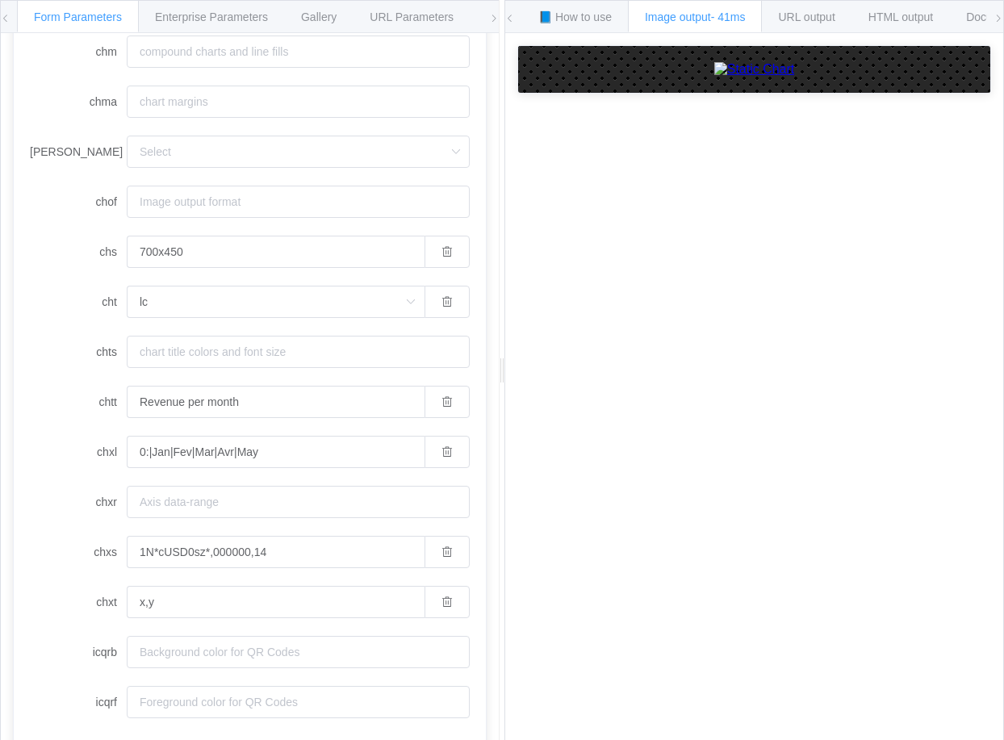
click at [775, 480] on div "How to maximize Image Charts in 3 steps Read the step-by-[PERSON_NAME] to the I…" at bounding box center [754, 399] width 498 height 732
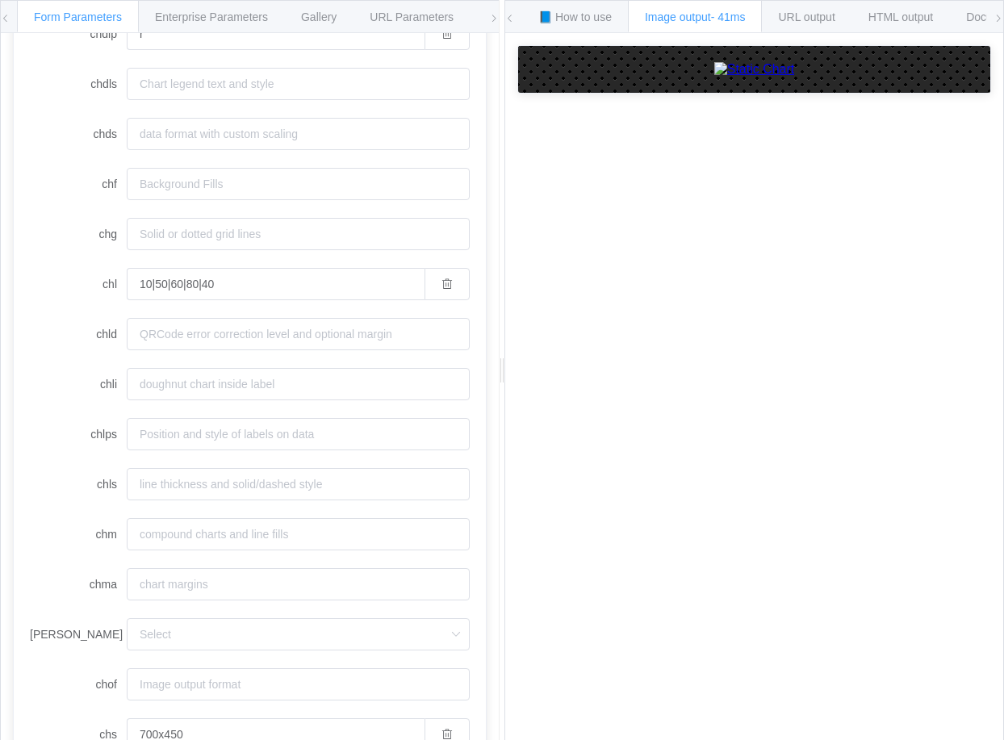
scroll to position [461, 0]
drag, startPoint x: 793, startPoint y: 489, endPoint x: 729, endPoint y: 466, distance: 67.6
click at [793, 489] on div "How to maximize Image Charts in 3 steps Read the step-by-[PERSON_NAME] to the I…" at bounding box center [754, 399] width 498 height 732
click at [165, 237] on input "chg" at bounding box center [298, 235] width 343 height 32
paste input "10,10,C7BCB4,1,0"
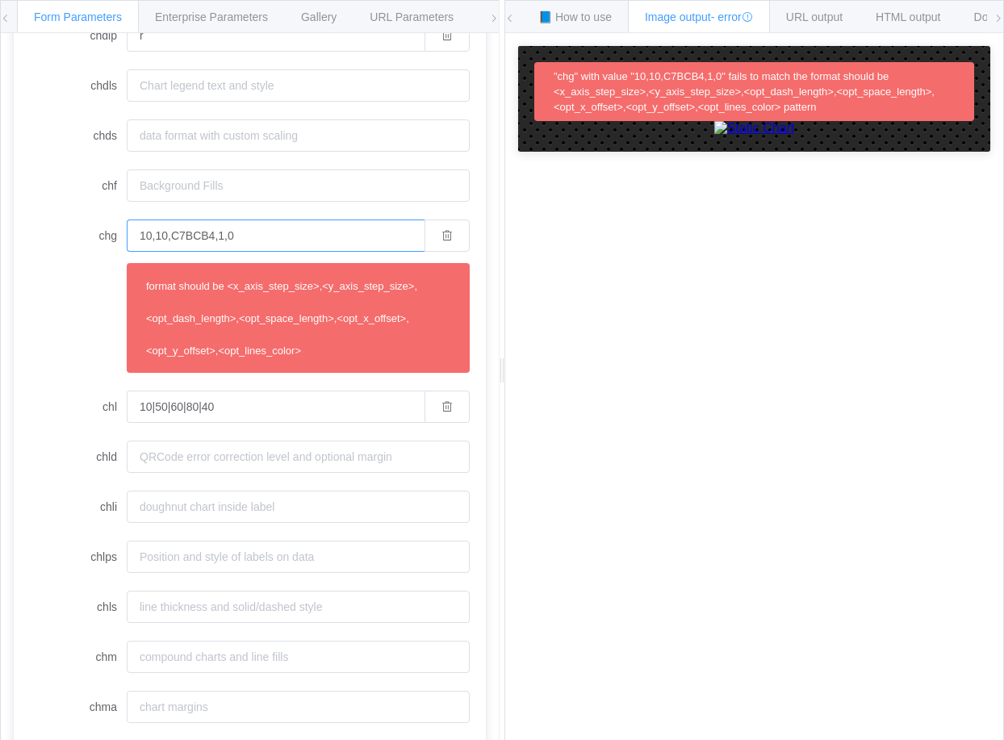
click at [144, 238] on input "10,10,C7BCB4,1,0" at bounding box center [276, 235] width 298 height 32
click at [326, 241] on input "10,10,C7BCB4,1,0" at bounding box center [276, 235] width 298 height 32
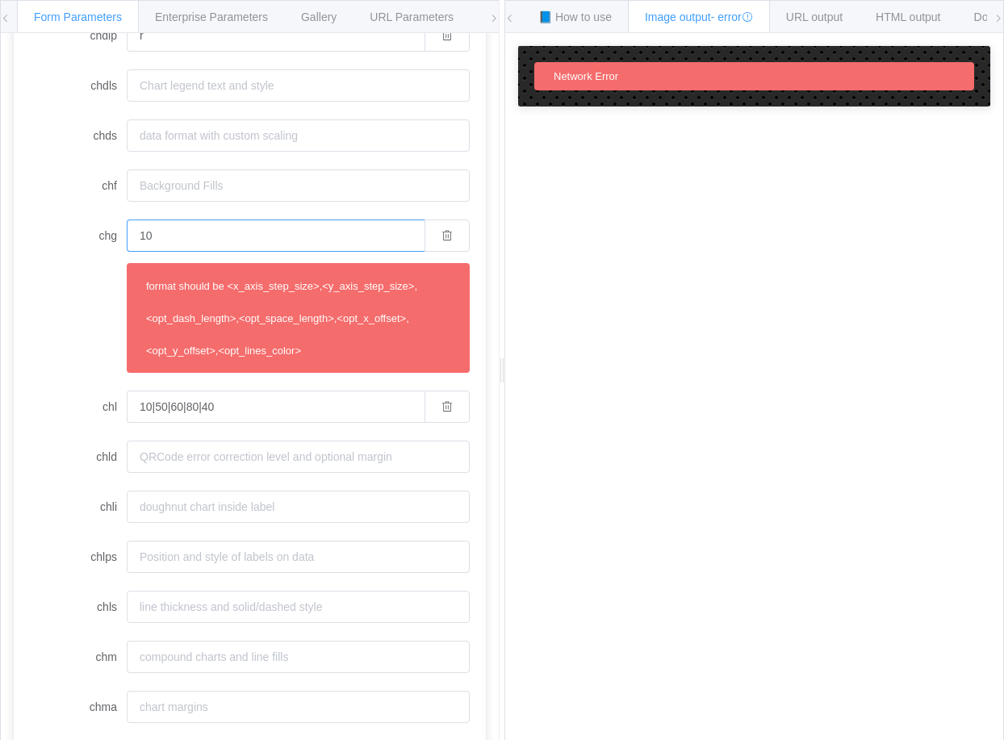
type input "1"
click at [652, 436] on div "How to maximize Image Charts in 3 steps Read the step-by-[PERSON_NAME] to the I…" at bounding box center [754, 399] width 498 height 732
click at [265, 239] on input "10,10,C7BCB4" at bounding box center [276, 235] width 298 height 32
type input "10,10"
click at [535, 388] on div "How to maximize Image Charts in 3 steps Read the step-by-[PERSON_NAME] to the I…" at bounding box center [754, 399] width 498 height 732
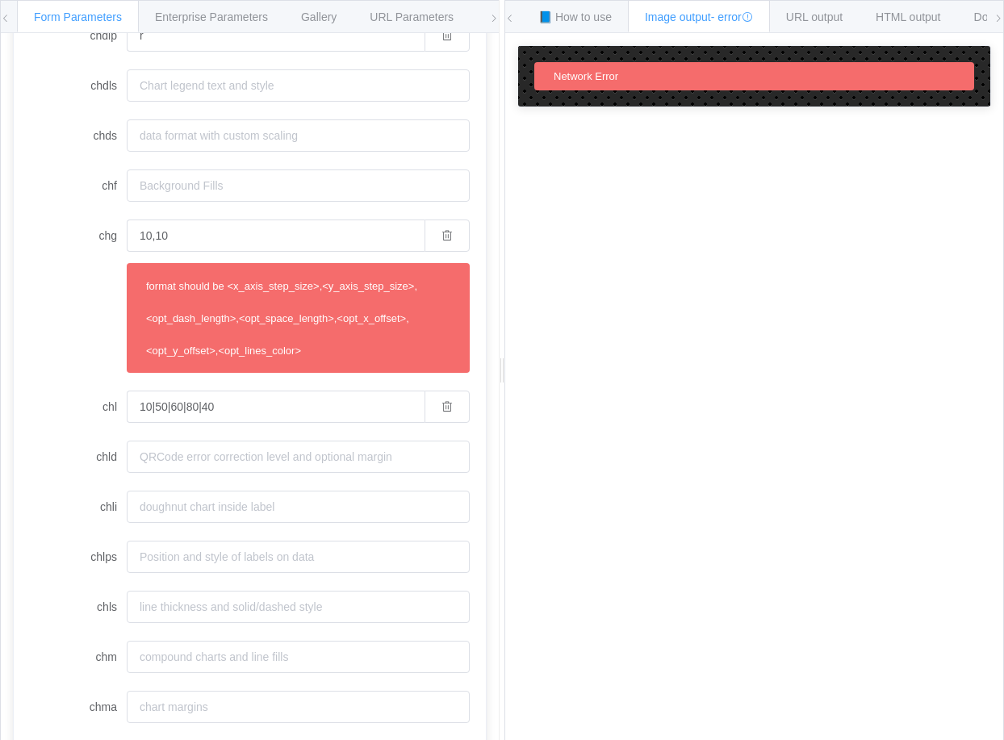
click at [423, 219] on form "chan chbr 2 chco D998A0,56483E chd a:10000,50000,60000,80000,40000 chdl 勝率 chdl…" at bounding box center [250, 546] width 440 height 1554
click at [431, 224] on button "button" at bounding box center [446, 235] width 45 height 32
click at [190, 228] on input "chg" at bounding box center [298, 235] width 343 height 32
paste input "10,10,C7BCB4,1,0"
click at [263, 179] on input "chf" at bounding box center [298, 185] width 343 height 32
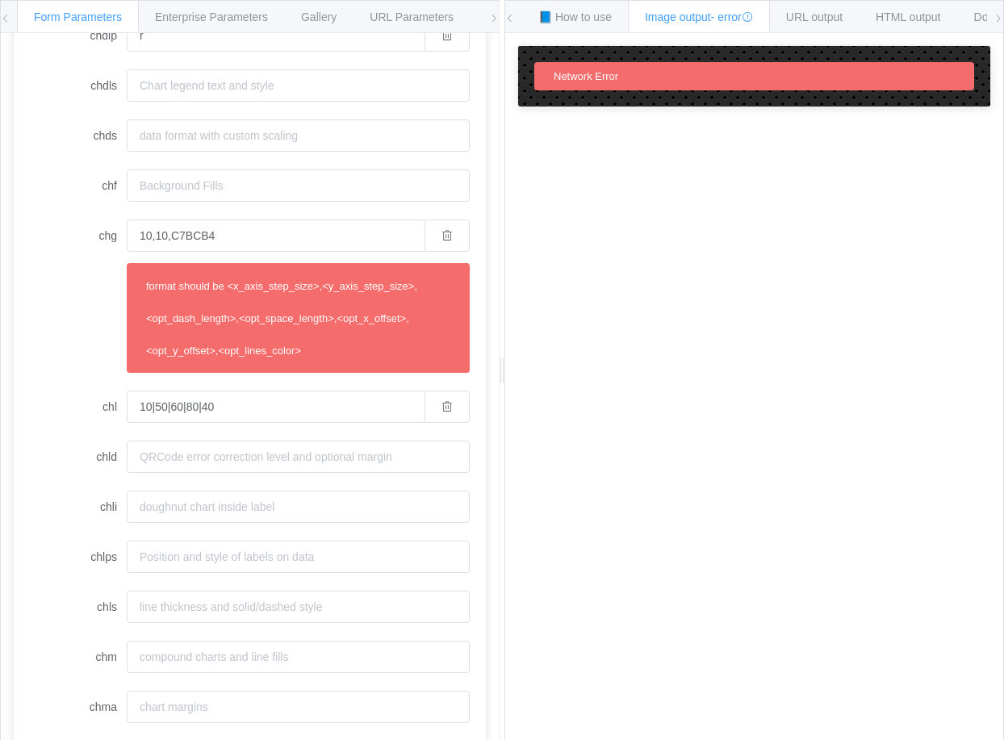
click at [791, 371] on div "How to maximize Image Charts in 3 steps Read the step-by-[PERSON_NAME] to the I…" at bounding box center [754, 399] width 498 height 732
drag, startPoint x: 264, startPoint y: 236, endPoint x: -131, endPoint y: 213, distance: 395.2
click at [0, 213] on html "Form Parameters Enterprise Parameters Gallery URL Parameters Environments API E…" at bounding box center [502, 370] width 1004 height 740
paste input "1,0,0,0,"
type input "10,10,1,0,0,0,C7BCB4"
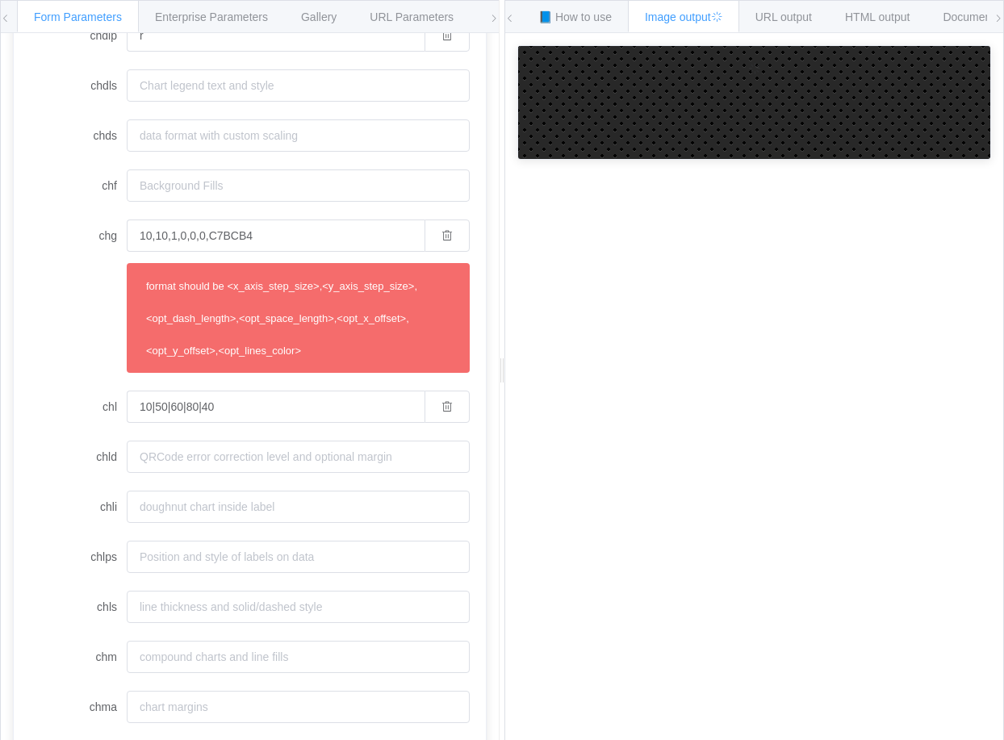
click at [826, 334] on div "How to maximize Image Charts in 3 steps Read the step-by-[PERSON_NAME] to the I…" at bounding box center [754, 399] width 498 height 732
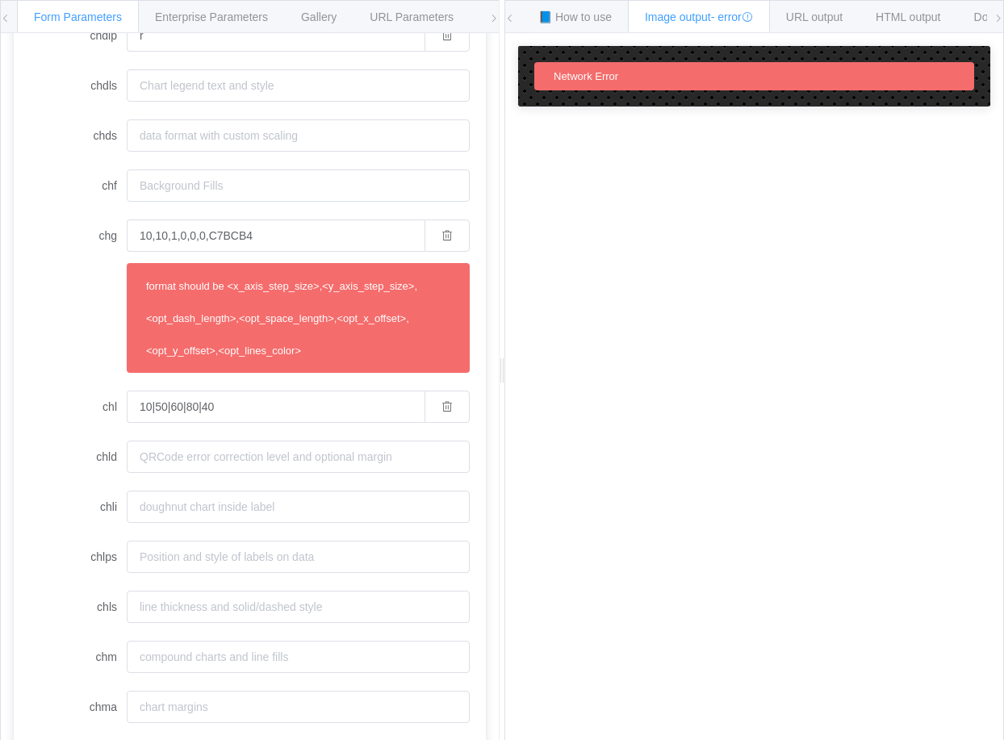
click at [775, 476] on div "How to maximize Image Charts in 3 steps Read the step-by-[PERSON_NAME] to the I…" at bounding box center [754, 399] width 498 height 732
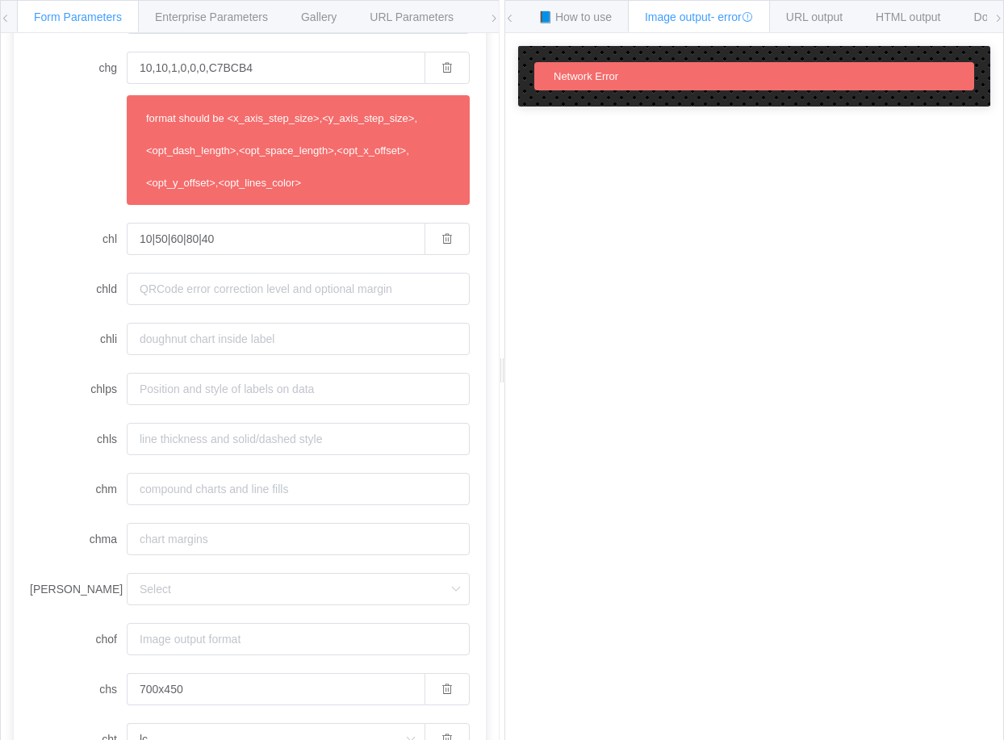
scroll to position [783, 0]
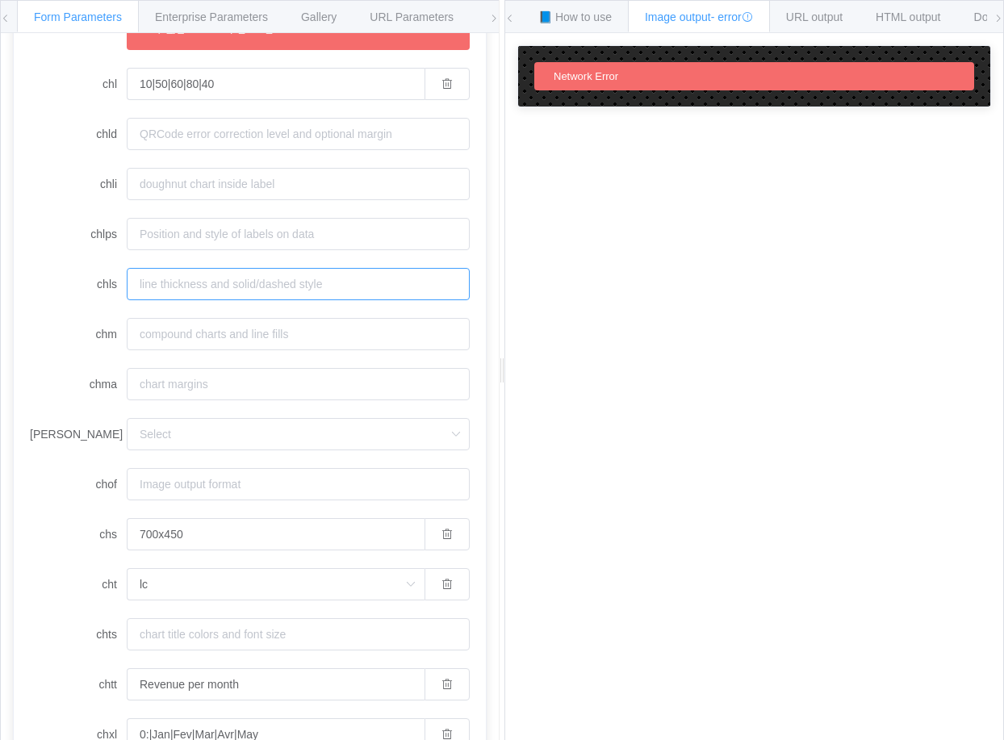
click at [281, 286] on input "chls" at bounding box center [298, 284] width 343 height 32
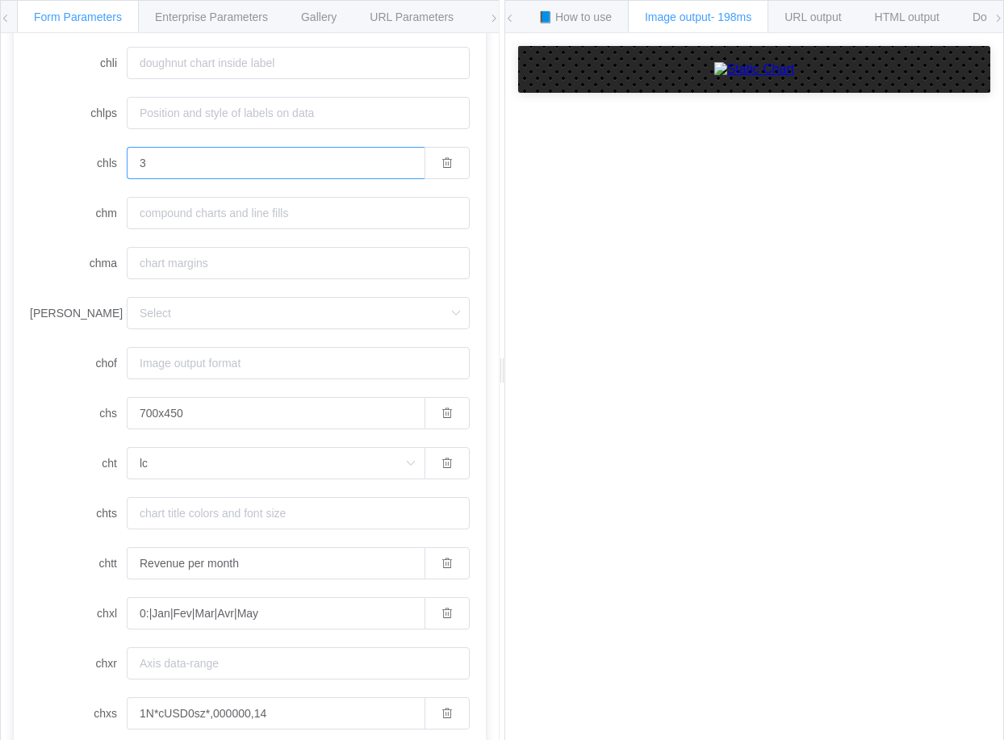
type input "3"
click at [803, 468] on div "How to maximize Image Charts in 3 steps Read the step-by-[PERSON_NAME] to the I…" at bounding box center [754, 399] width 498 height 732
click at [169, 215] on input "chm" at bounding box center [298, 213] width 343 height 32
paste input "o,D998A0,0,-1,5"
drag, startPoint x: 144, startPoint y: 211, endPoint x: 119, endPoint y: 206, distance: 25.6
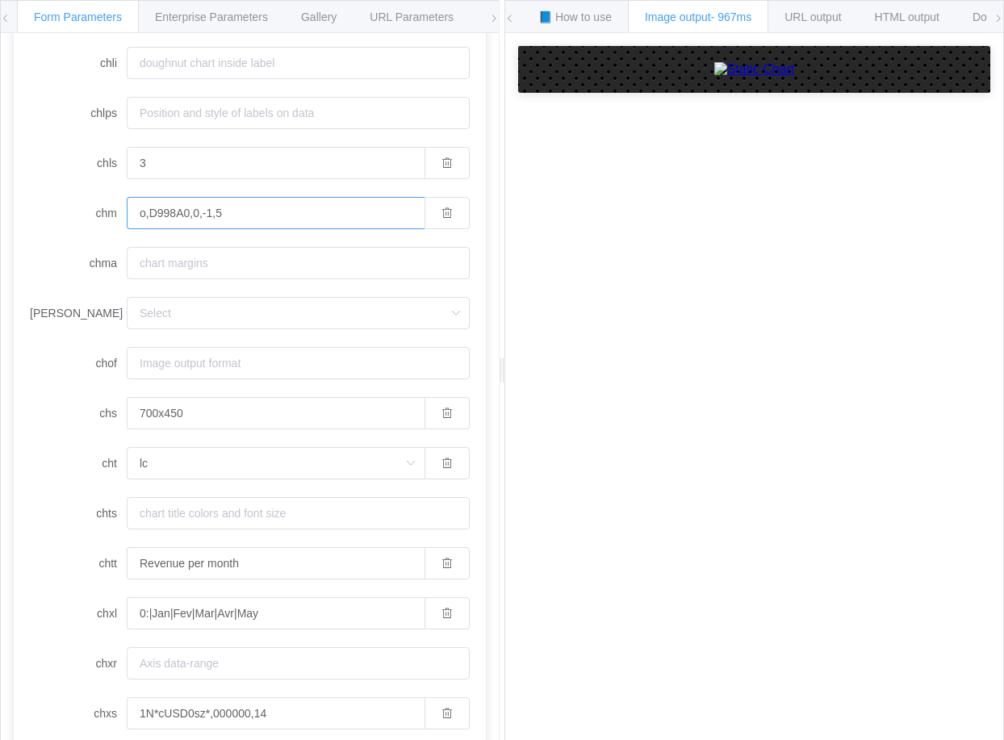
click at [119, 206] on div "chm o,D998A0,0,-1,5" at bounding box center [250, 213] width 440 height 32
click at [691, 468] on div "How to maximize Image Charts in 3 steps Read the step-by-[PERSON_NAME] to the I…" at bounding box center [754, 399] width 498 height 732
click at [200, 206] on input "o,D998A0,0,-1,5" at bounding box center [276, 213] width 298 height 32
click at [748, 479] on div "How to maximize Image Charts in 3 steps Read the step-by-[PERSON_NAME] to the I…" at bounding box center [754, 399] width 498 height 732
click at [779, 476] on div "How to maximize Image Charts in 3 steps Read the step-by-[PERSON_NAME] to the I…" at bounding box center [754, 399] width 498 height 732
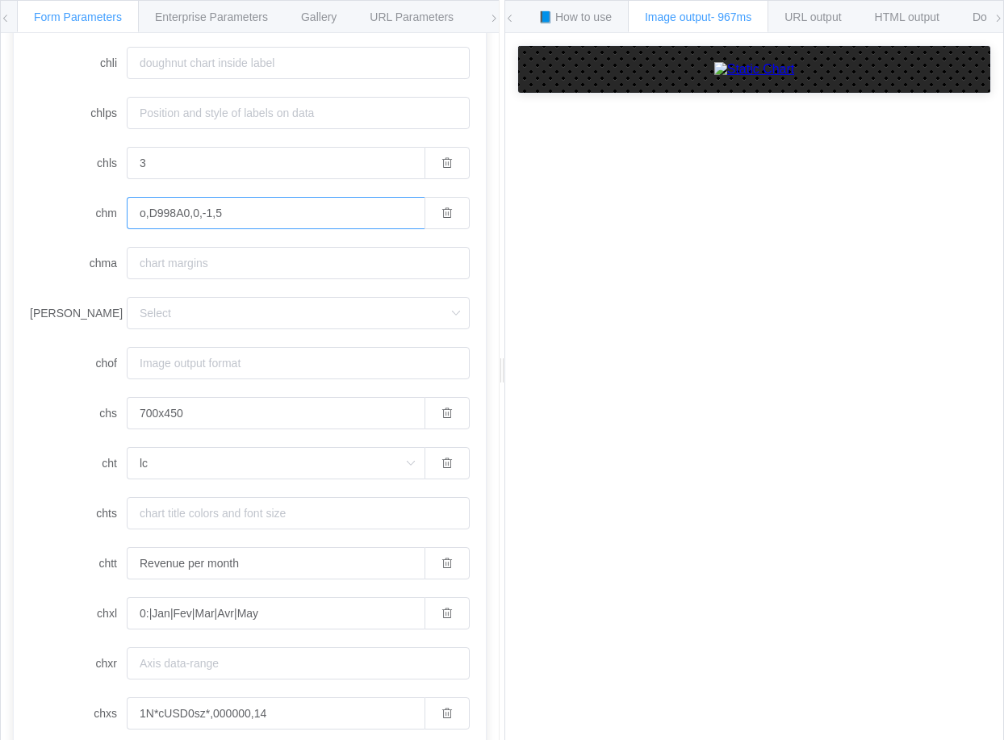
click at [269, 223] on input "o,D998A0,0,-1,5" at bounding box center [276, 213] width 298 height 32
drag, startPoint x: 215, startPoint y: 211, endPoint x: 235, endPoint y: 211, distance: 19.4
click at [235, 211] on input "o,D998A0,0,-1,10" at bounding box center [276, 213] width 298 height 32
type input "o,D998A0,0,-1,10"
click at [683, 487] on div "How to maximize Image Charts in 3 steps Read the step-by-[PERSON_NAME] to the I…" at bounding box center [754, 399] width 498 height 732
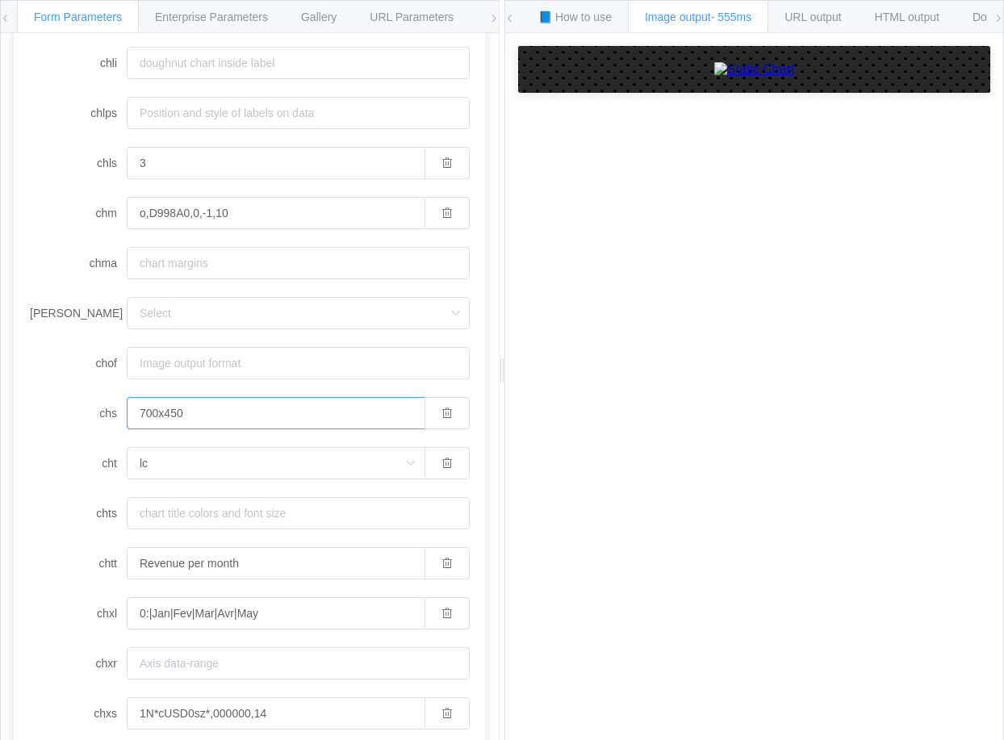
drag, startPoint x: 155, startPoint y: 411, endPoint x: 60, endPoint y: 403, distance: 95.5
click at [60, 403] on div "chs 700x450" at bounding box center [250, 413] width 440 height 32
drag, startPoint x: 168, startPoint y: 409, endPoint x: 236, endPoint y: 403, distance: 68.8
click at [236, 403] on input "200x450" at bounding box center [276, 413] width 298 height 32
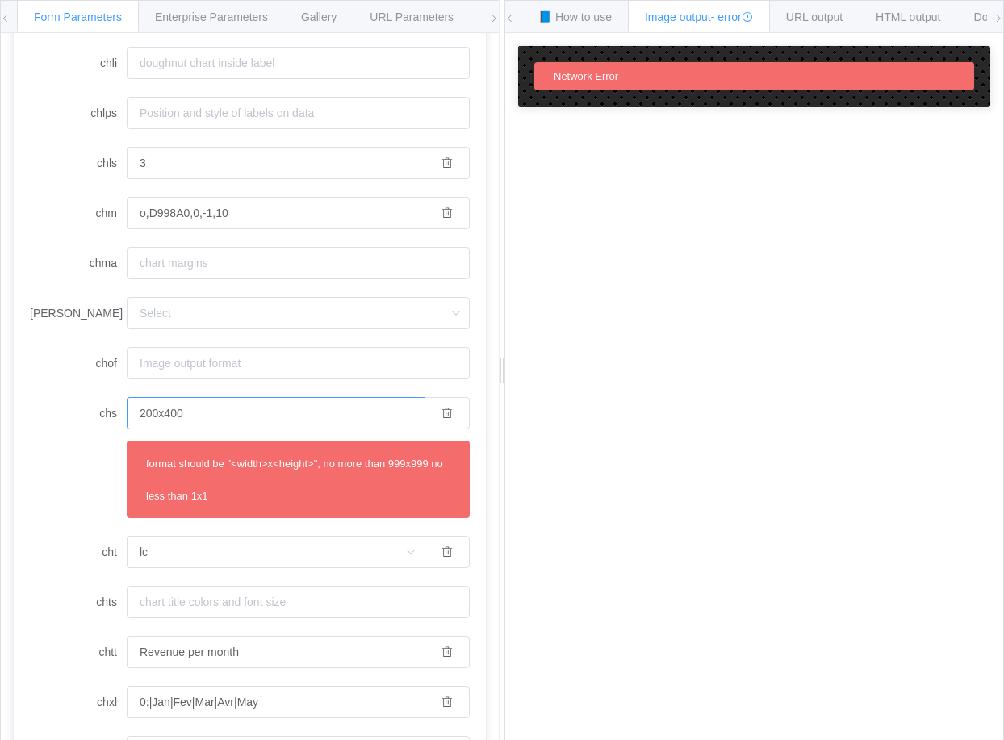
drag, startPoint x: 148, startPoint y: 411, endPoint x: 112, endPoint y: 407, distance: 35.8
click at [112, 407] on div "chs 200x400 format should be "<width>x<height>", no more than 999x999 no less t…" at bounding box center [250, 457] width 440 height 121
click at [148, 411] on input "300x400" at bounding box center [276, 413] width 298 height 32
drag, startPoint x: 153, startPoint y: 415, endPoint x: 106, endPoint y: 413, distance: 47.6
click at [109, 414] on div "chs 300x400 format should be "<width>x<height>", no more than 999x999 no less t…" at bounding box center [250, 457] width 440 height 121
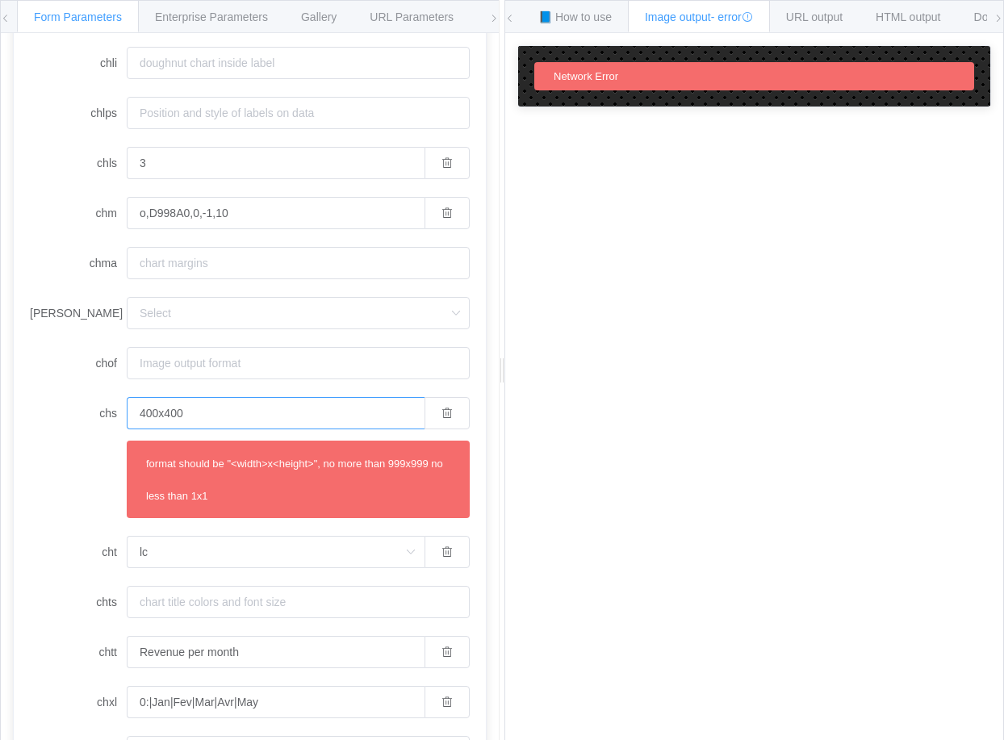
drag, startPoint x: 153, startPoint y: 416, endPoint x: 84, endPoint y: 388, distance: 74.9
click at [112, 416] on div "chs 400x400 format should be "<width>x<height>", no more than 999x999 no less t…" at bounding box center [250, 457] width 440 height 121
type input "200x400"
click at [706, 464] on div "How to maximize Image Charts in 3 steps Read the step-by-[PERSON_NAME] to the I…" at bounding box center [754, 399] width 498 height 732
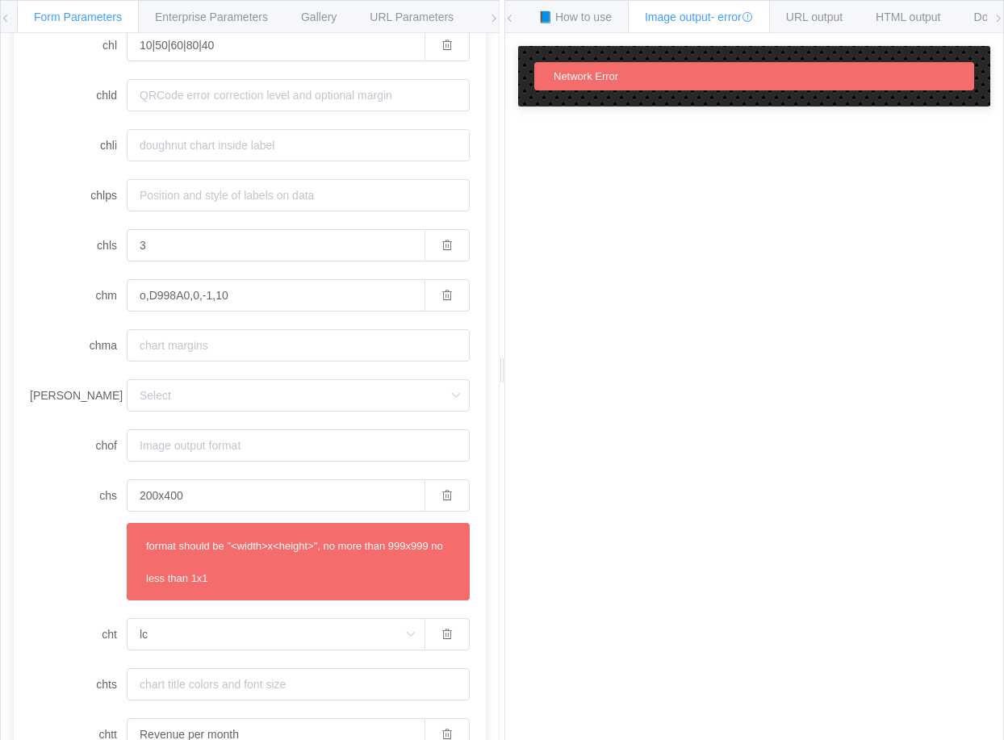
scroll to position [622, 0]
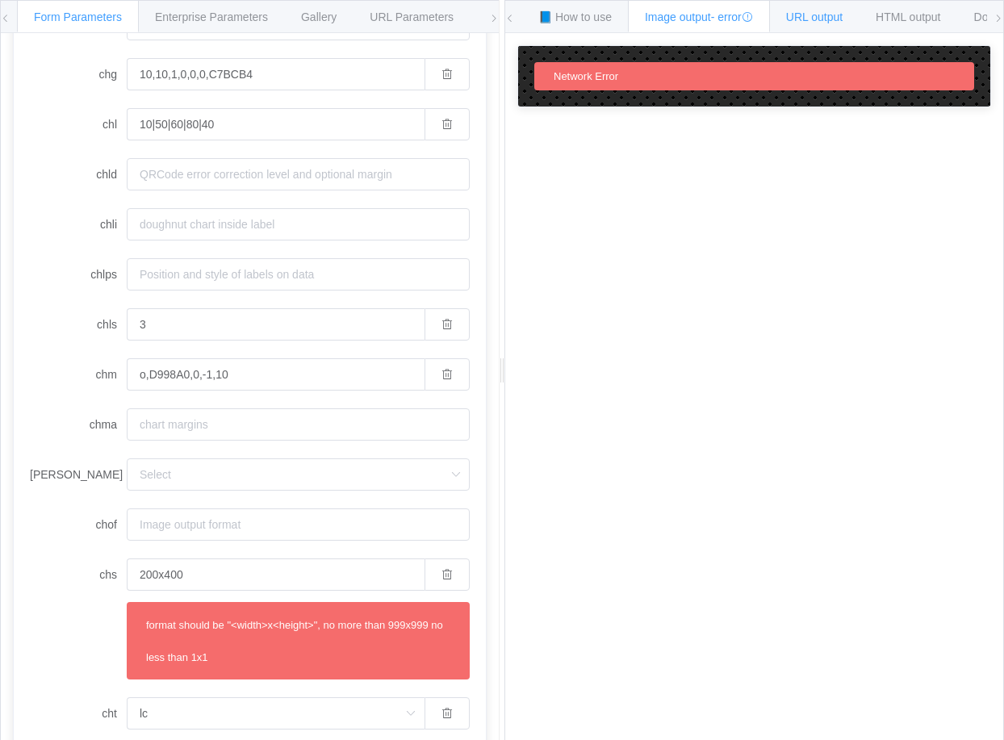
click at [820, 17] on span "URL output" at bounding box center [814, 16] width 56 height 13
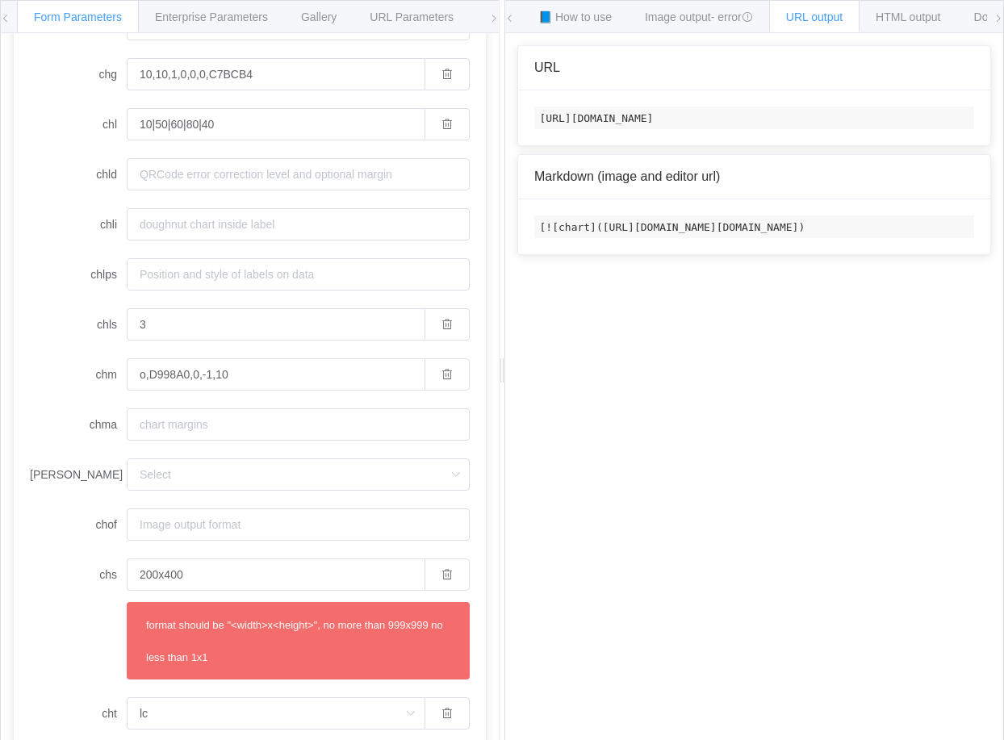
click at [829, 109] on code "[URL][DOMAIN_NAME]" at bounding box center [754, 117] width 440 height 23
click at [823, 123] on code "[URL][DOMAIN_NAME]" at bounding box center [754, 117] width 440 height 23
copy code "[URL][DOMAIN_NAME]"
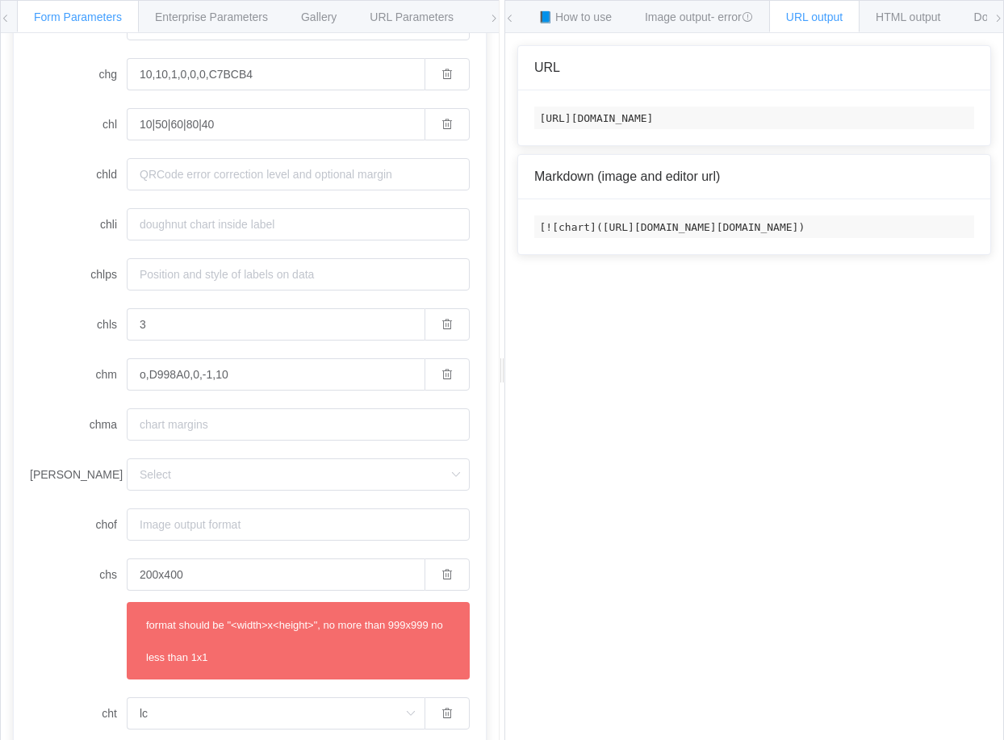
click at [995, 453] on div "How to maximize Image Charts in 3 steps Read the step-by-[PERSON_NAME] to the I…" at bounding box center [754, 399] width 498 height 732
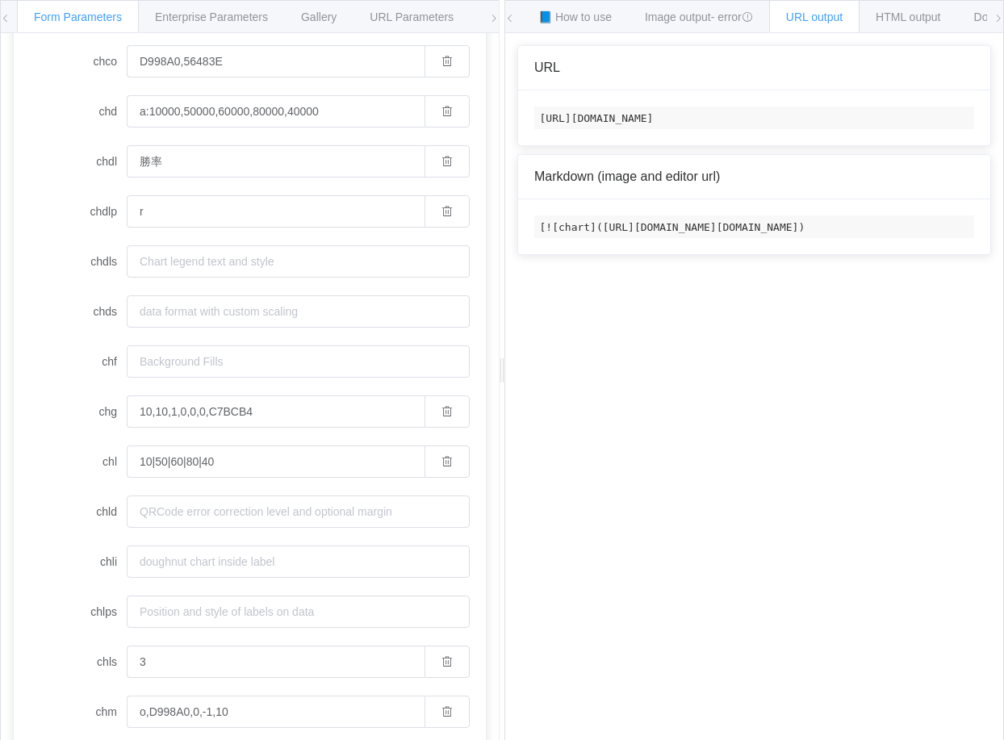
scroll to position [138, 0]
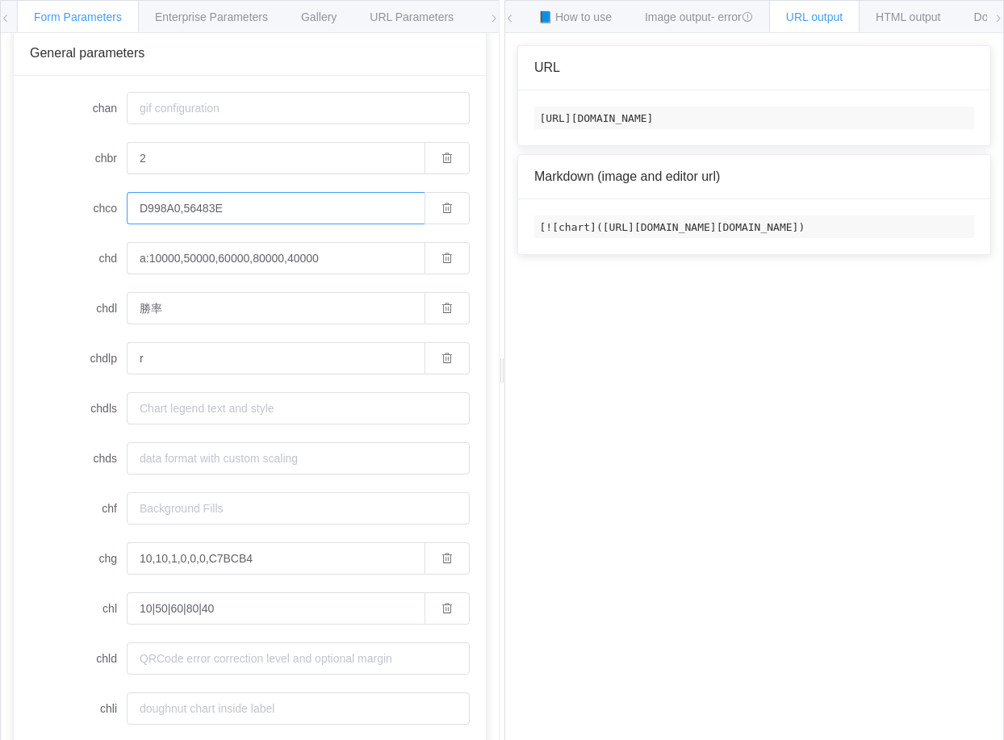
click at [157, 206] on input "D998A0,56483E" at bounding box center [276, 208] width 298 height 32
click at [176, 211] on input "D998A0,56483E" at bounding box center [276, 208] width 298 height 32
click at [182, 206] on input "D998A0,56483E" at bounding box center [276, 208] width 298 height 32
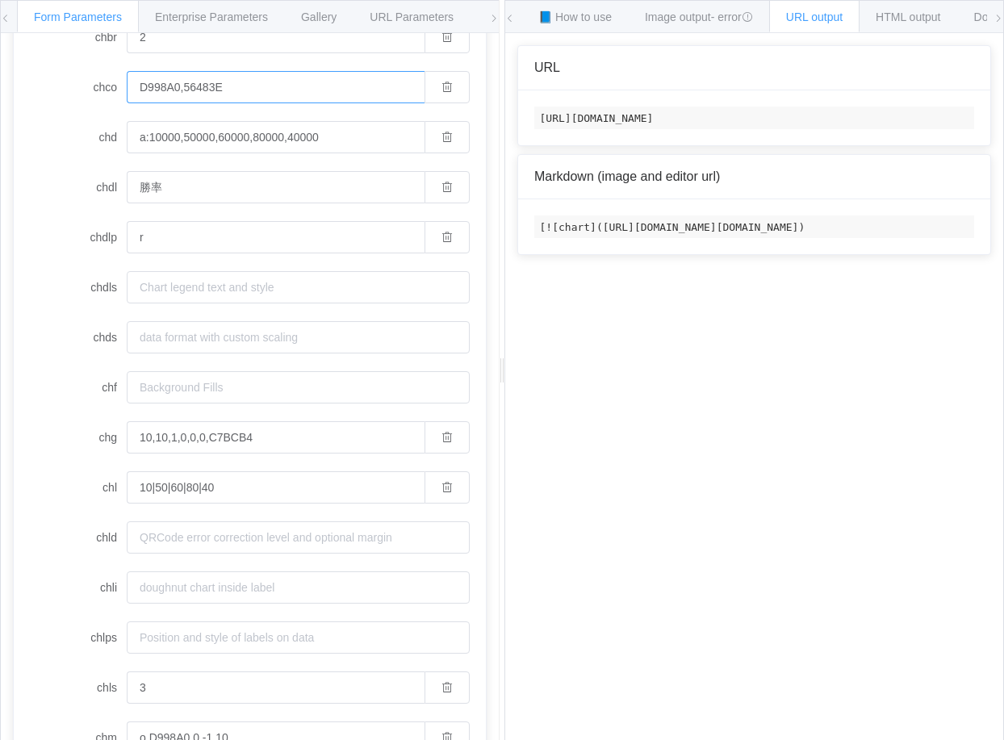
scroll to position [380, 0]
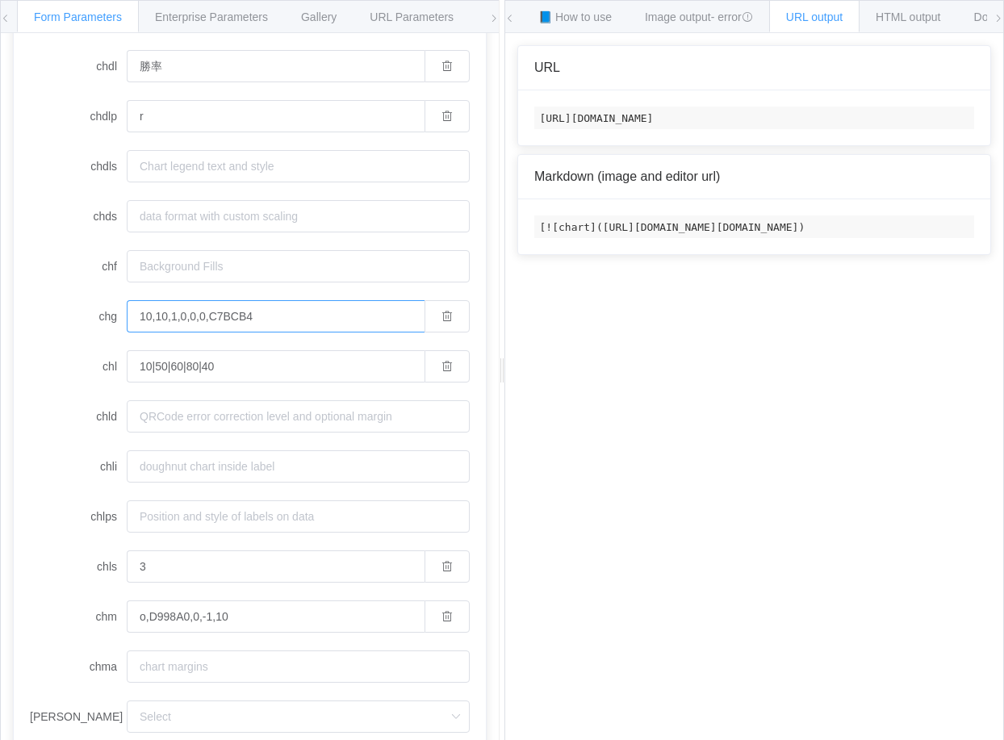
drag, startPoint x: 211, startPoint y: 314, endPoint x: 326, endPoint y: 310, distance: 114.6
click at [307, 318] on input "10,10,1,0,0,0,C7BCB4" at bounding box center [276, 316] width 298 height 32
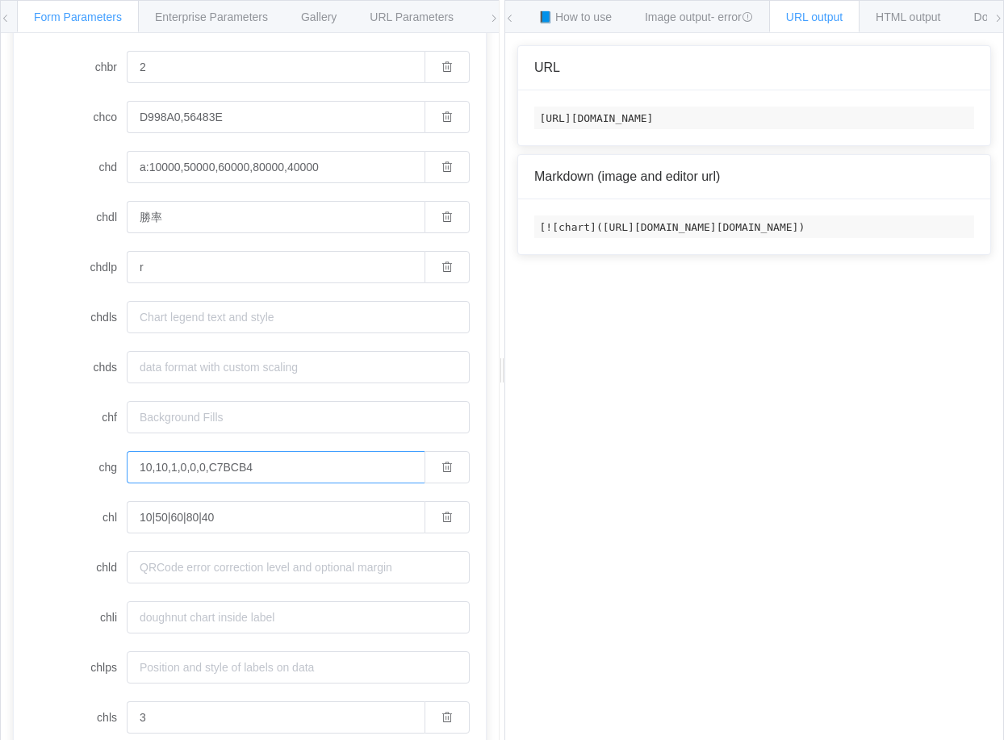
scroll to position [219, 0]
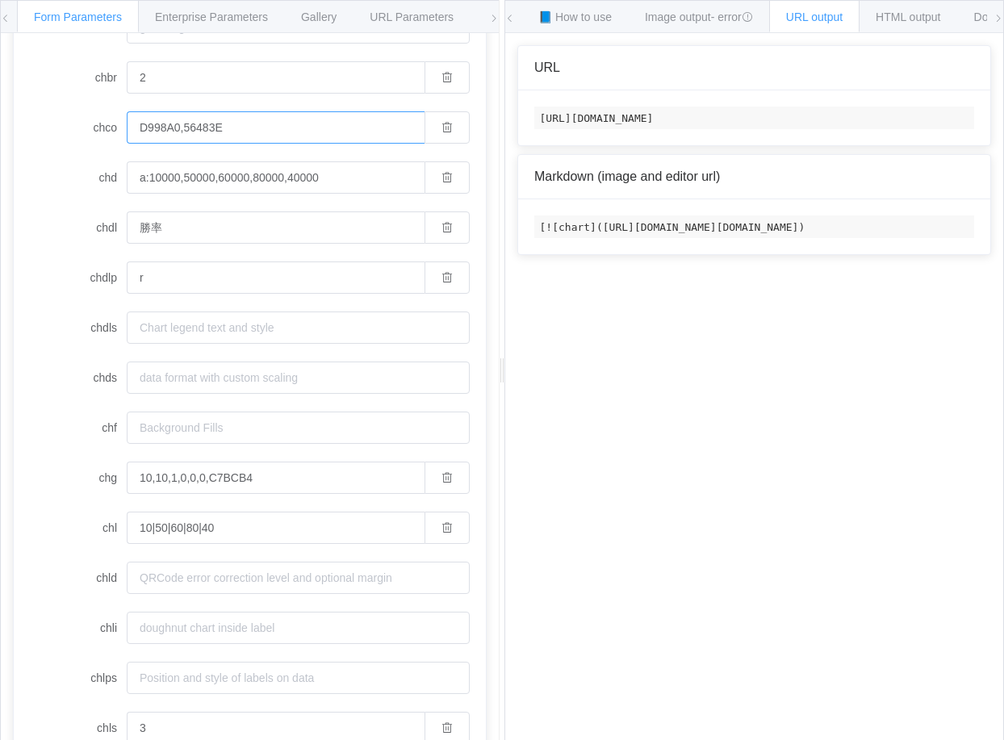
drag, startPoint x: 178, startPoint y: 125, endPoint x: 125, endPoint y: 126, distance: 53.3
click at [125, 126] on div "chco D998A0,56483E" at bounding box center [250, 127] width 440 height 32
drag, startPoint x: 236, startPoint y: 127, endPoint x: 183, endPoint y: 132, distance: 52.6
click at [183, 132] on input "D998A0,56483E" at bounding box center [276, 127] width 298 height 32
click at [177, 123] on input "D998A0,56483E" at bounding box center [276, 127] width 298 height 32
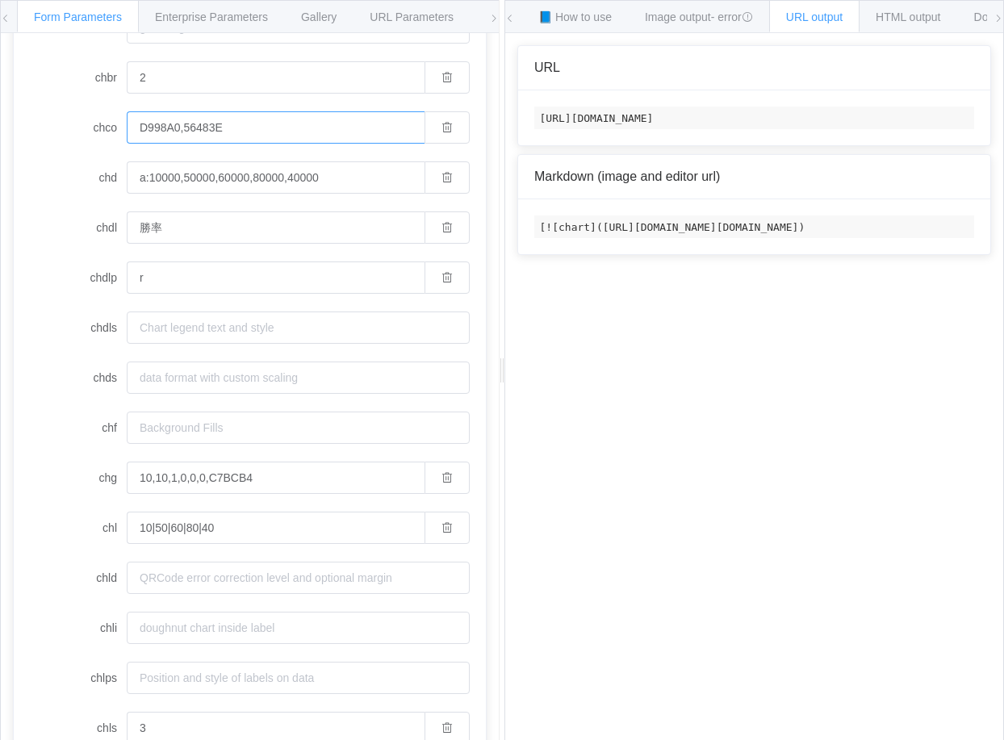
drag, startPoint x: 182, startPoint y: 125, endPoint x: 81, endPoint y: 128, distance: 100.9
click at [81, 128] on div "chco D998A0,56483E" at bounding box center [250, 127] width 440 height 32
drag, startPoint x: 211, startPoint y: 482, endPoint x: 324, endPoint y: 474, distance: 113.2
click at [324, 474] on input "10,10,1,0,0,0,C7BCB4" at bounding box center [276, 477] width 298 height 32
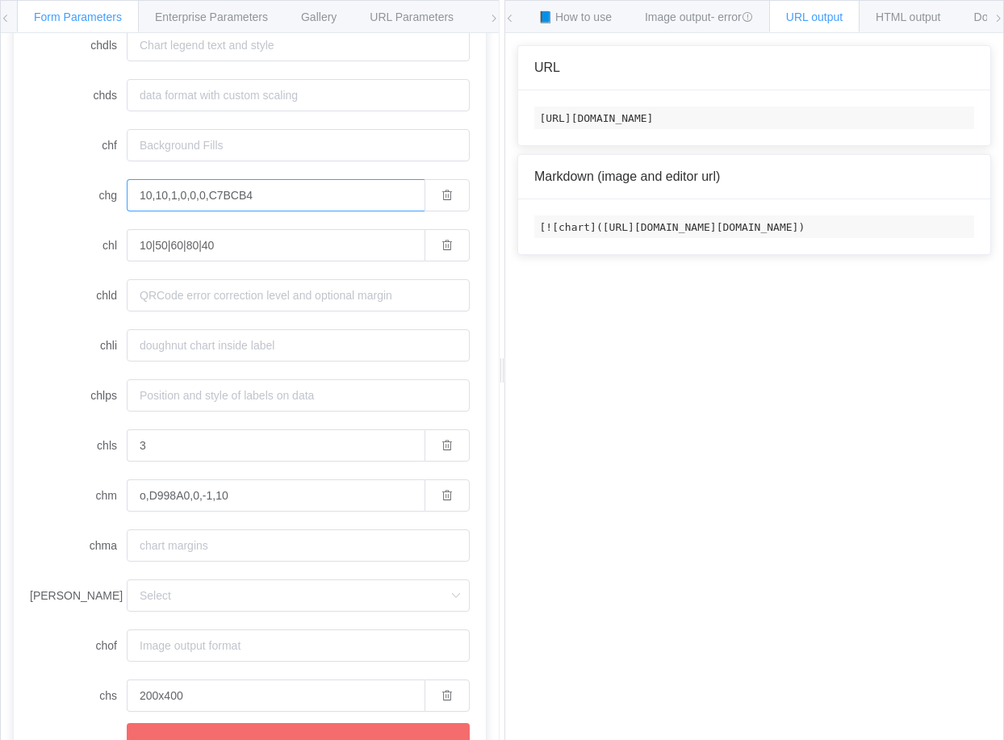
scroll to position [541, 0]
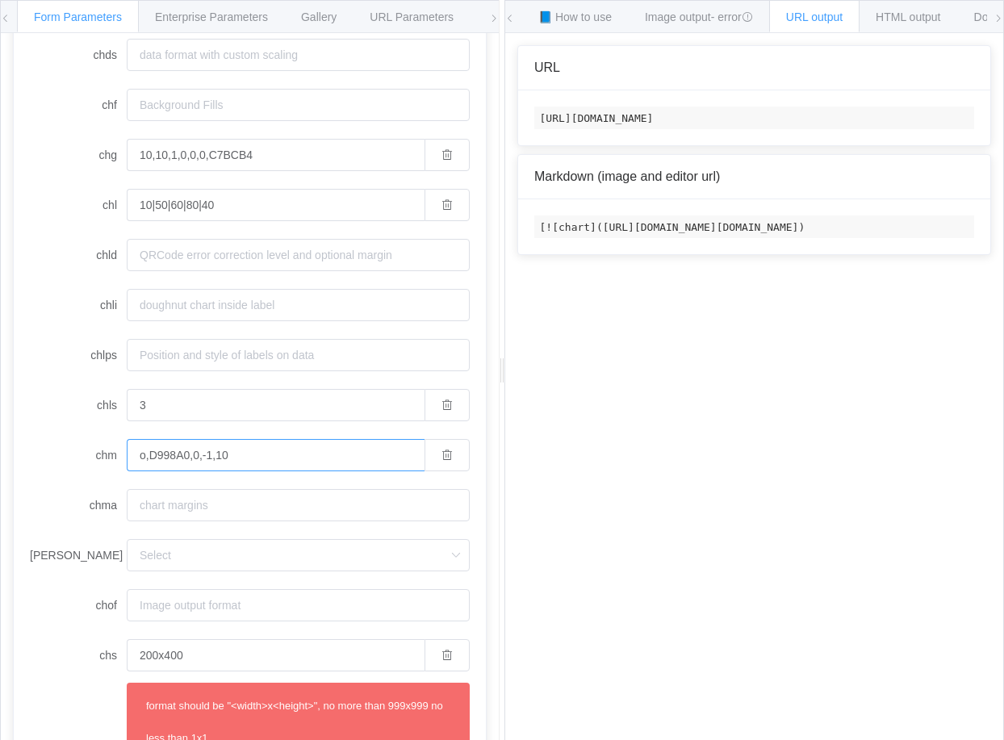
drag, startPoint x: 148, startPoint y: 461, endPoint x: 191, endPoint y: 457, distance: 42.9
click at [191, 457] on input "o,D998A0,0,-1,10" at bounding box center [276, 455] width 298 height 32
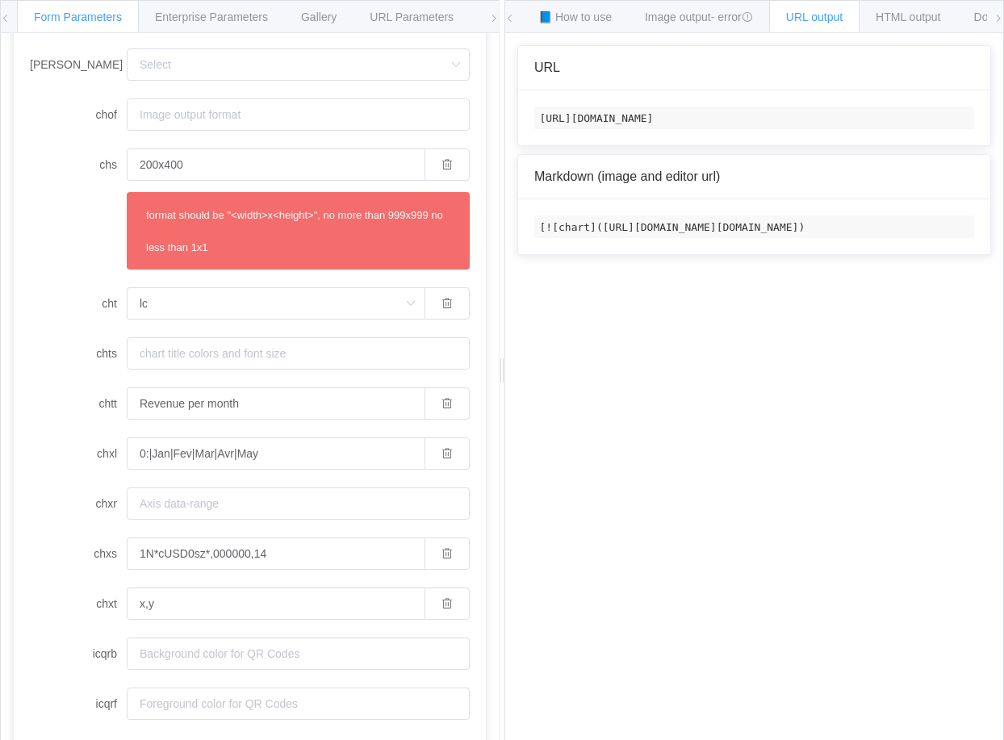
scroll to position [1033, 0]
click at [207, 161] on input "200x400" at bounding box center [276, 163] width 298 height 32
click at [441, 160] on icon "button" at bounding box center [446, 162] width 11 height 11
click at [294, 166] on input "chs" at bounding box center [298, 163] width 343 height 32
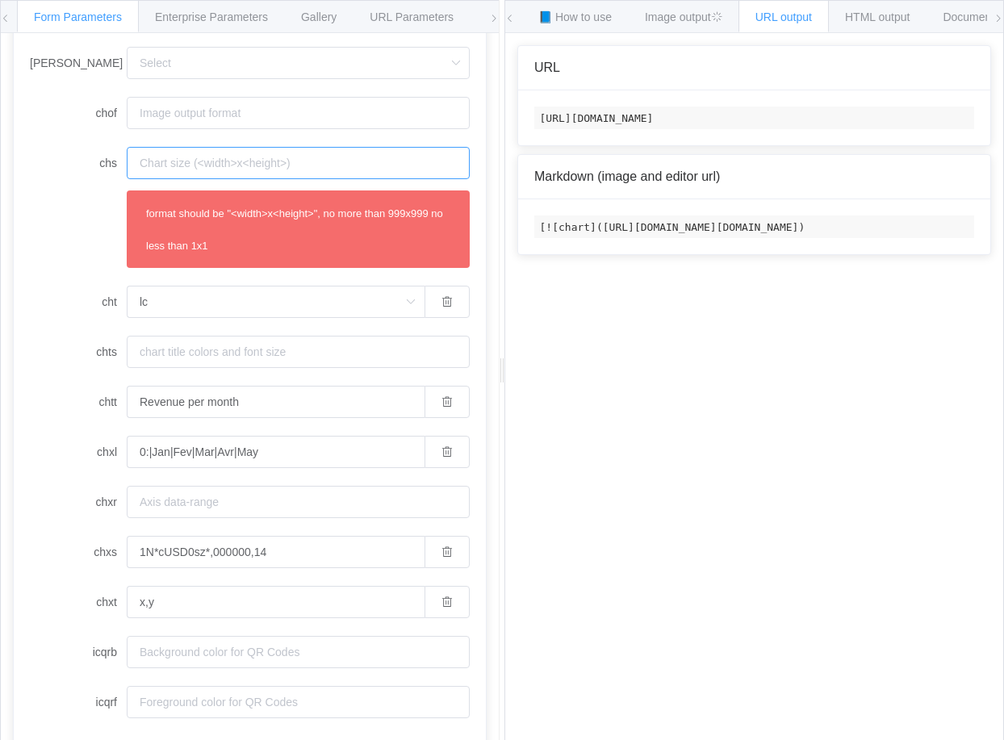
scroll to position [945, 0]
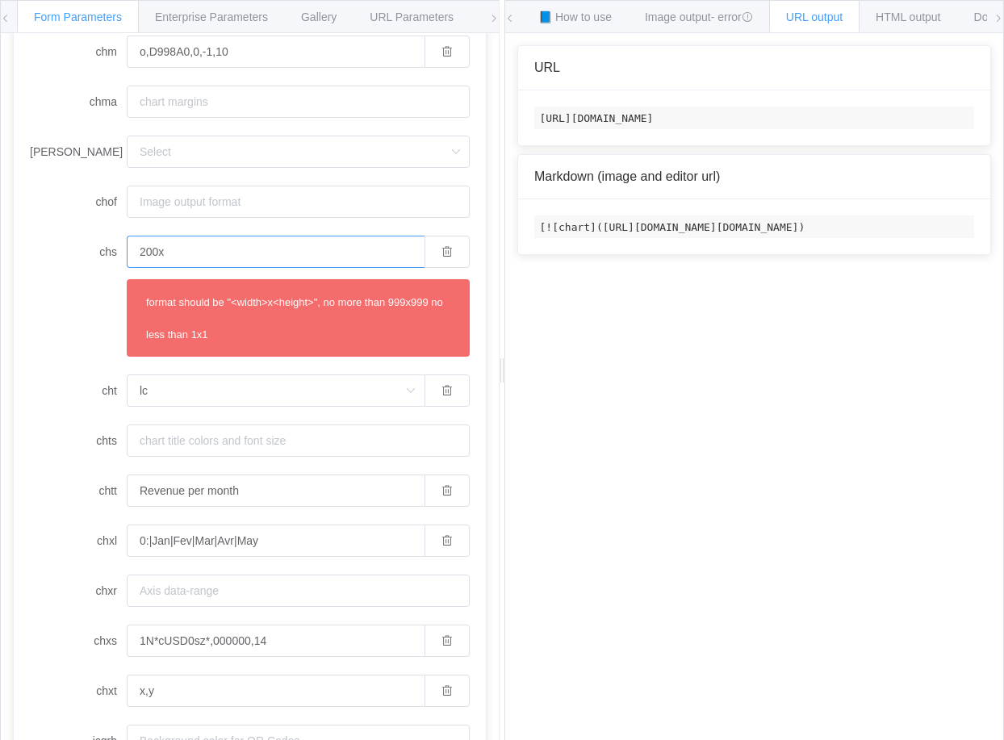
scroll to position [1033, 0]
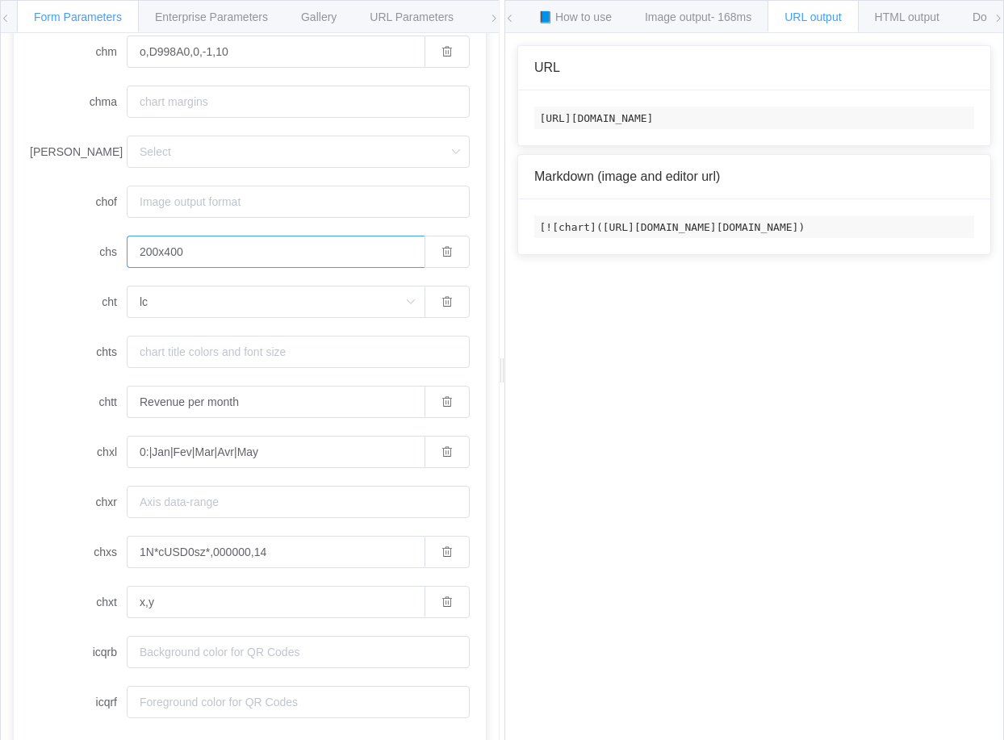
scroll to position [945, 0]
click at [595, 415] on div "How to maximize Image Charts in 3 steps Read the step-by-[PERSON_NAME] to the I…" at bounding box center [754, 399] width 498 height 732
click at [652, 15] on span "Image output - 168ms" at bounding box center [698, 16] width 106 height 13
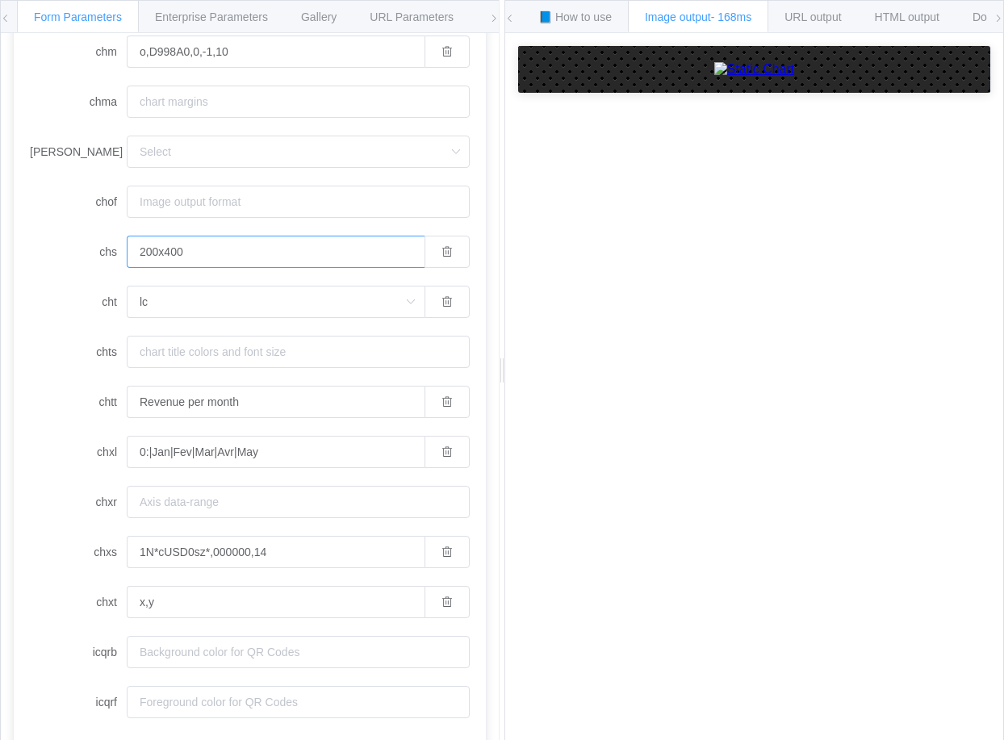
drag, startPoint x: 143, startPoint y: 252, endPoint x: 132, endPoint y: 252, distance: 10.5
click at [133, 252] on input "200x400" at bounding box center [276, 252] width 298 height 32
drag, startPoint x: 145, startPoint y: 252, endPoint x: 129, endPoint y: 253, distance: 16.2
click at [130, 252] on input "100x400" at bounding box center [276, 252] width 298 height 32
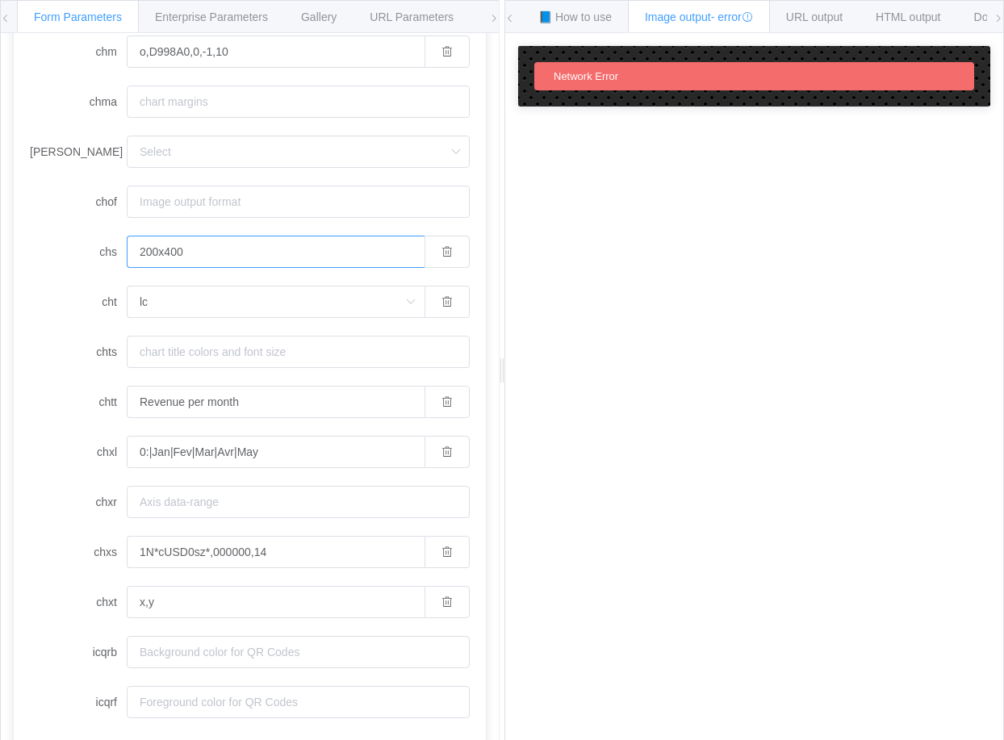
click at [171, 253] on input "200x400" at bounding box center [276, 252] width 298 height 32
click at [234, 243] on input "200x100" at bounding box center [276, 252] width 298 height 32
click at [210, 207] on input "chof" at bounding box center [298, 202] width 343 height 32
click at [904, 13] on span "HTML output" at bounding box center [907, 16] width 65 height 13
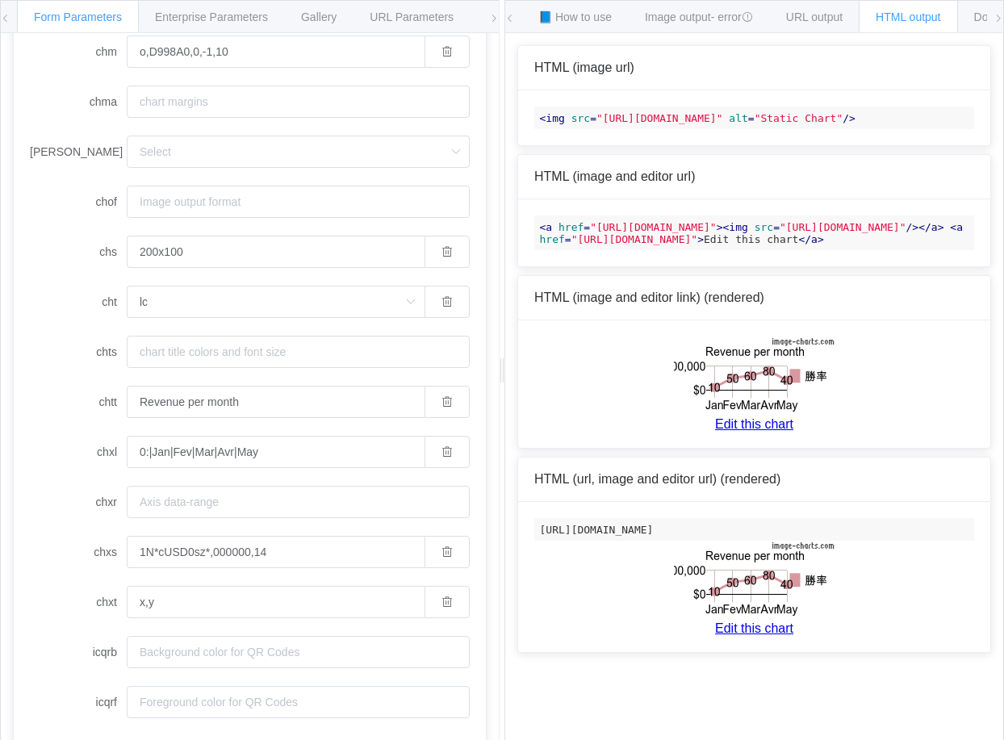
click at [706, 124] on span ""[URL][DOMAIN_NAME]"" at bounding box center [659, 118] width 127 height 12
click at [846, 10] on div "URL output" at bounding box center [814, 16] width 90 height 32
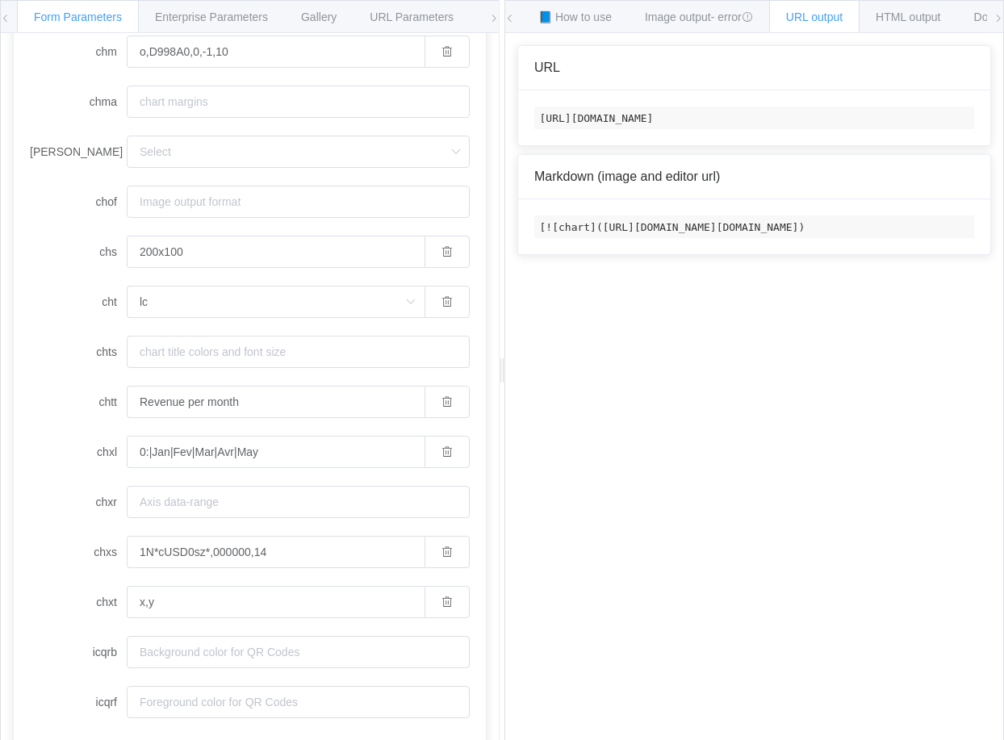
click at [598, 129] on code "[URL][DOMAIN_NAME]" at bounding box center [754, 117] width 440 height 23
copy code "[URL][DOMAIN_NAME]"
click at [674, 4] on div "Image output - error" at bounding box center [699, 16] width 142 height 32
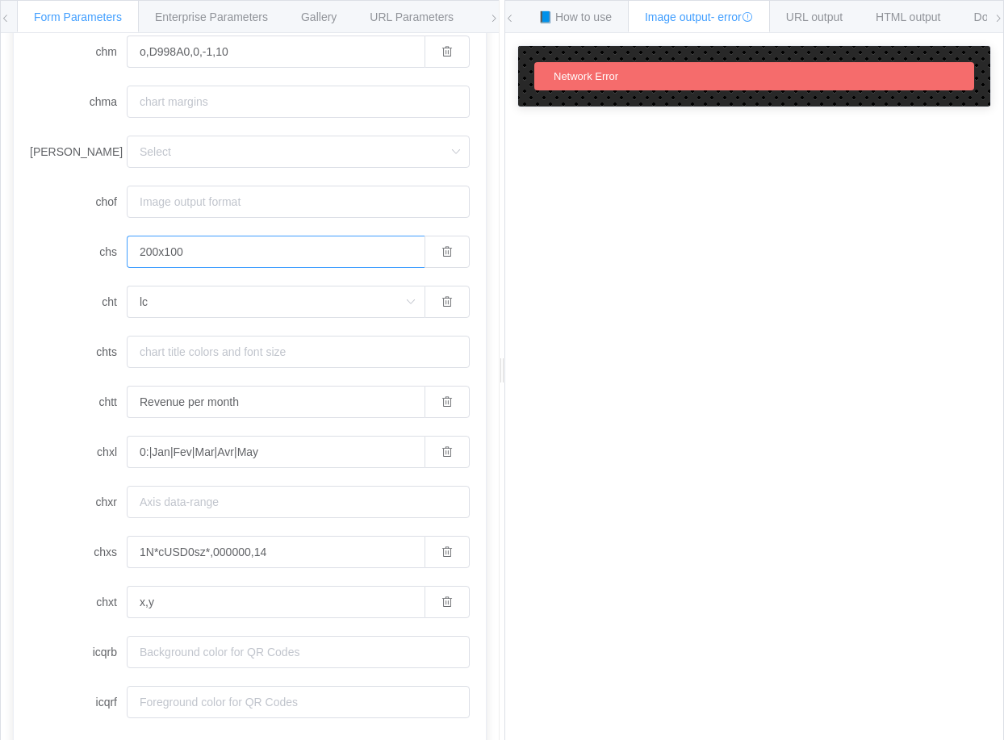
click at [171, 251] on input "200x100" at bounding box center [276, 252] width 298 height 32
click at [169, 252] on input "200x100" at bounding box center [276, 252] width 298 height 32
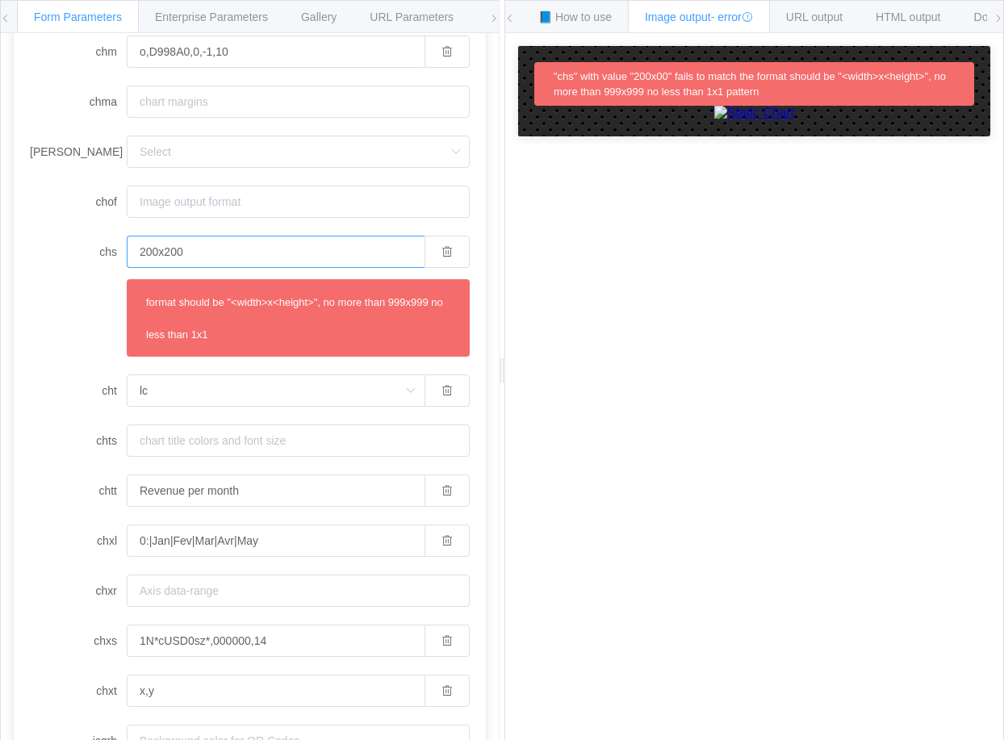
drag, startPoint x: 144, startPoint y: 254, endPoint x: 134, endPoint y: 254, distance: 10.5
click at [134, 254] on input "200x200" at bounding box center [276, 252] width 298 height 32
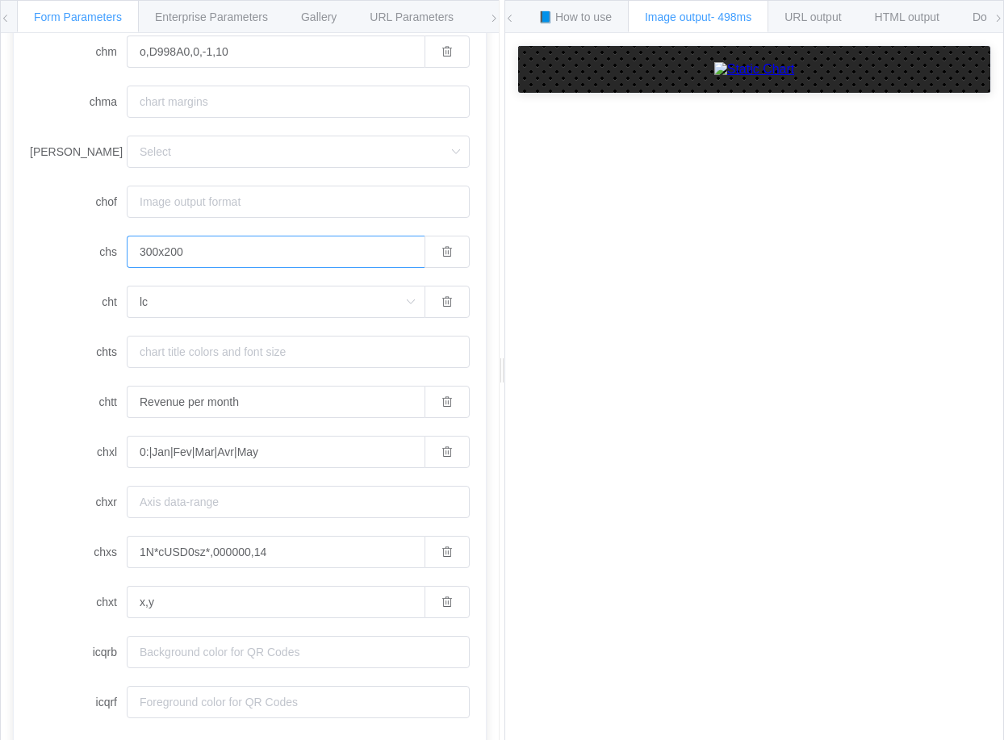
click at [134, 252] on input "300x200" at bounding box center [276, 252] width 298 height 32
click at [140, 250] on input "300x200" at bounding box center [276, 252] width 298 height 32
drag, startPoint x: 146, startPoint y: 250, endPoint x: 137, endPoint y: 252, distance: 9.0
click at [137, 252] on input "300x200" at bounding box center [276, 252] width 298 height 32
type input "400x200"
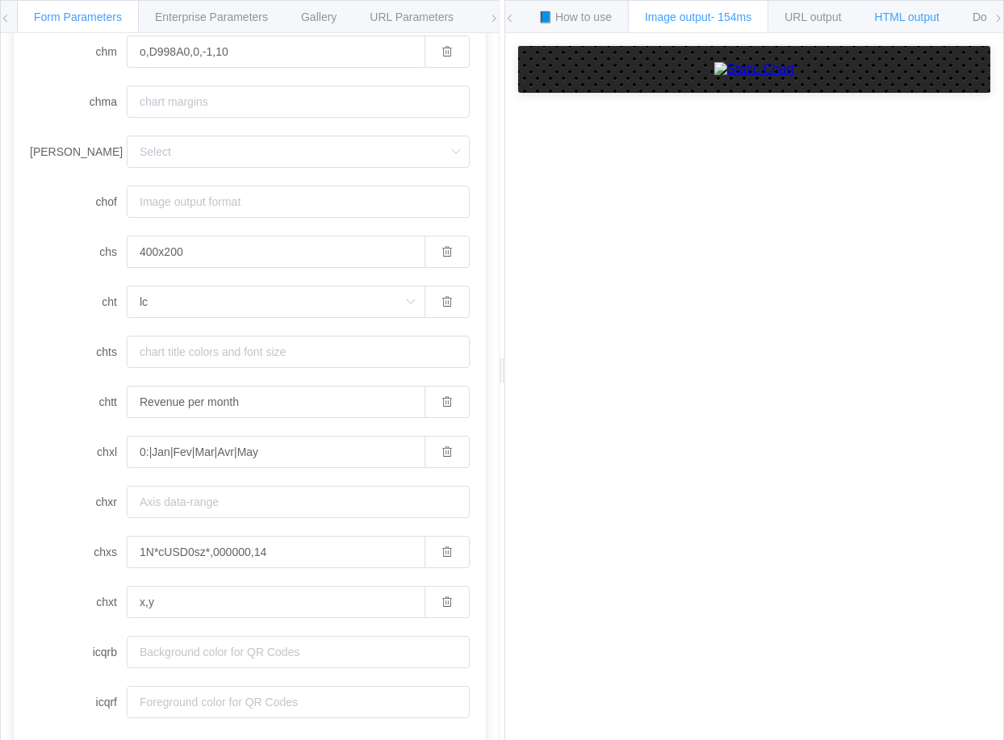
click at [887, 23] on div "HTML output" at bounding box center [907, 16] width 98 height 32
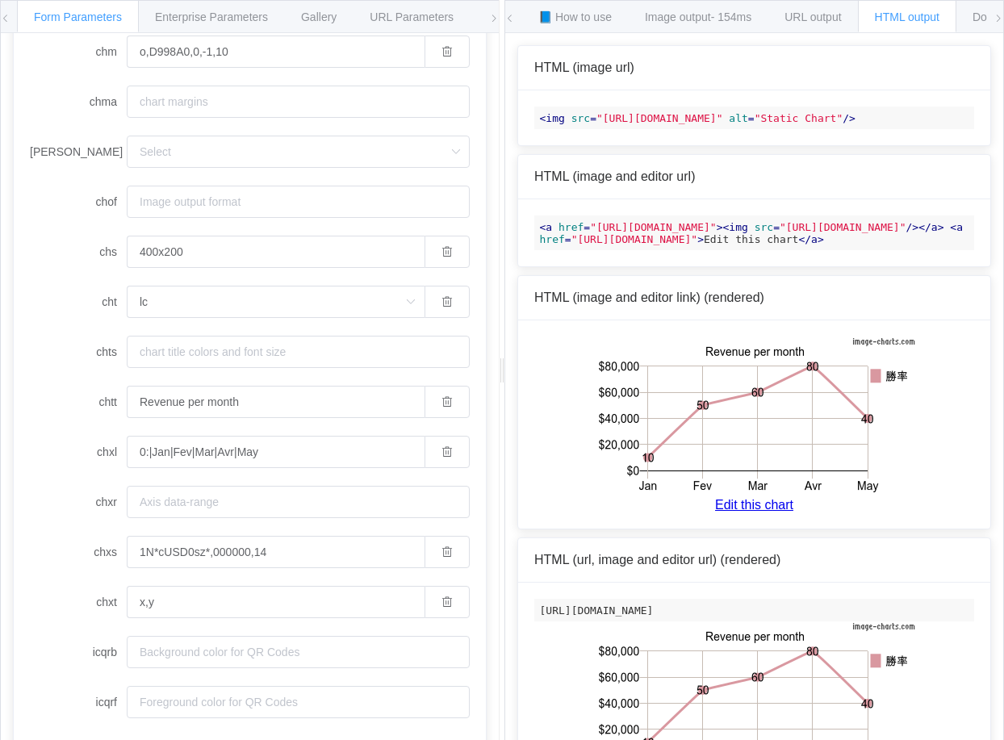
click at [723, 124] on span ""[URL][DOMAIN_NAME]"" at bounding box center [659, 118] width 127 height 12
click at [815, 22] on span "URL output" at bounding box center [812, 16] width 56 height 13
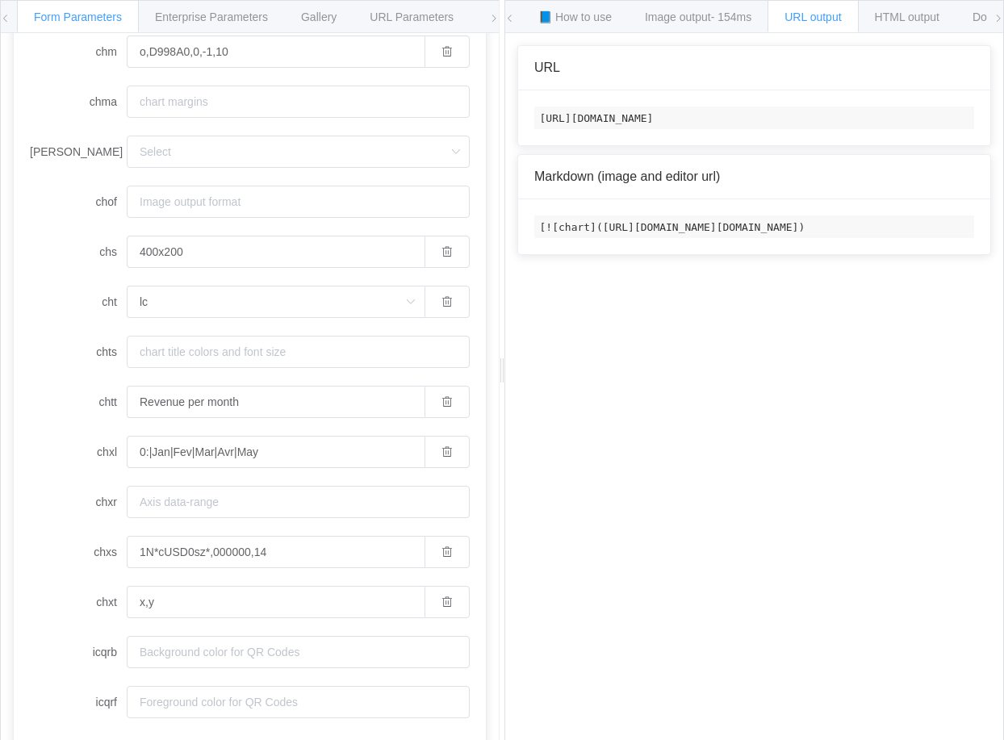
click at [630, 129] on code "[URL][DOMAIN_NAME]" at bounding box center [754, 117] width 440 height 23
copy code "[URL][DOMAIN_NAME]"
click at [826, 474] on div "How to maximize Image Charts in 3 steps Read the step-by-[PERSON_NAME] to the I…" at bounding box center [754, 399] width 498 height 732
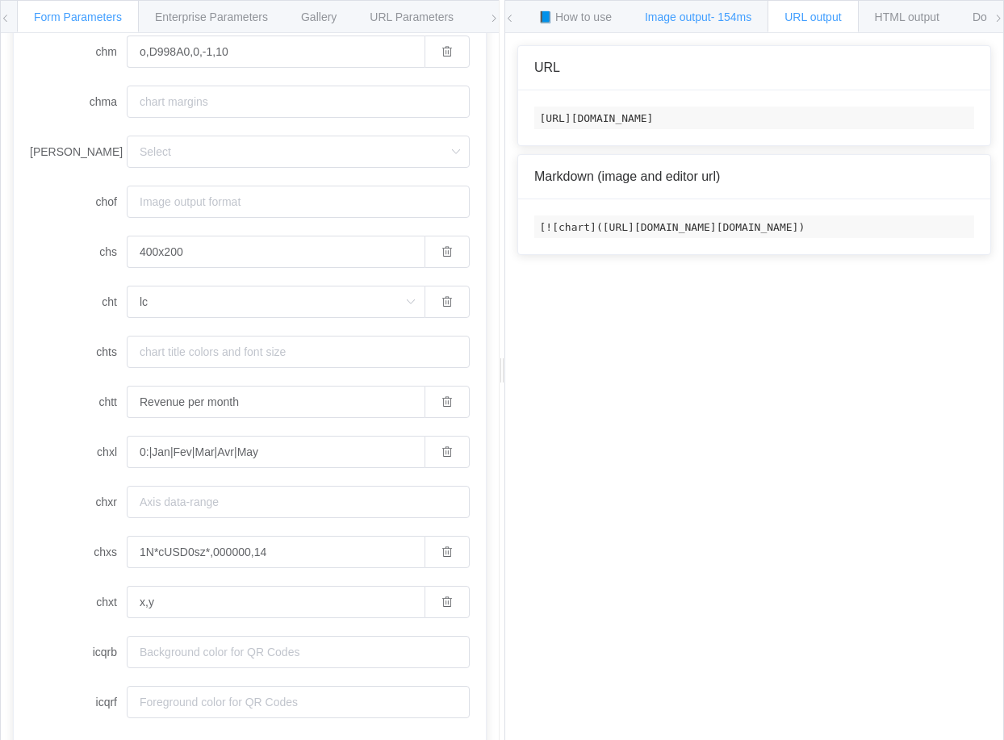
click at [708, 4] on div "Image output - 154ms" at bounding box center [698, 16] width 140 height 32
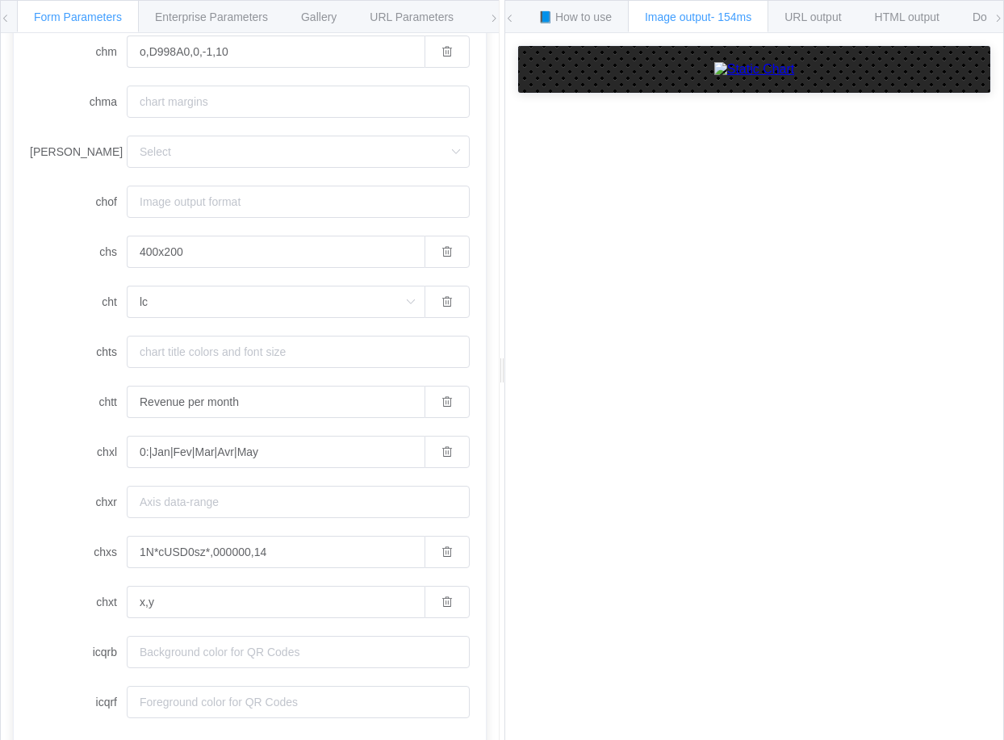
click at [871, 352] on div "How to maximize Image Charts in 3 steps Read the step-by-[PERSON_NAME] to the I…" at bounding box center [754, 399] width 498 height 732
drag, startPoint x: 157, startPoint y: 557, endPoint x: 203, endPoint y: 552, distance: 45.4
click at [203, 552] on input "1N*cUSD0sz*,000000,14" at bounding box center [276, 552] width 298 height 32
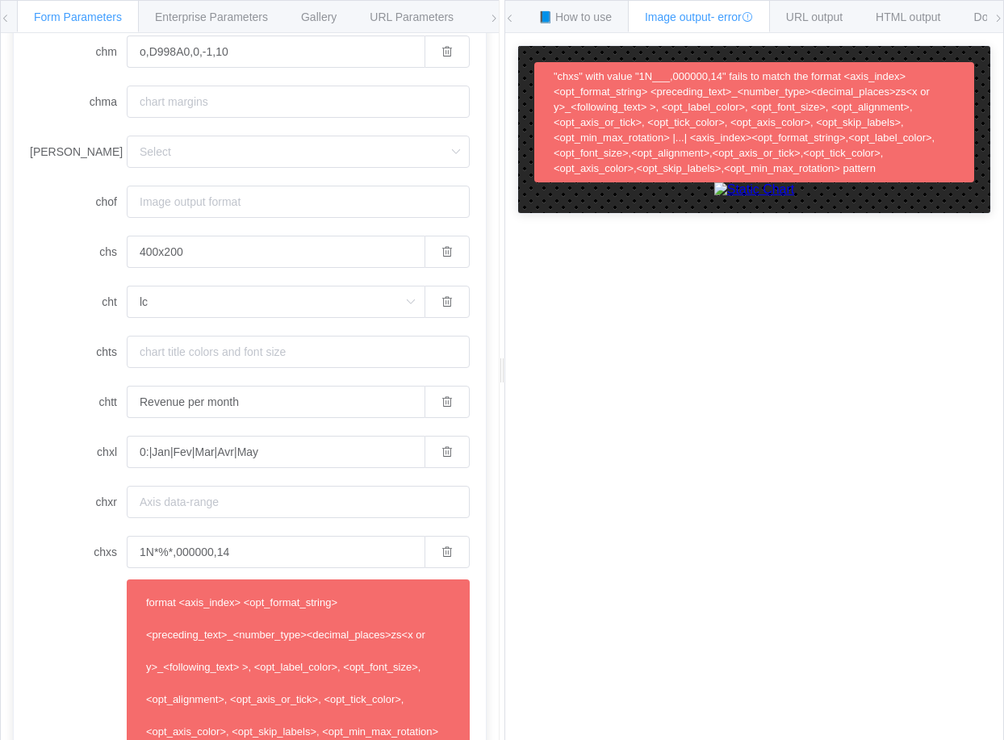
click at [795, 197] on img at bounding box center [754, 189] width 81 height 15
click at [172, 552] on input "1N*%*,000000,14" at bounding box center [276, 552] width 298 height 32
paste input "c%25sz"
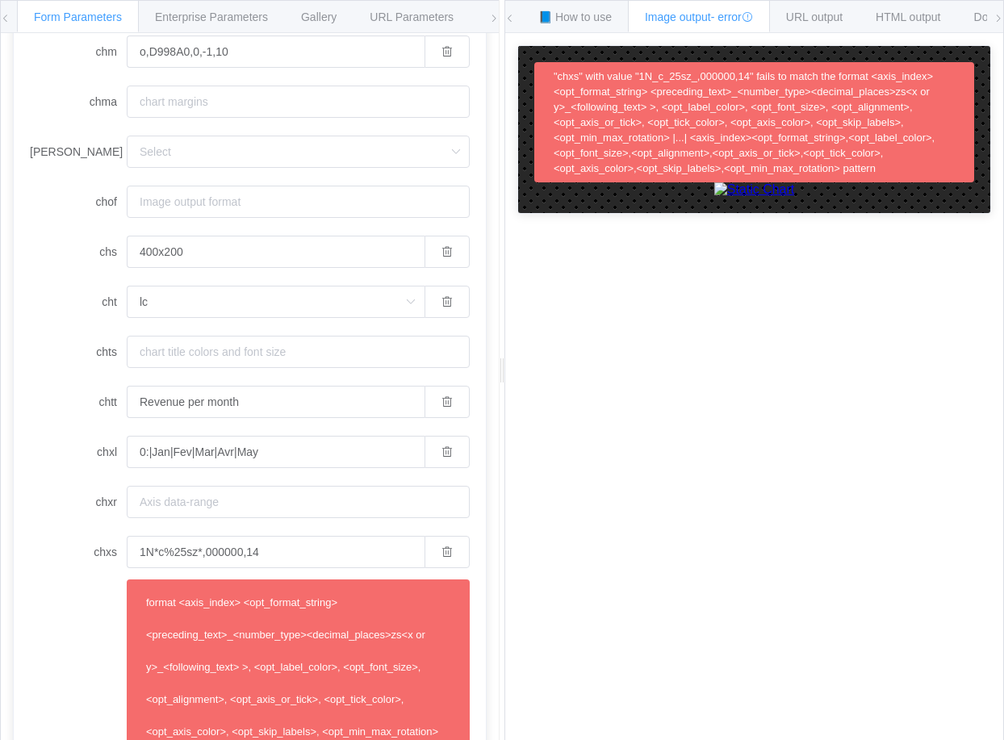
click at [720, 633] on div "How to maximize Image Charts in 3 steps Read the step-by-[PERSON_NAME] to the I…" at bounding box center [754, 399] width 498 height 732
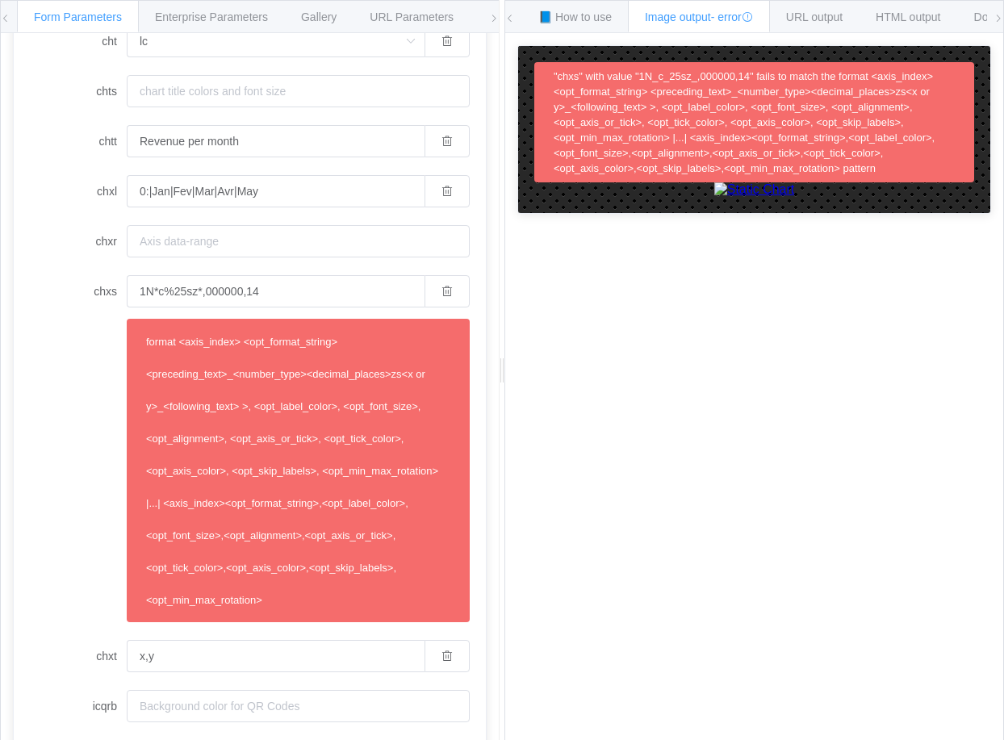
scroll to position [1259, 0]
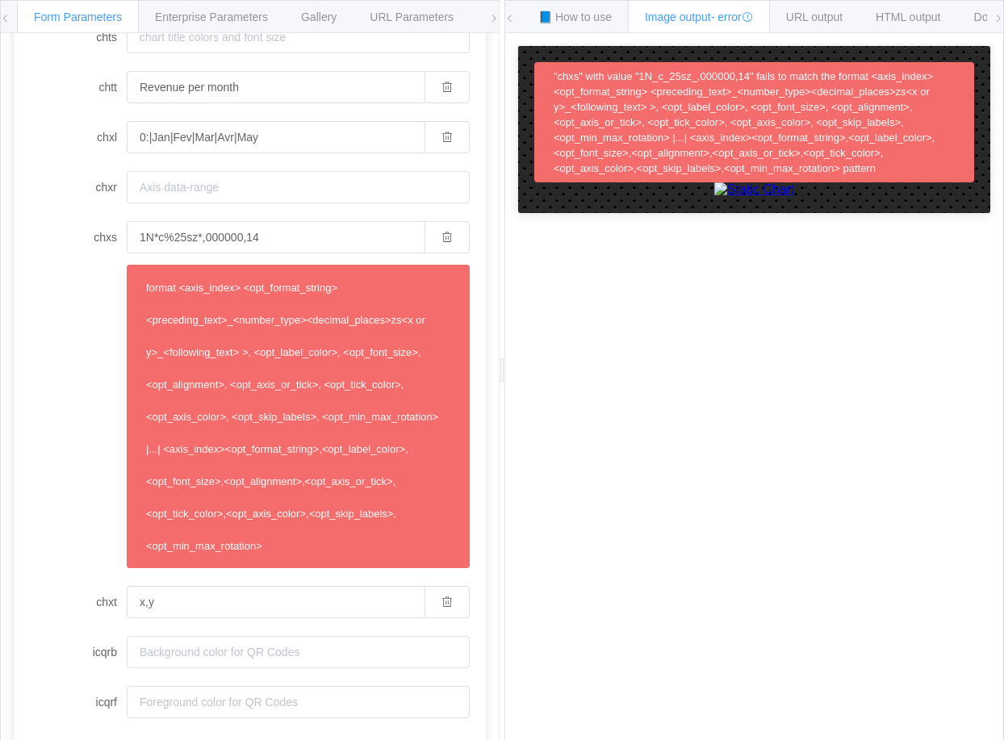
click at [785, 562] on div "How to maximize Image Charts in 3 steps Read the step-by-[PERSON_NAME] to the I…" at bounding box center [754, 399] width 498 height 732
click at [197, 237] on input "1N*c%25sz*,000000,14" at bounding box center [276, 237] width 298 height 32
click at [868, 606] on div "How to maximize Image Charts in 3 steps Read the step-by-[PERSON_NAME] to the I…" at bounding box center [754, 399] width 498 height 732
click at [182, 232] on input "1N*%*,000000,14" at bounding box center [276, 237] width 298 height 32
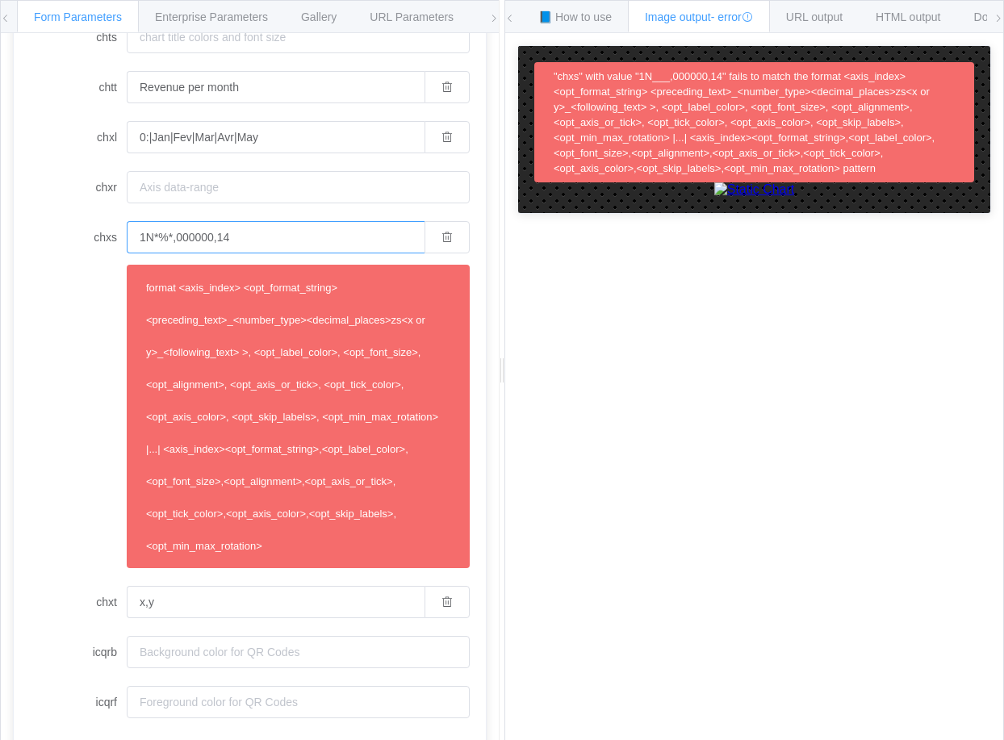
click at [182, 232] on input "1N*%*,000000,14" at bounding box center [276, 237] width 298 height 32
paste input "chxs=1N*cUSD0sz"
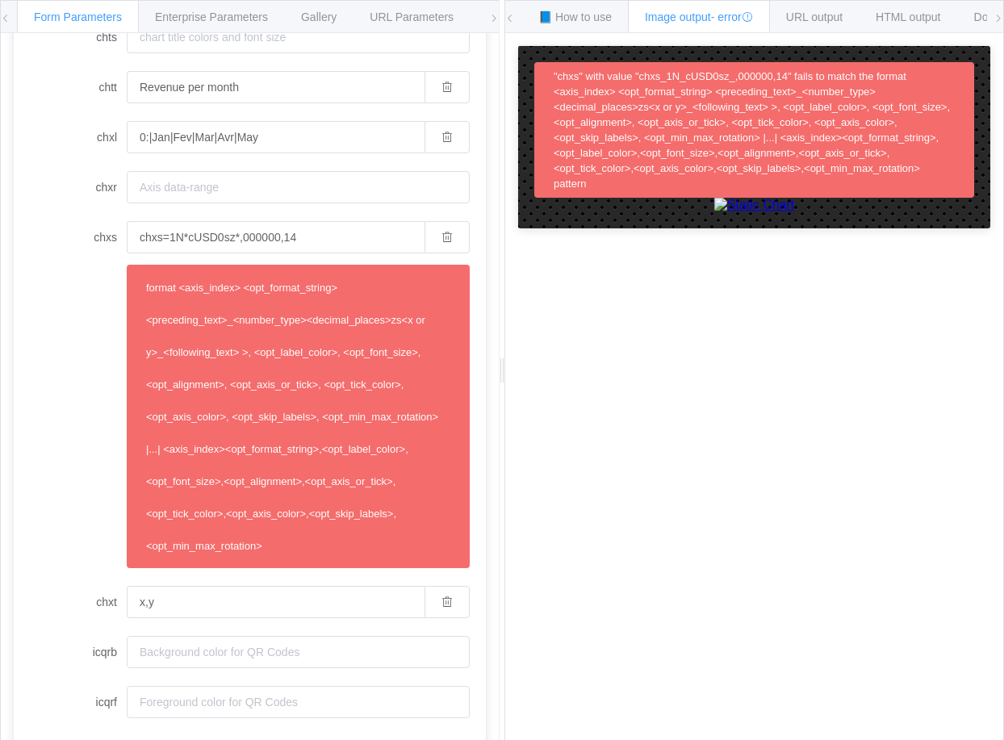
click at [56, 299] on div "chxs chxs=1N*cUSD0sz*,000000,14 format <axis_index> <opt_format_string> <preced…" at bounding box center [250, 394] width 440 height 347
drag, startPoint x: 171, startPoint y: 236, endPoint x: -22, endPoint y: 244, distance: 193.0
click at [0, 244] on html "Form Parameters Enterprise Parameters Gallery URL Parameters Environments API E…" at bounding box center [502, 370] width 1004 height 740
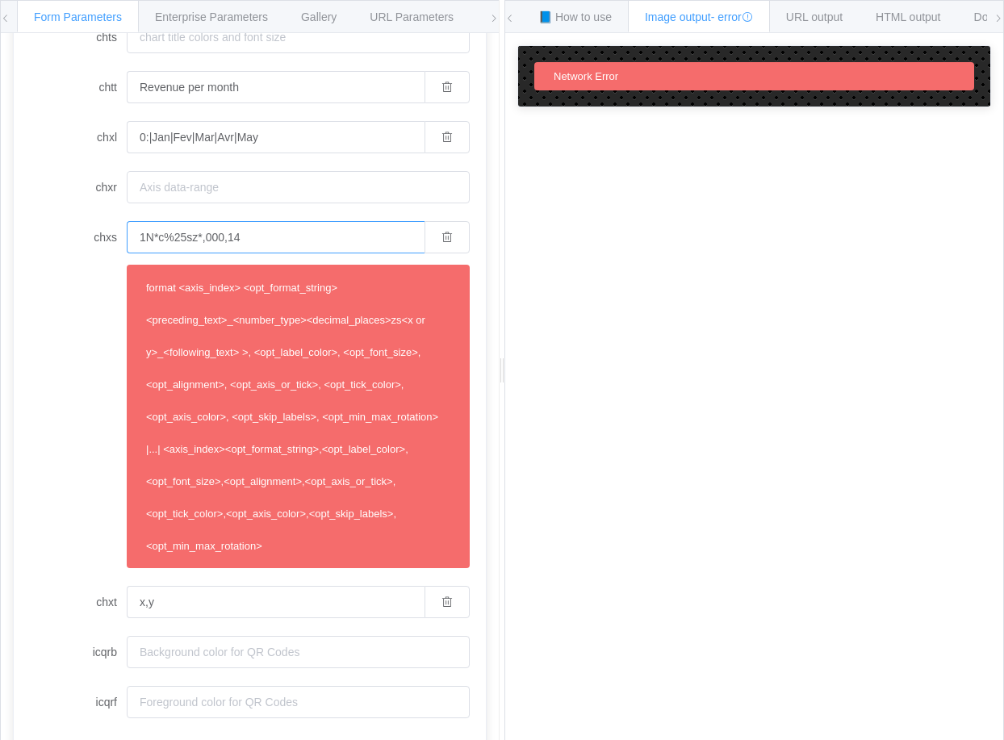
type input "1N*c%25sz*,000,14"
click at [822, 25] on div "URL output" at bounding box center [814, 16] width 90 height 32
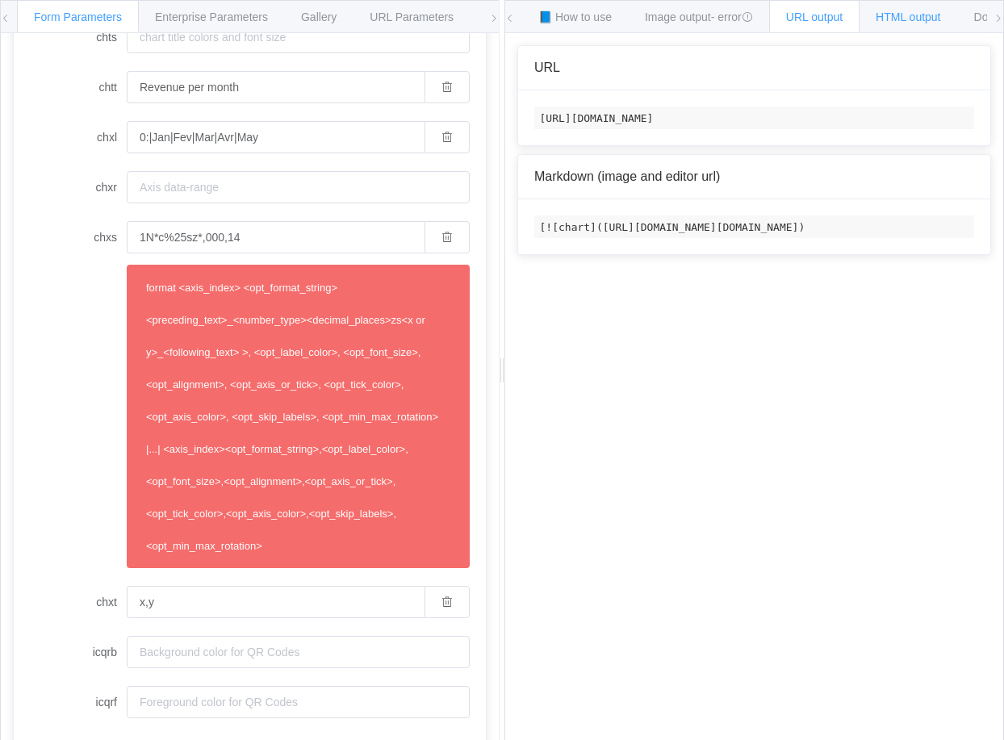
click at [917, 19] on span "HTML output" at bounding box center [907, 16] width 65 height 13
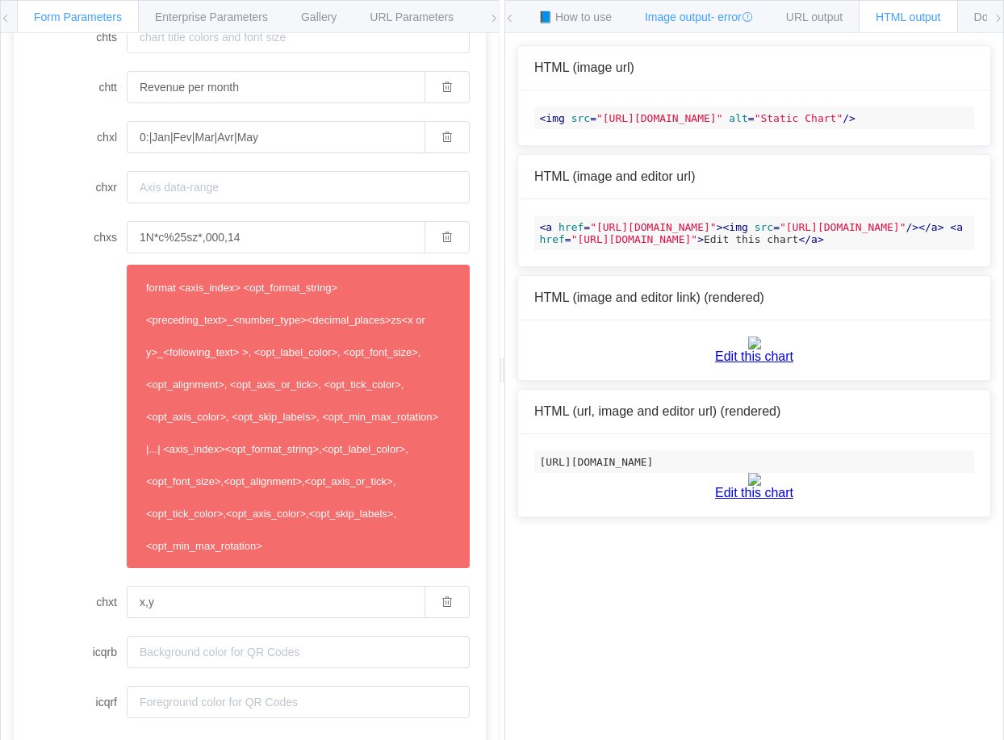
click at [696, 25] on div "Image output - error" at bounding box center [699, 16] width 142 height 32
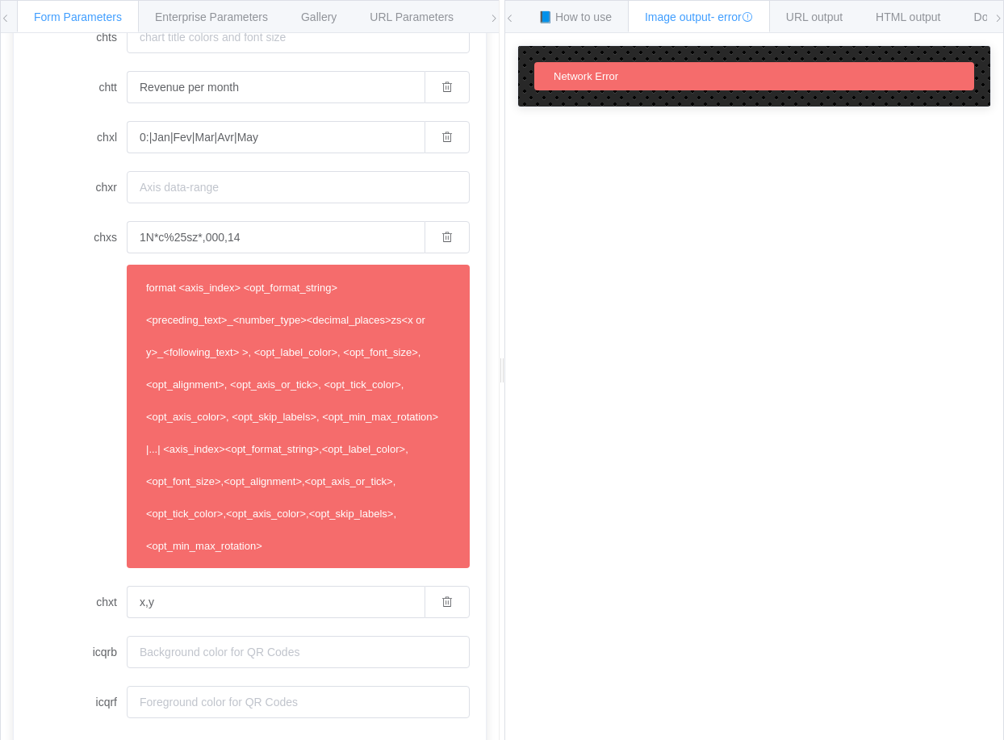
click at [670, 69] on div "Network Error" at bounding box center [754, 76] width 440 height 28
click at [275, 232] on input "1N*c%25sz*,000,14" at bounding box center [276, 237] width 298 height 32
click at [240, 187] on input "chxr" at bounding box center [298, 187] width 343 height 32
click at [594, 190] on div "How to maximize Image Charts in 3 steps Read the step-by-[PERSON_NAME] to the I…" at bounding box center [754, 399] width 498 height 732
click at [588, 11] on span "📘 How to use" at bounding box center [574, 16] width 73 height 13
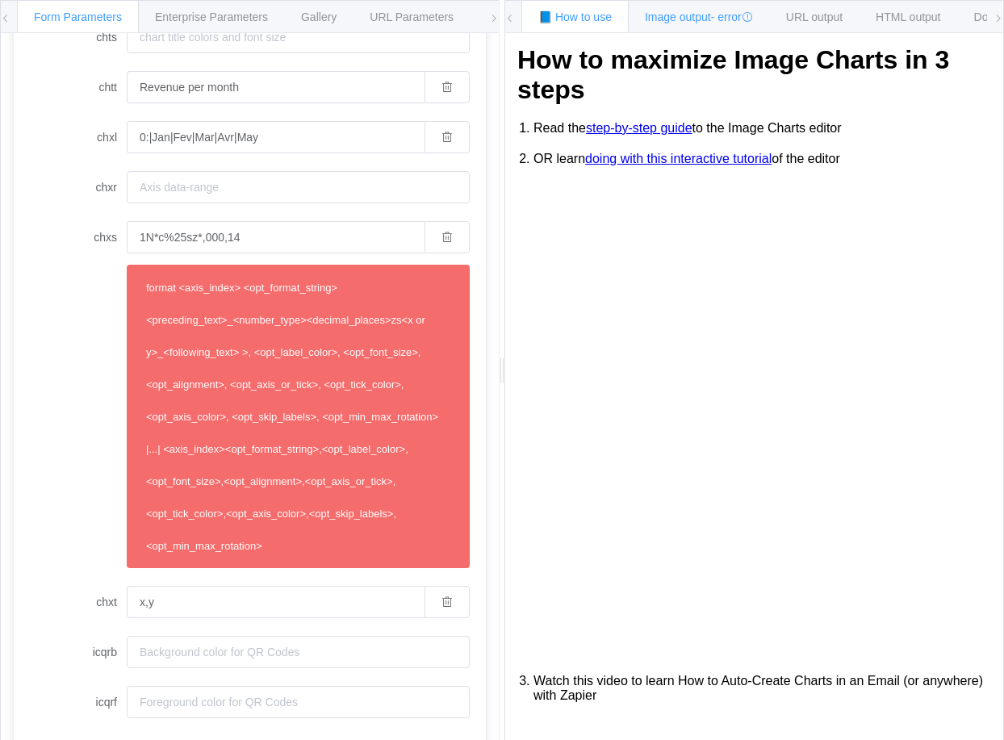
click at [682, 21] on span "Image output - error" at bounding box center [699, 16] width 108 height 13
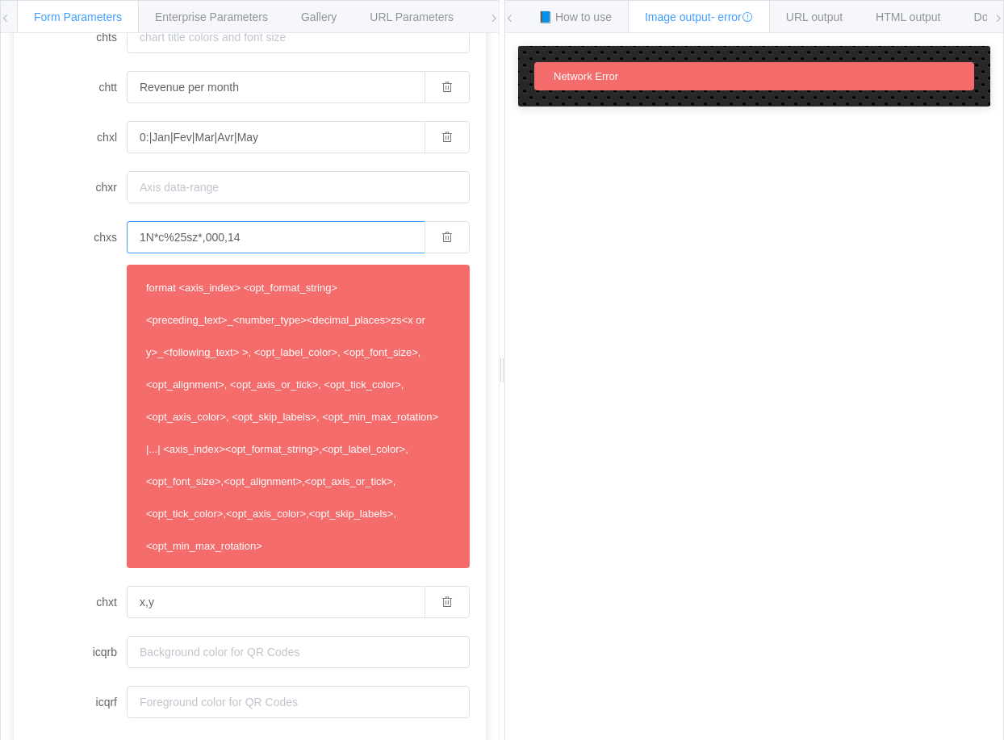
click at [203, 244] on input "1N*c%25sz*,000,14" at bounding box center [276, 237] width 298 height 32
click at [232, 244] on input "1N*c%25sz*,000,14" at bounding box center [276, 237] width 298 height 32
click at [851, 408] on div "How to maximize Image Charts in 3 steps Read the step-by-[PERSON_NAME] to the I…" at bounding box center [754, 399] width 498 height 732
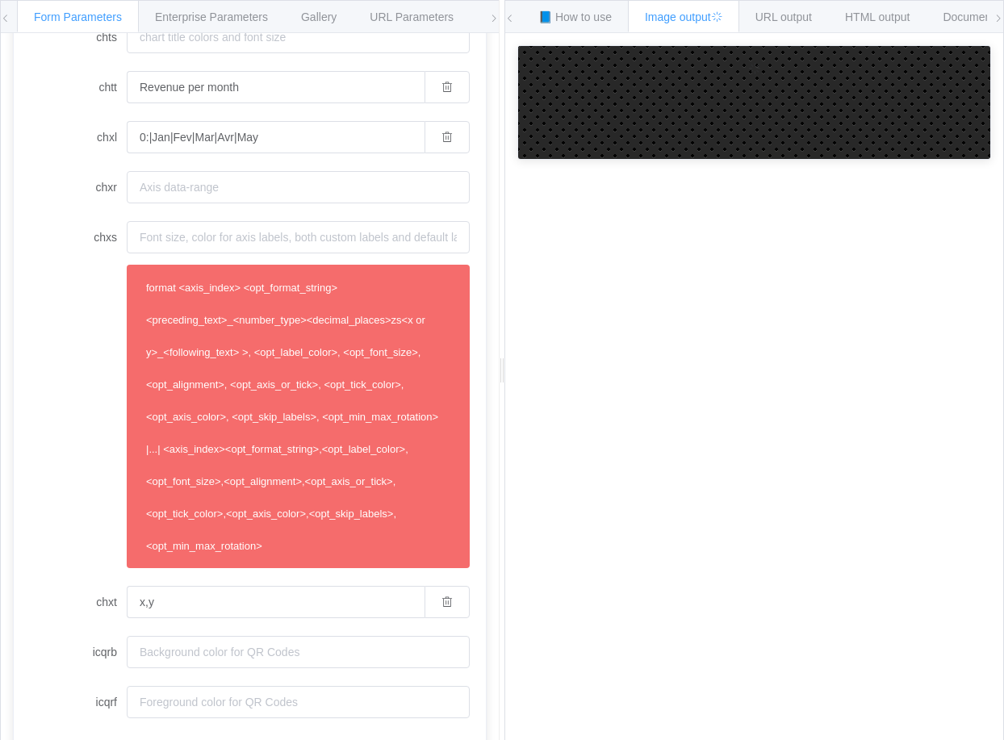
scroll to position [945, 0]
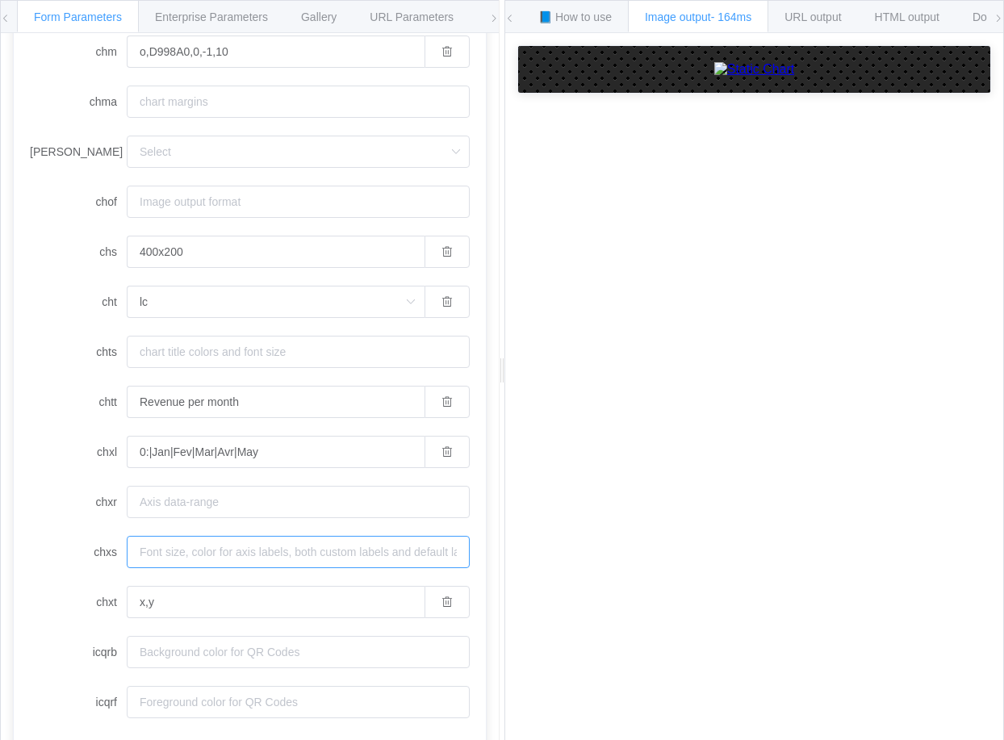
click at [165, 560] on input "chxs" at bounding box center [298, 552] width 343 height 32
paste input "1N*c%25sz*,000,14"
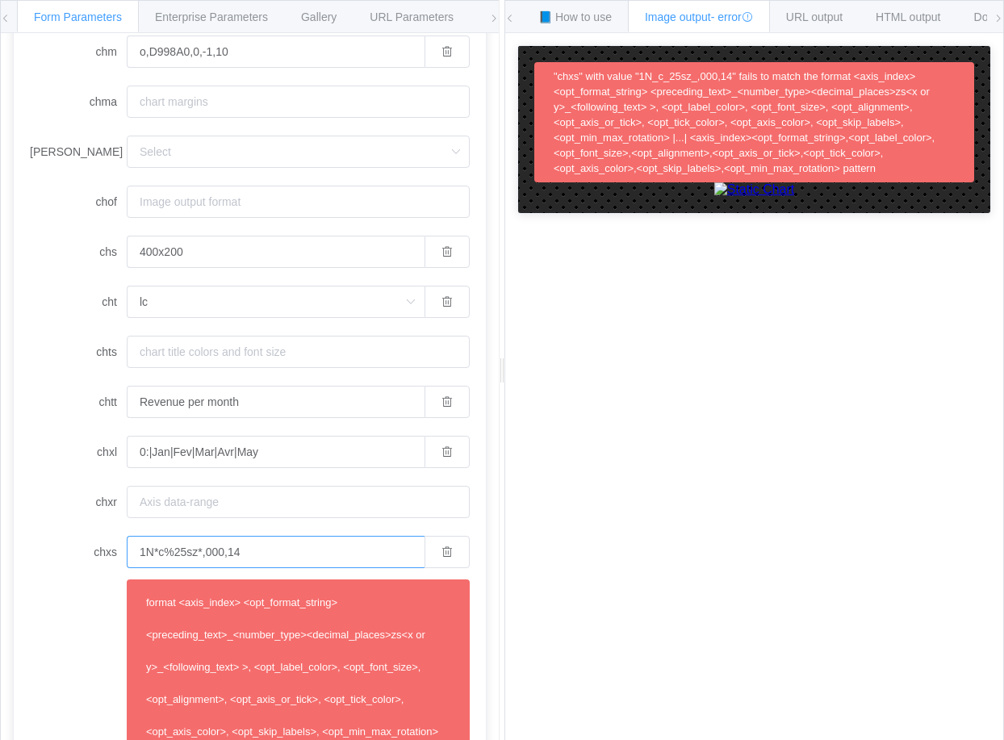
click at [221, 554] on input "1N*c%25sz*,000,14" at bounding box center [276, 552] width 298 height 32
click at [855, 664] on div "How to maximize Image Charts in 3 steps Read the step-by-[PERSON_NAME] to the I…" at bounding box center [754, 399] width 498 height 732
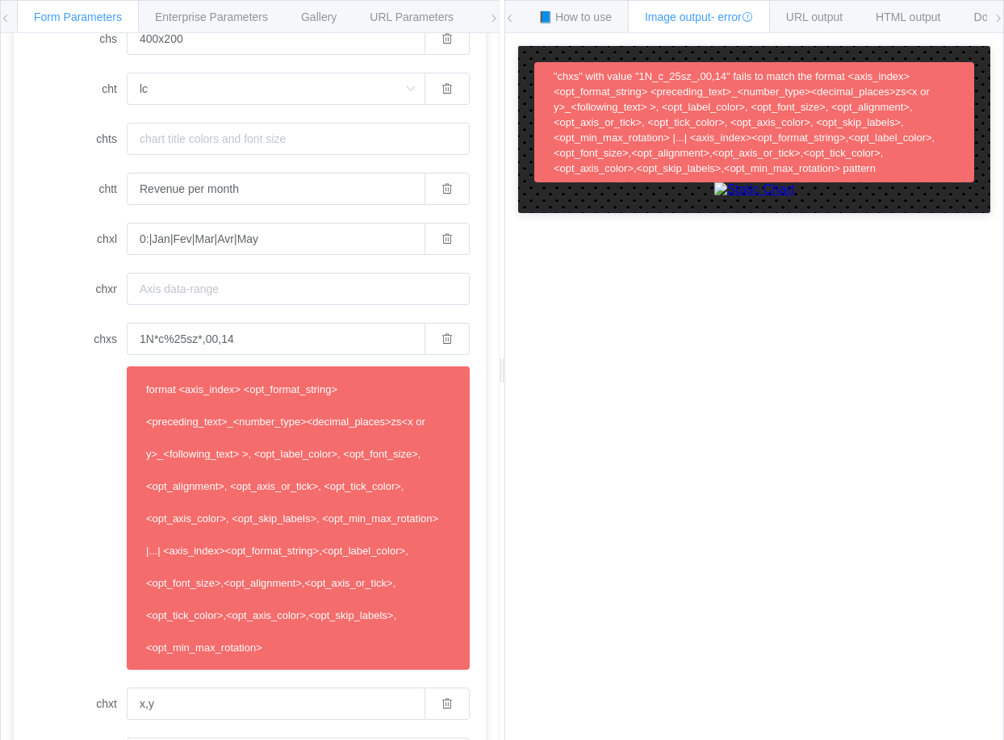
scroll to position [1187, 0]
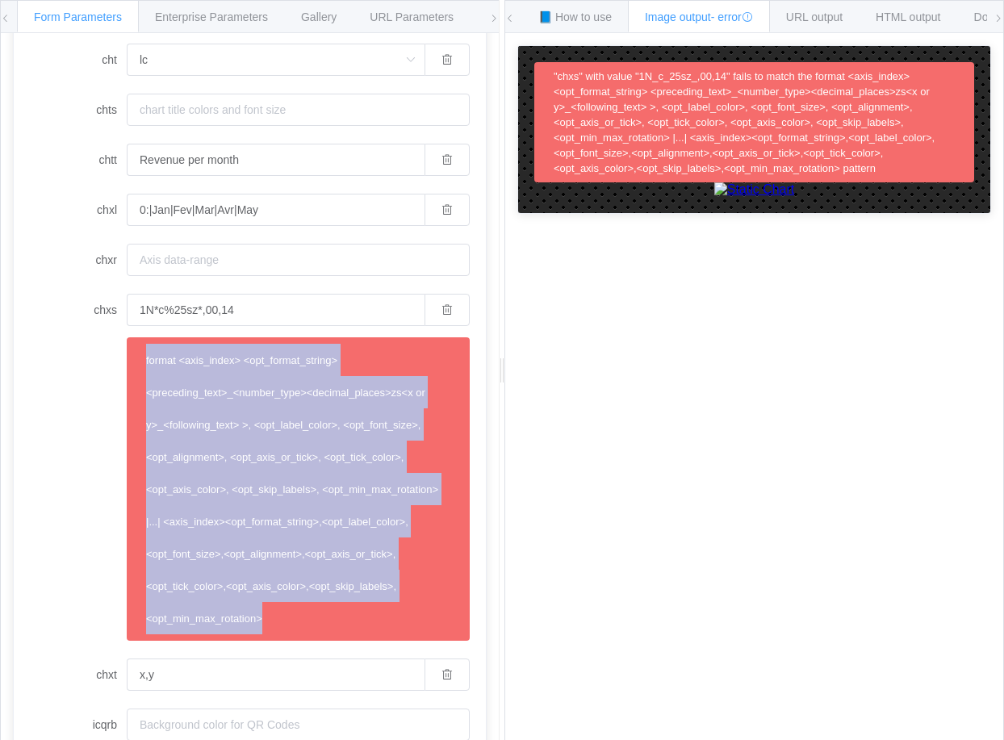
drag, startPoint x: 137, startPoint y: 353, endPoint x: 454, endPoint y: 633, distance: 422.4
click at [454, 633] on div "format <axis_index> <opt_format_string> <preceding_text>_<number_type><decimal_…" at bounding box center [298, 488] width 343 height 303
copy span "format <axis_index> <opt_format_string> <preceding_text>_<number_type><decimal_…"
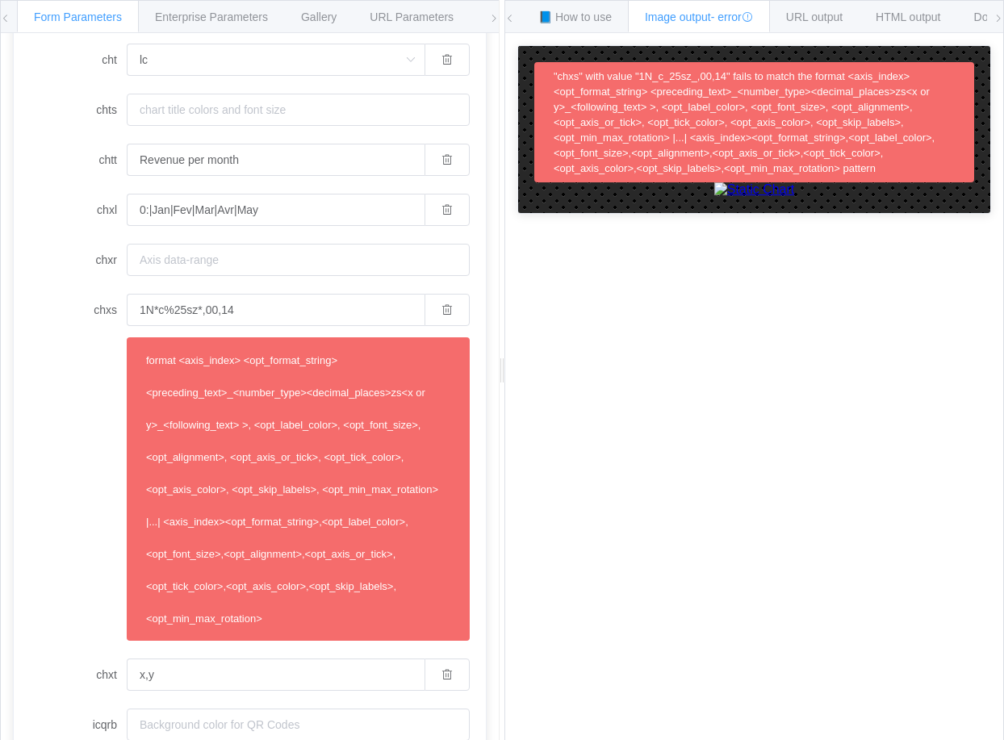
drag, startPoint x: 848, startPoint y: 554, endPoint x: 850, endPoint y: 566, distance: 11.4
click at [849, 556] on div "How to maximize Image Charts in 3 steps Read the step-by-[PERSON_NAME] to the I…" at bounding box center [754, 399] width 498 height 732
click at [218, 308] on input "1N*c%25sz*,00,14" at bounding box center [276, 310] width 298 height 32
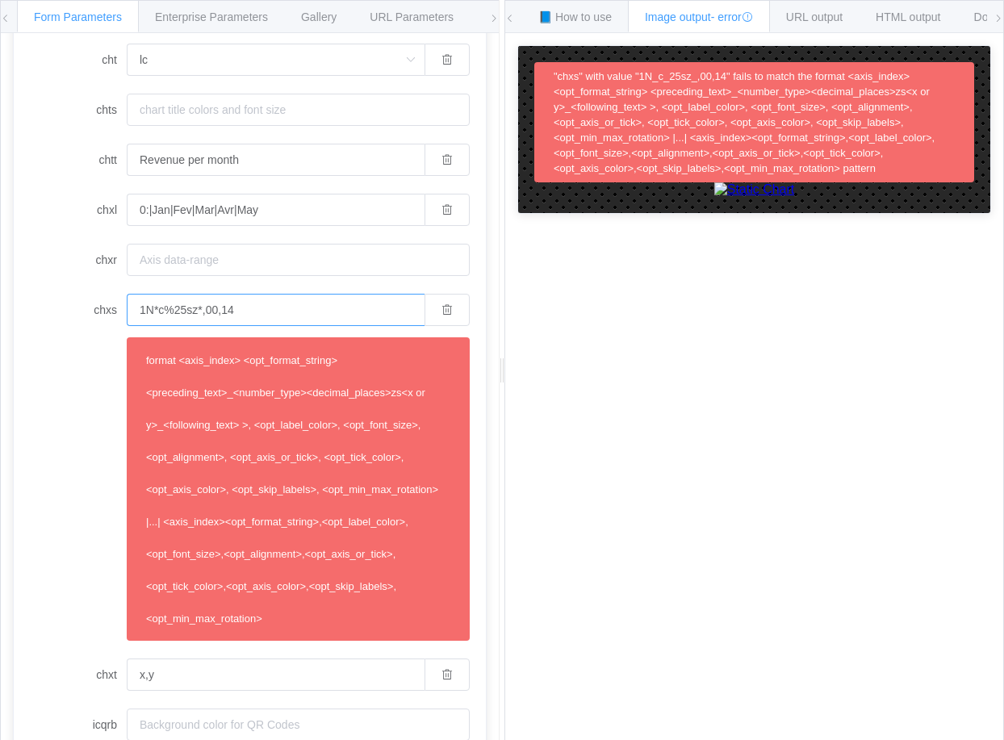
paste input "0zsy_%"
click at [710, 604] on div "How to maximize Image Charts in 3 steps Read the step-by-[PERSON_NAME] to the I…" at bounding box center [754, 399] width 498 height 732
click at [748, 602] on div "How to maximize Image Charts in 3 steps Read the step-by-[PERSON_NAME] to the I…" at bounding box center [754, 399] width 498 height 732
drag, startPoint x: 153, startPoint y: 299, endPoint x: 20, endPoint y: 302, distance: 133.2
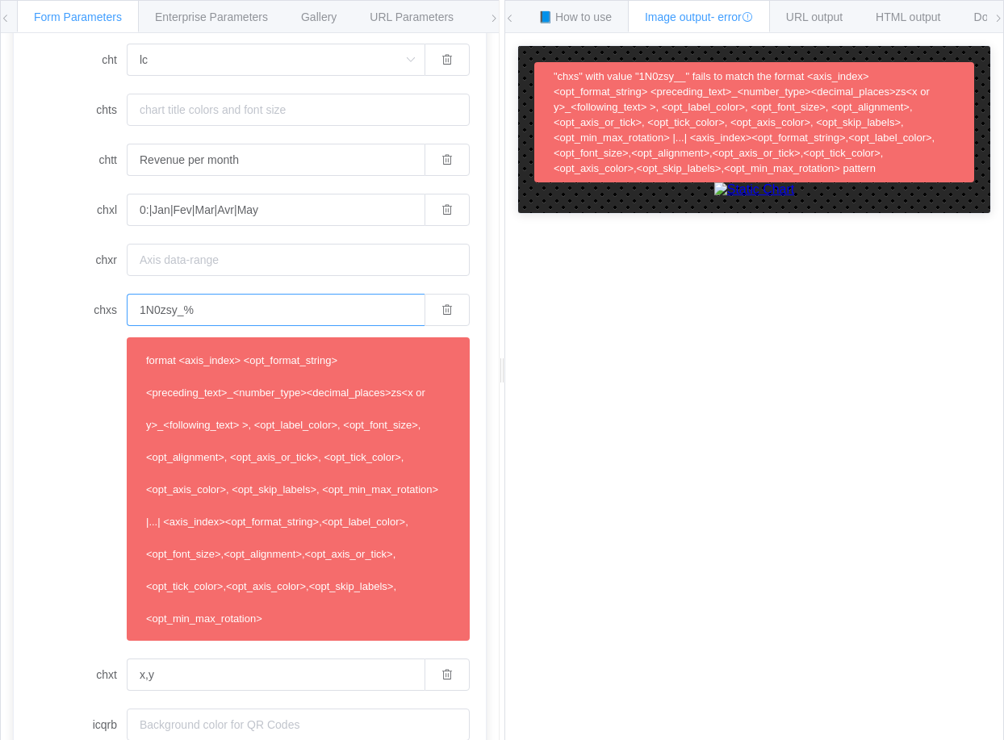
paste input "2C000000%2C14"
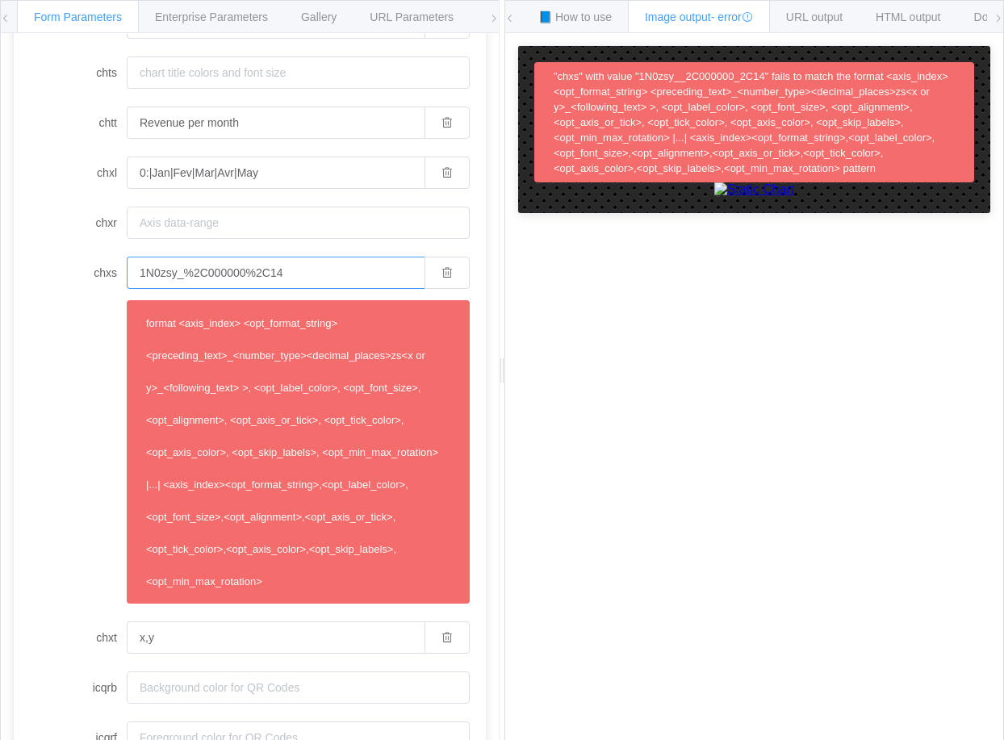
scroll to position [1259, 0]
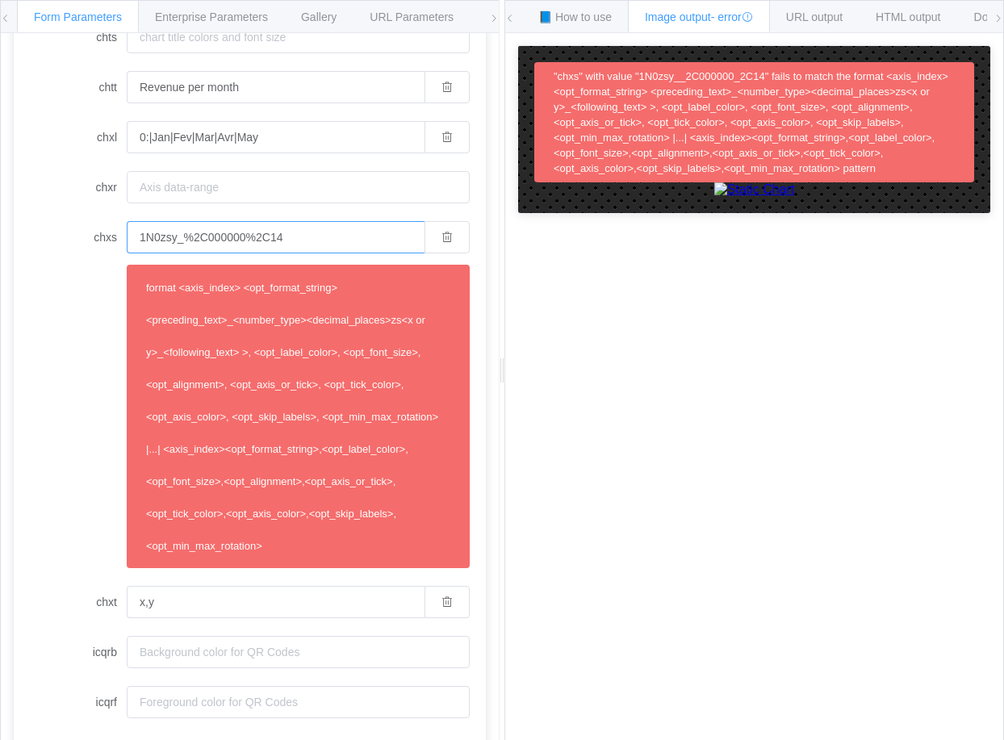
type input "1N0zsy_%2C000000%2C14"
drag, startPoint x: 242, startPoint y: 386, endPoint x: 86, endPoint y: 401, distance: 156.5
click at [86, 401] on div "chxs 1N0zsy_%2C000000%2C14 format <axis_index> <opt_format_string> <preceding_t…" at bounding box center [250, 394] width 440 height 347
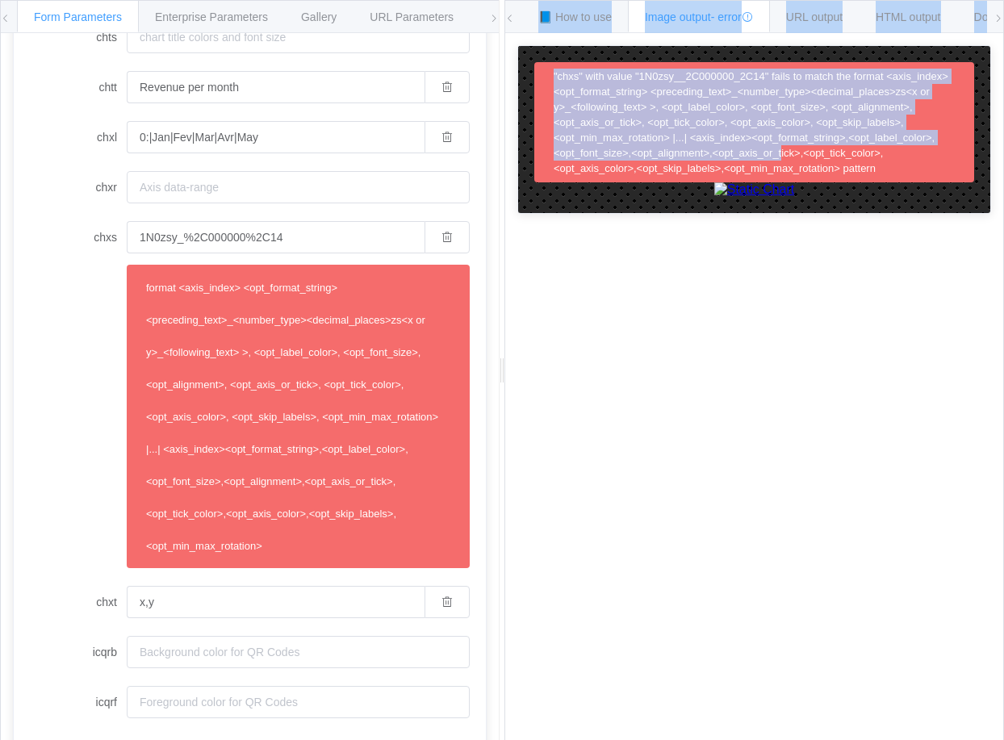
drag, startPoint x: 782, startPoint y: 106, endPoint x: 805, endPoint y: -104, distance: 211.9
click at [805, 0] on html "Form Parameters Enterprise Parameters Gallery URL Parameters Environments API E…" at bounding box center [502, 370] width 1004 height 740
click at [683, 30] on div "Image output - error" at bounding box center [699, 16] width 142 height 32
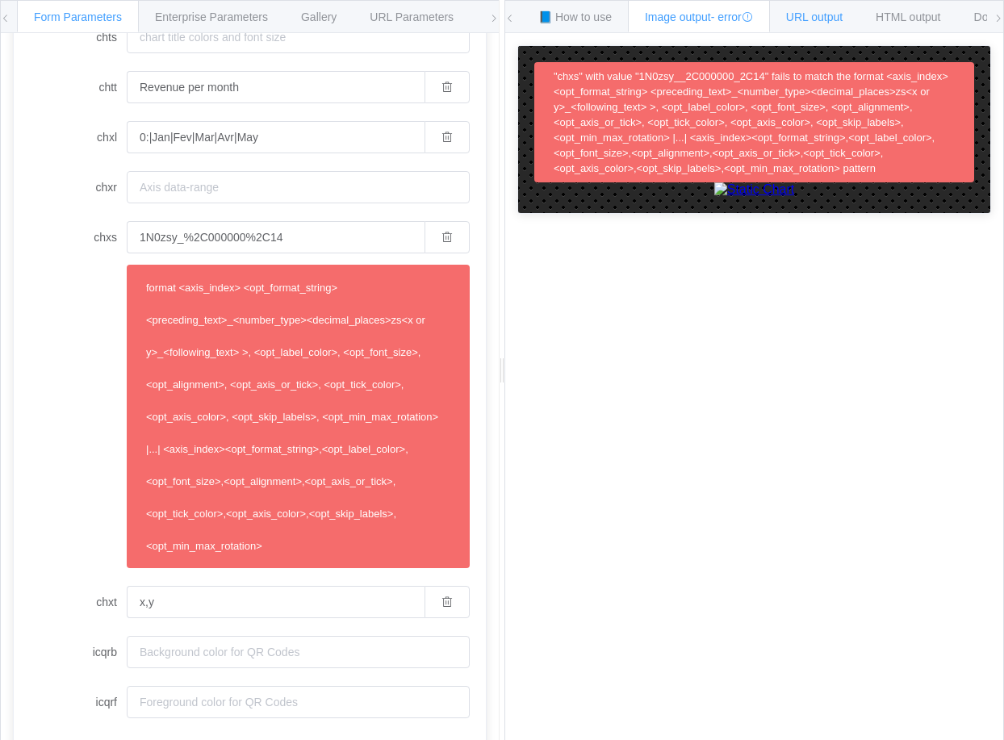
click at [833, 19] on span "URL output" at bounding box center [814, 16] width 56 height 13
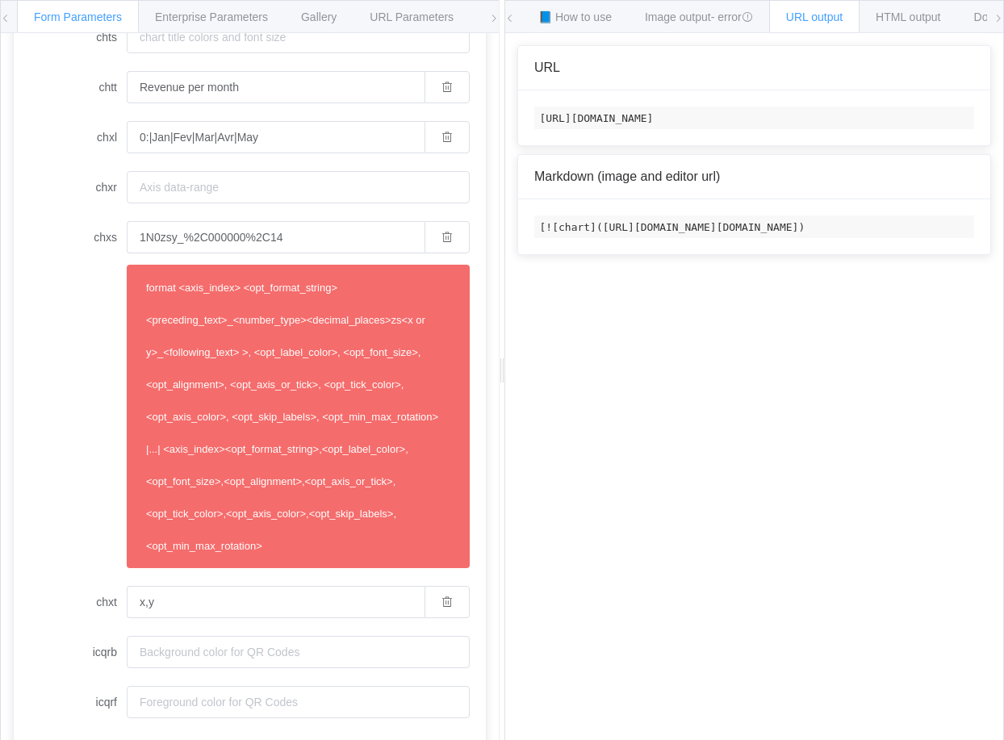
click at [646, 129] on code "[URL][DOMAIN_NAME]" at bounding box center [754, 117] width 440 height 23
copy code "[URL][DOMAIN_NAME]"
